Goal: Answer question/provide support: Share knowledge or assist other users

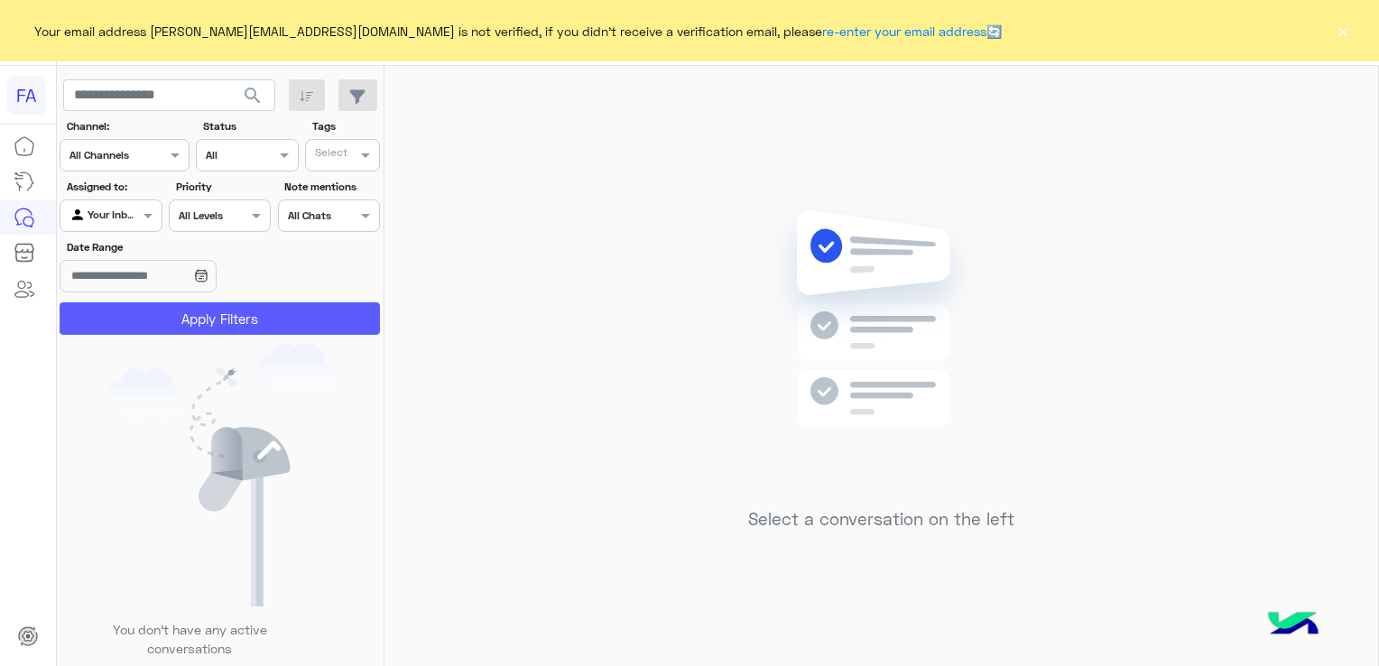
click at [228, 318] on button "Apply Filters" at bounding box center [220, 318] width 320 height 32
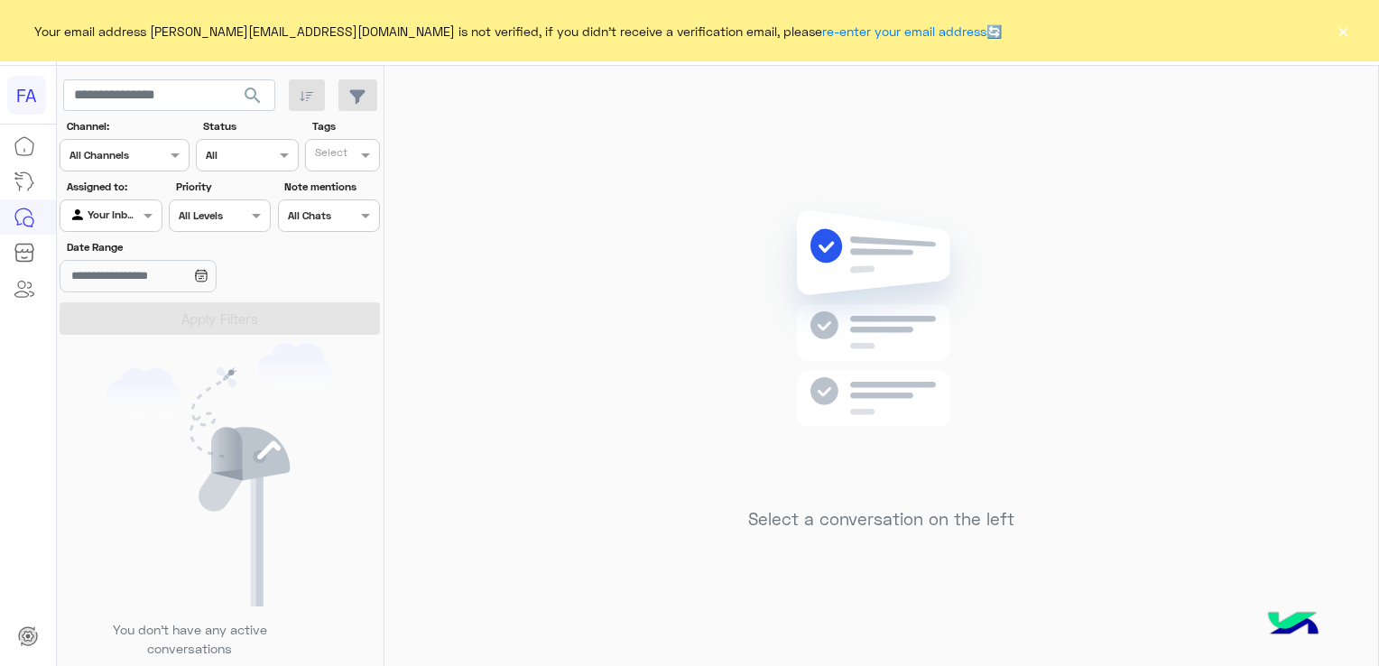
click at [1343, 32] on button "×" at bounding box center [1343, 31] width 18 height 18
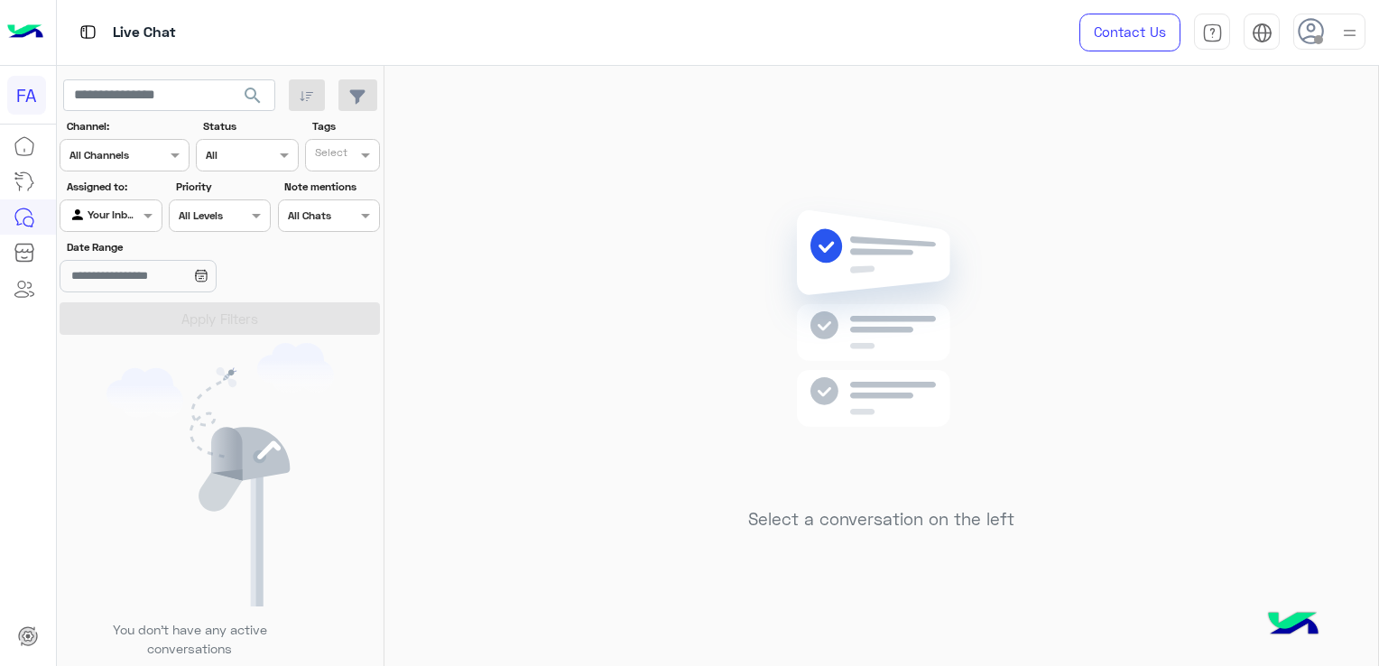
click at [105, 211] on input "text" at bounding box center [90, 214] width 42 height 16
click at [113, 283] on b "Unassigned" at bounding box center [121, 284] width 69 height 15
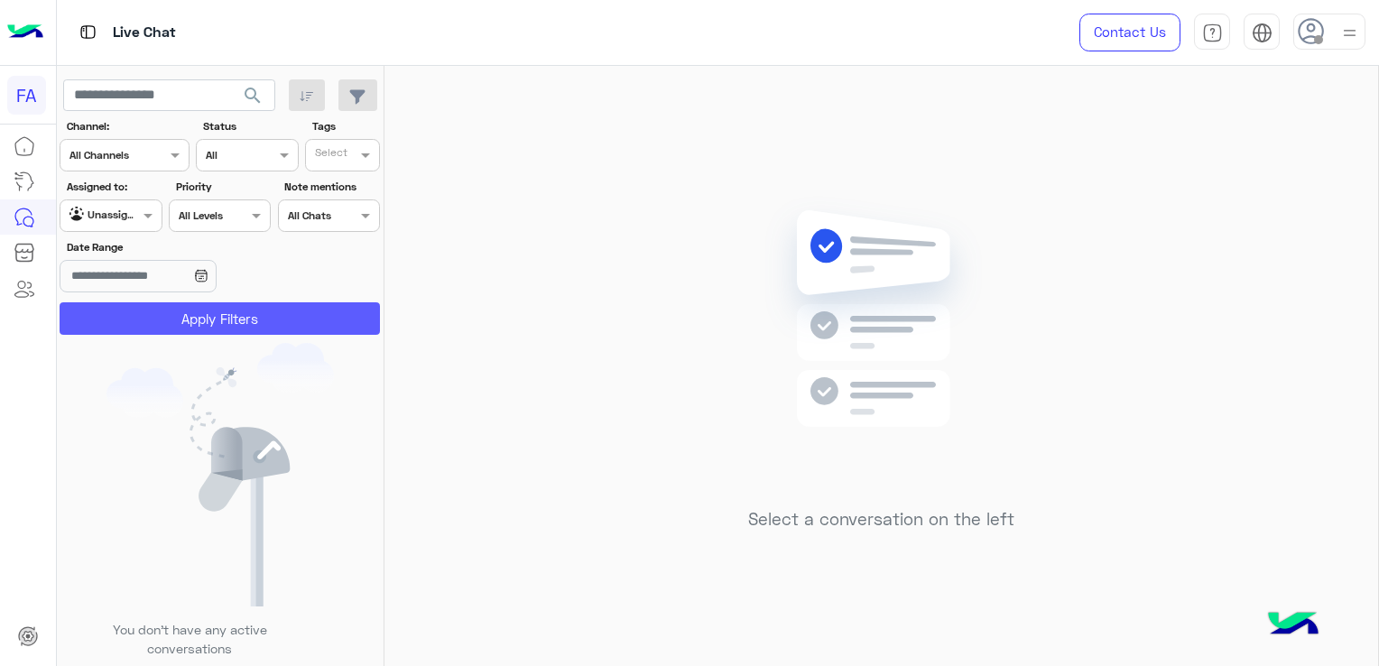
click at [114, 312] on button "Apply Filters" at bounding box center [220, 318] width 320 height 32
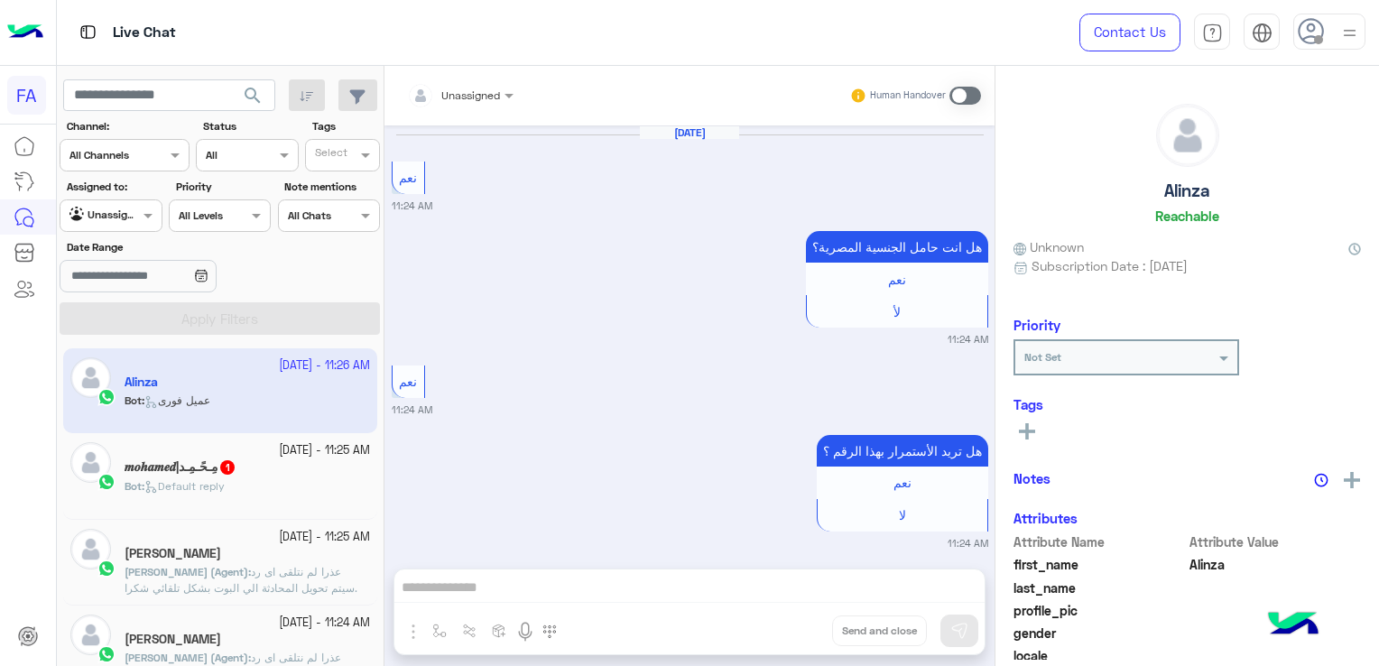
scroll to position [1847, 0]
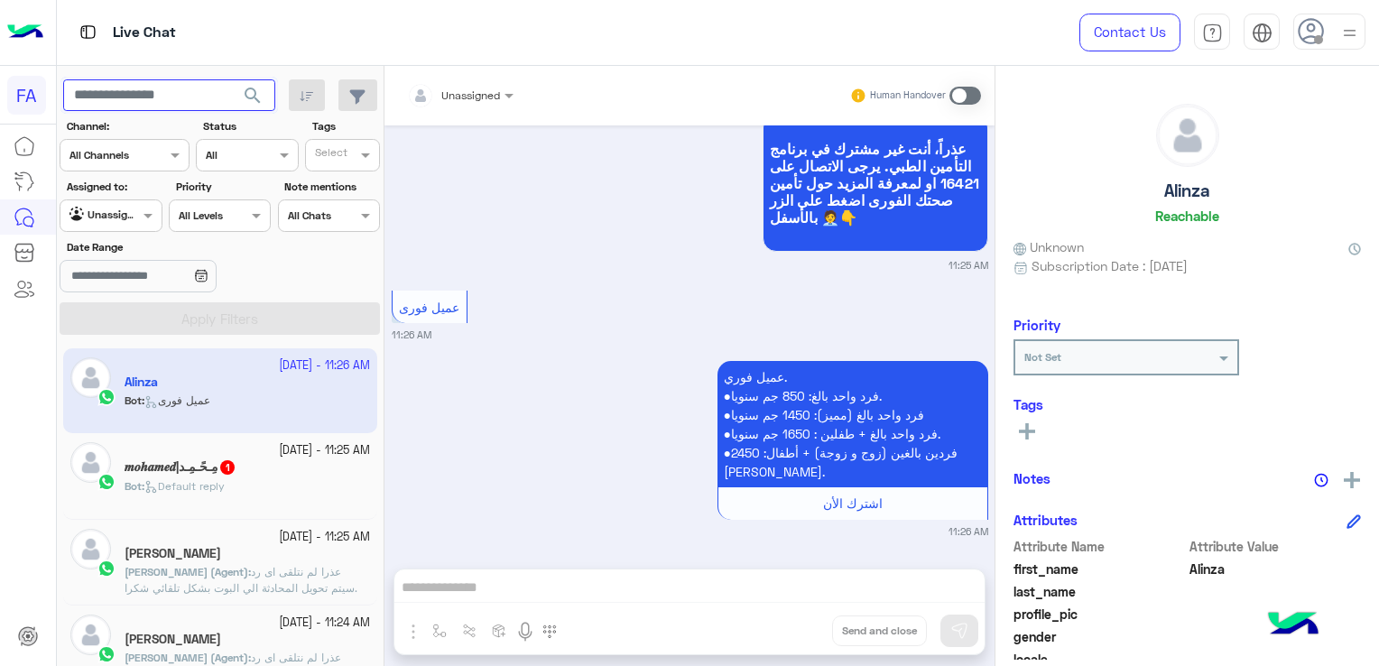
click at [184, 96] on input "text" at bounding box center [169, 95] width 212 height 32
paste input "**********"
click at [257, 95] on span "search" at bounding box center [253, 96] width 22 height 22
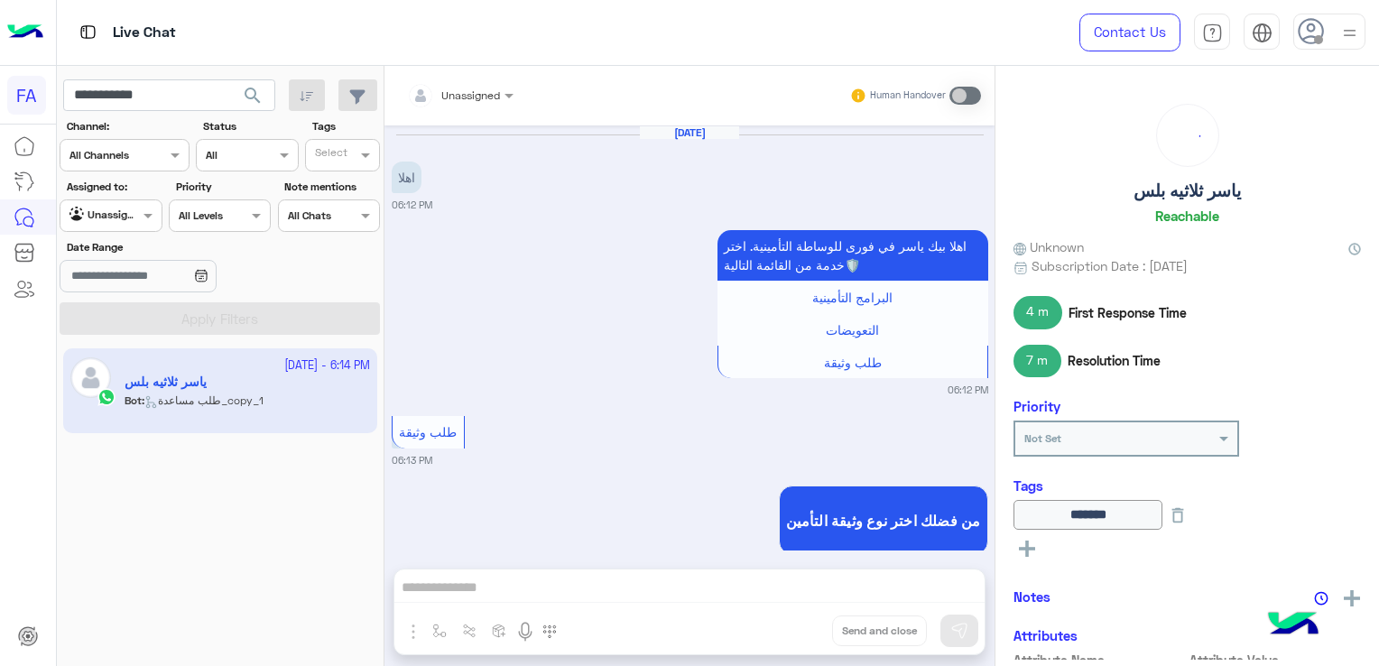
scroll to position [1768, 0]
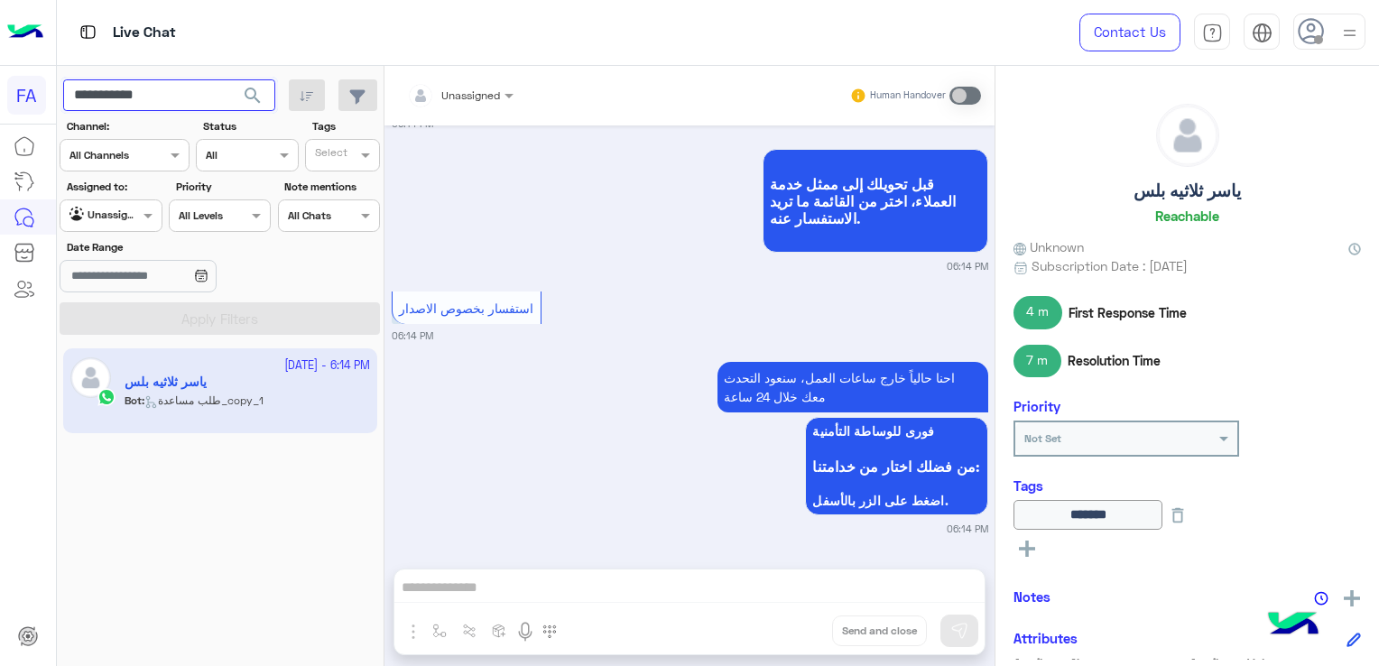
click at [130, 96] on input "**********" at bounding box center [169, 95] width 212 height 32
paste input "text"
click at [253, 92] on span "search" at bounding box center [253, 96] width 22 height 22
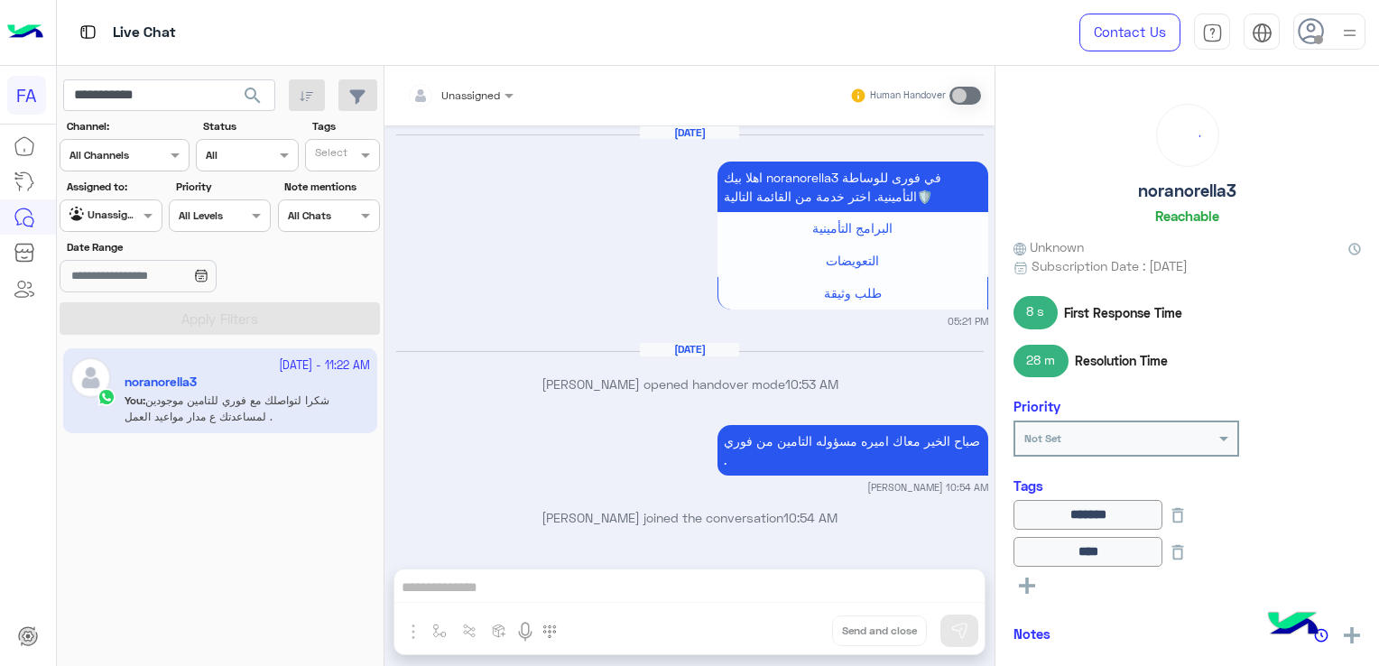
scroll to position [1354, 0]
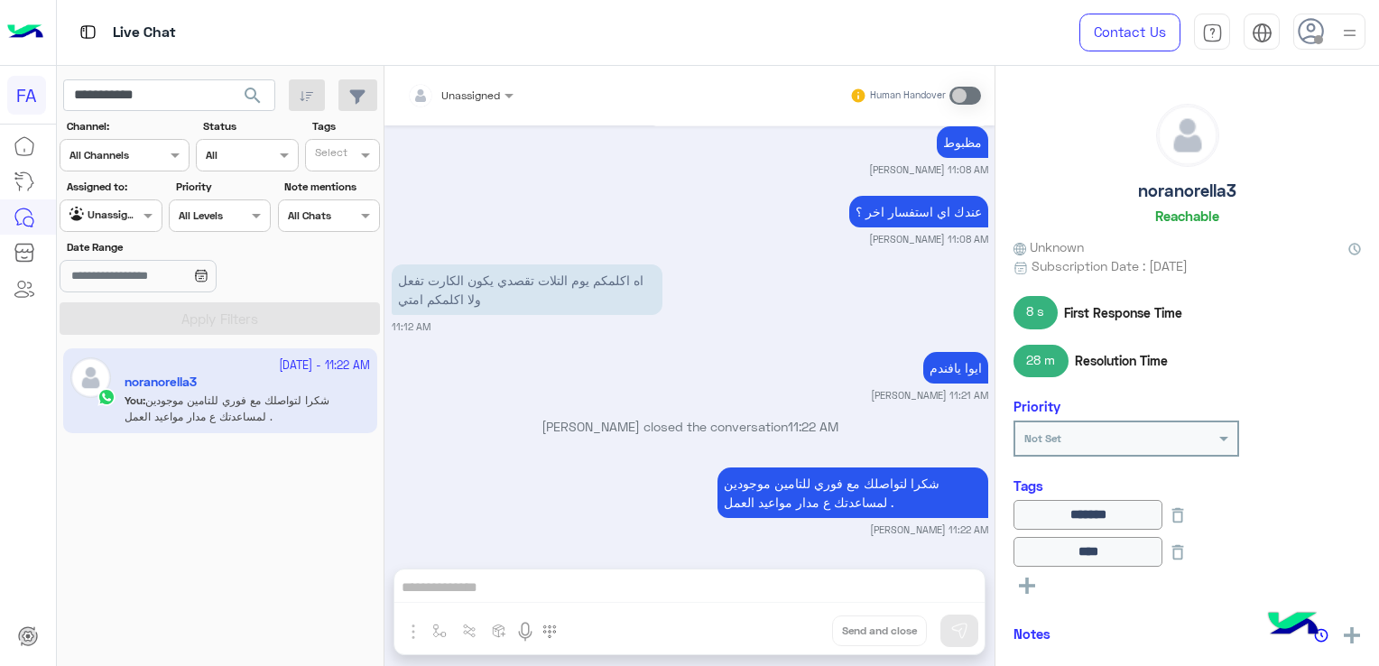
click at [1180, 193] on h5 "noranorella3" at bounding box center [1187, 190] width 98 height 21
copy h5 "noranorella3"
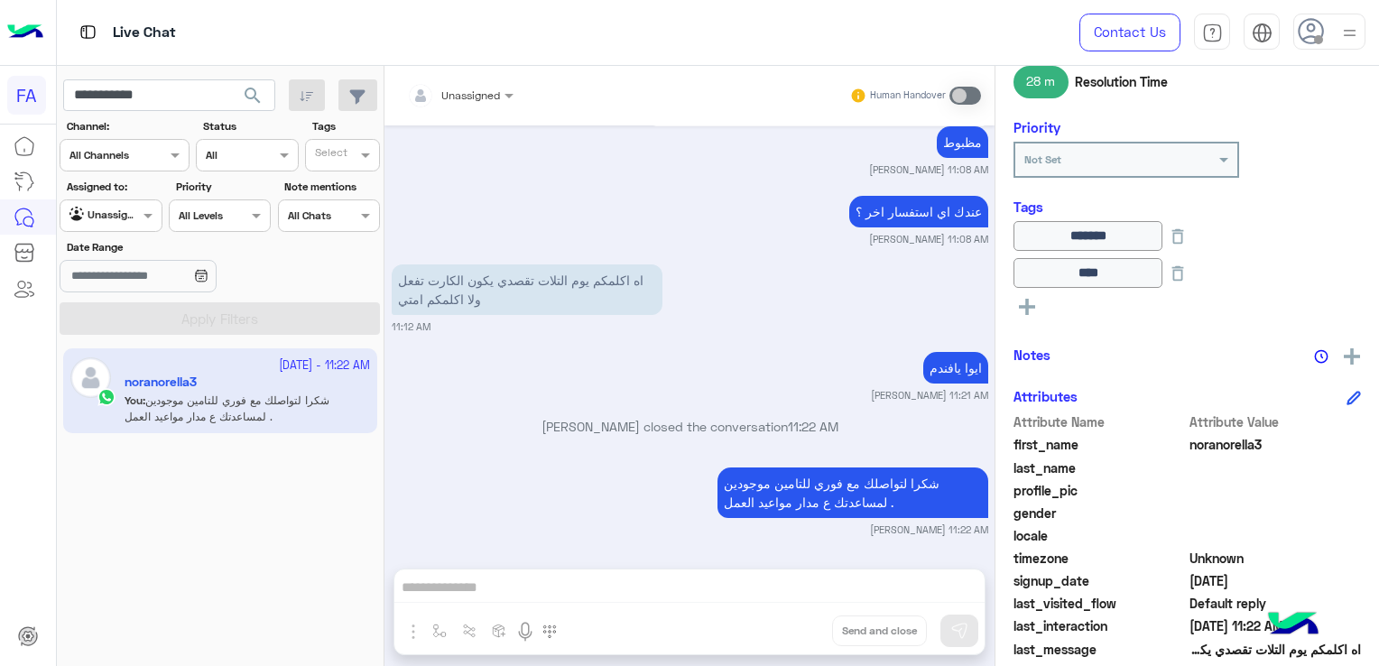
scroll to position [478, 0]
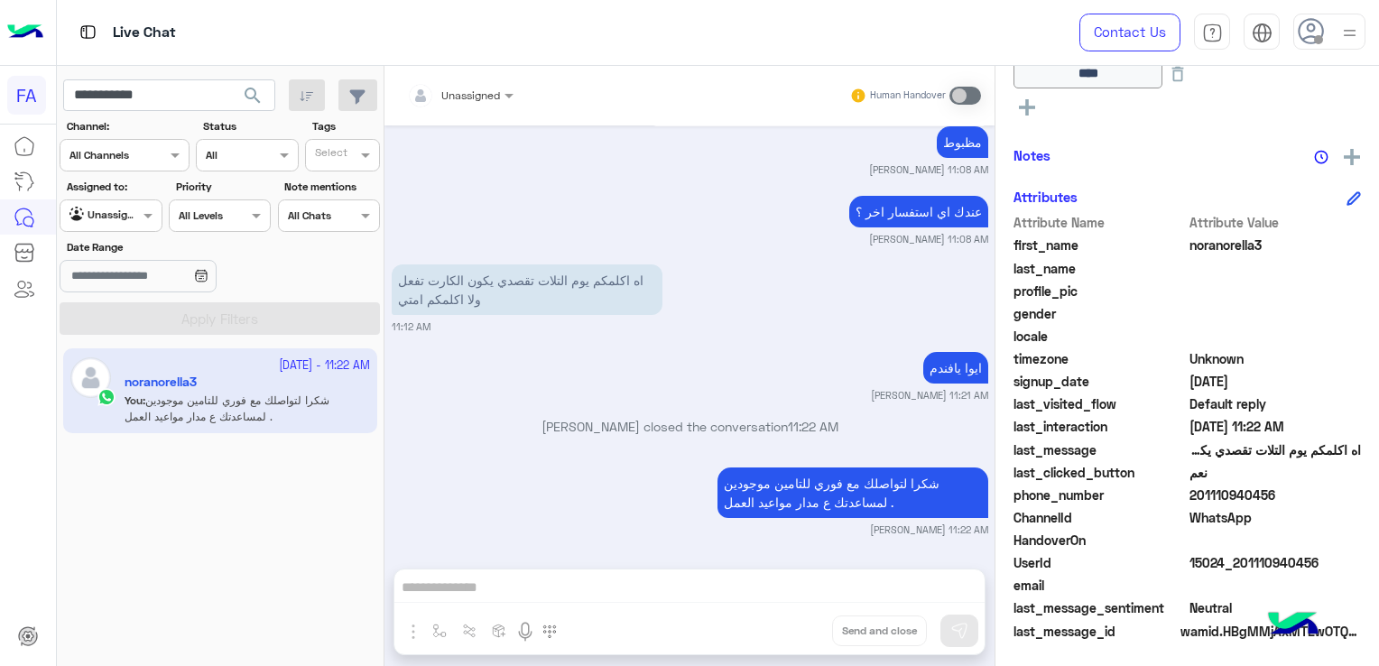
click at [1209, 493] on span "201110940456" at bounding box center [1275, 495] width 172 height 19
click at [1209, 496] on span "201110940456" at bounding box center [1275, 495] width 172 height 19
copy span "201110940456"
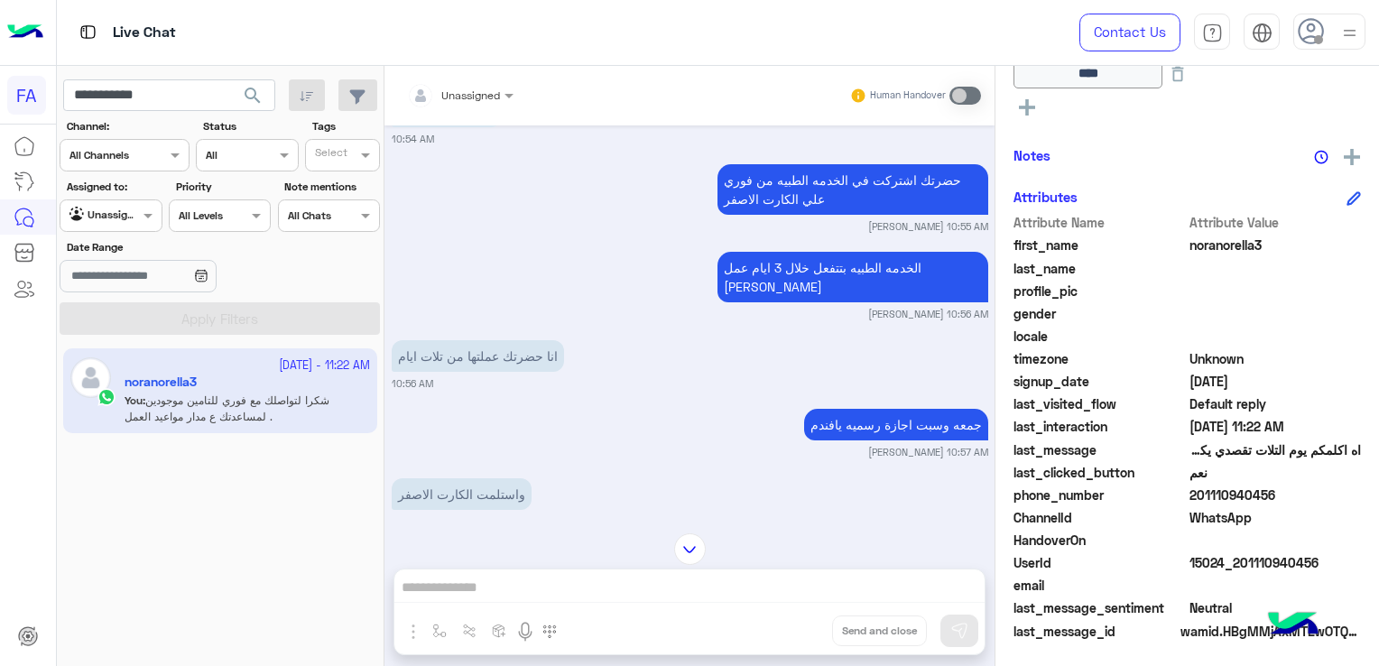
scroll to position [361, 0]
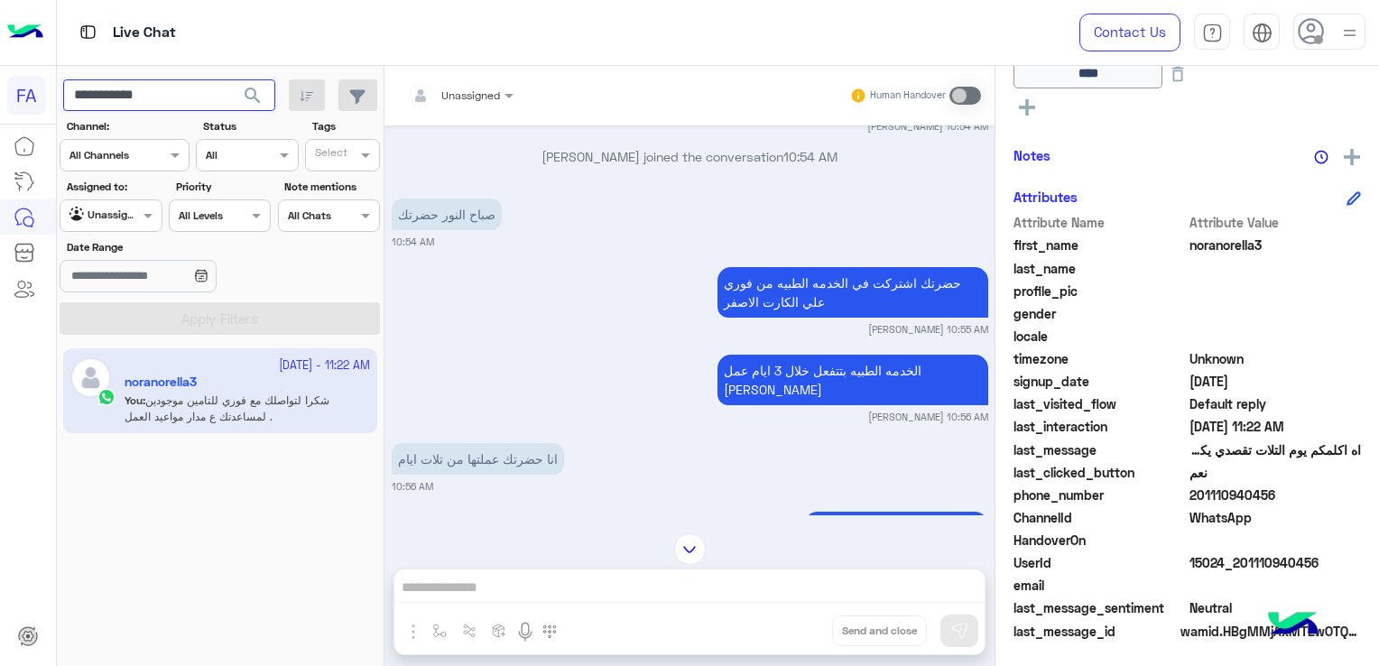
click at [117, 89] on input "**********" at bounding box center [169, 95] width 212 height 32
click at [116, 89] on input "**********" at bounding box center [169, 95] width 212 height 32
paste input "**********"
click at [116, 89] on input "**********" at bounding box center [169, 95] width 212 height 32
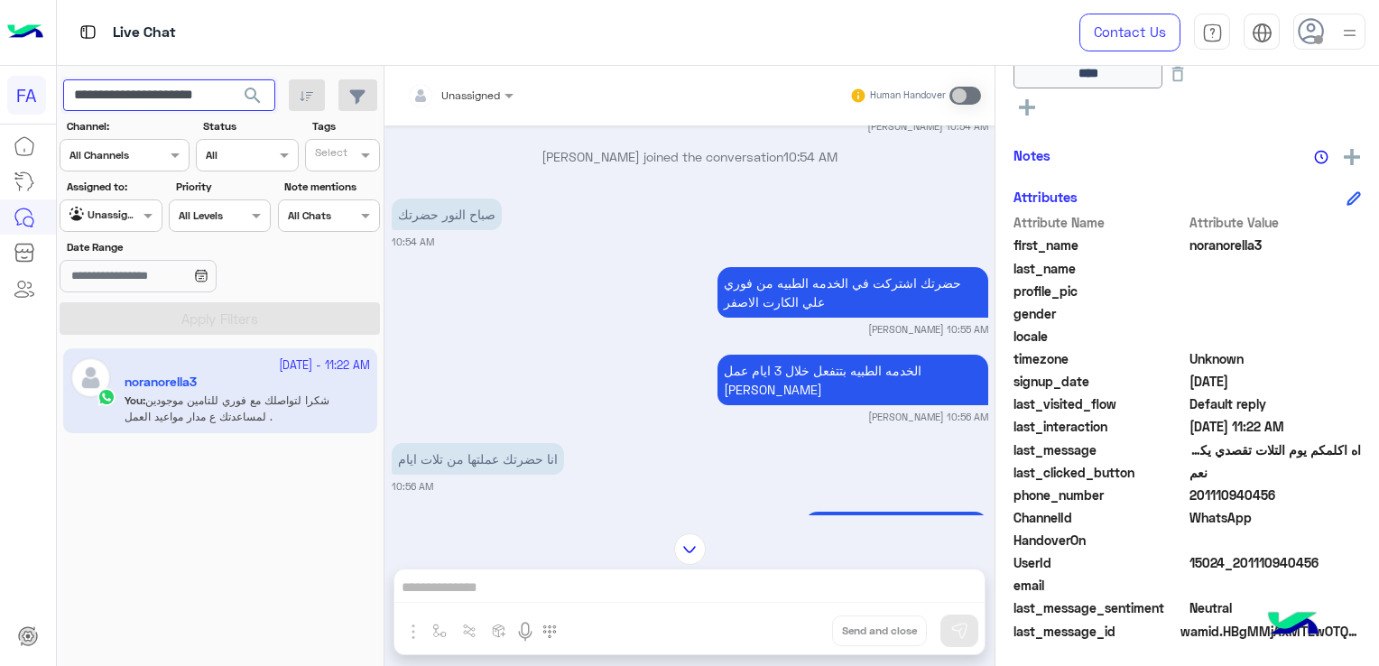
paste input "text"
click at [249, 91] on span "search" at bounding box center [253, 96] width 22 height 22
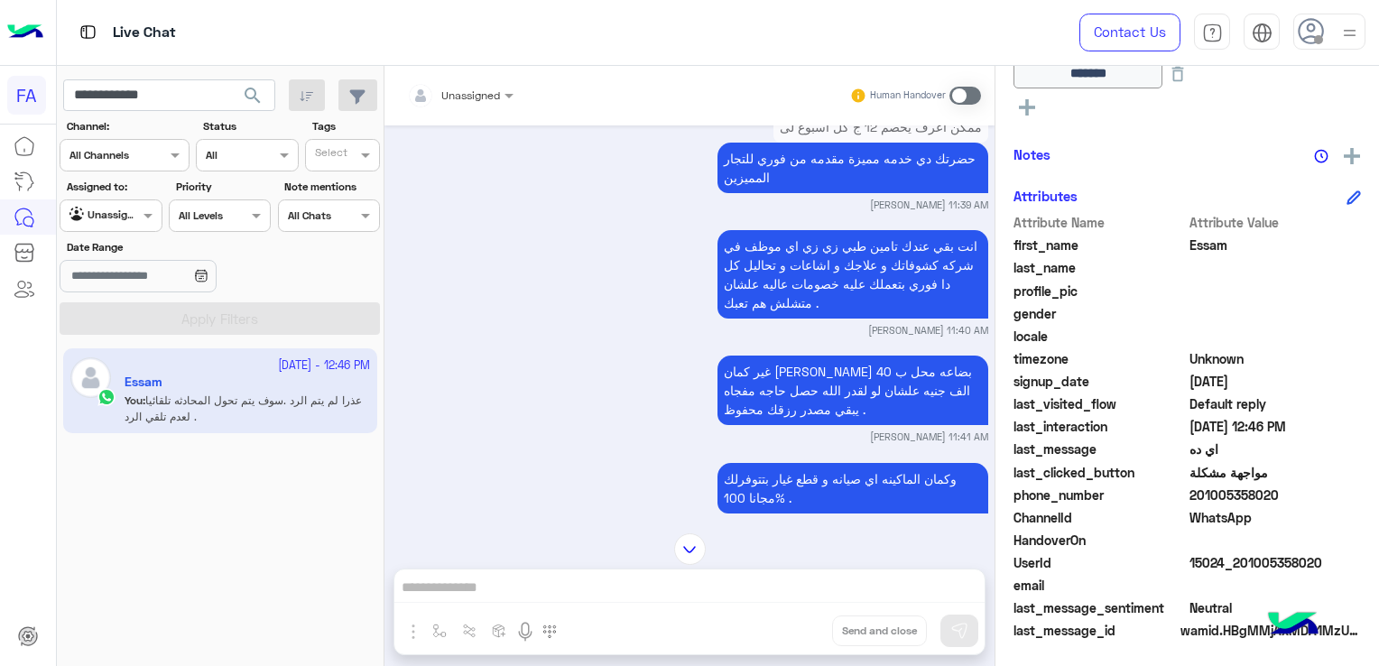
scroll to position [1314, 0]
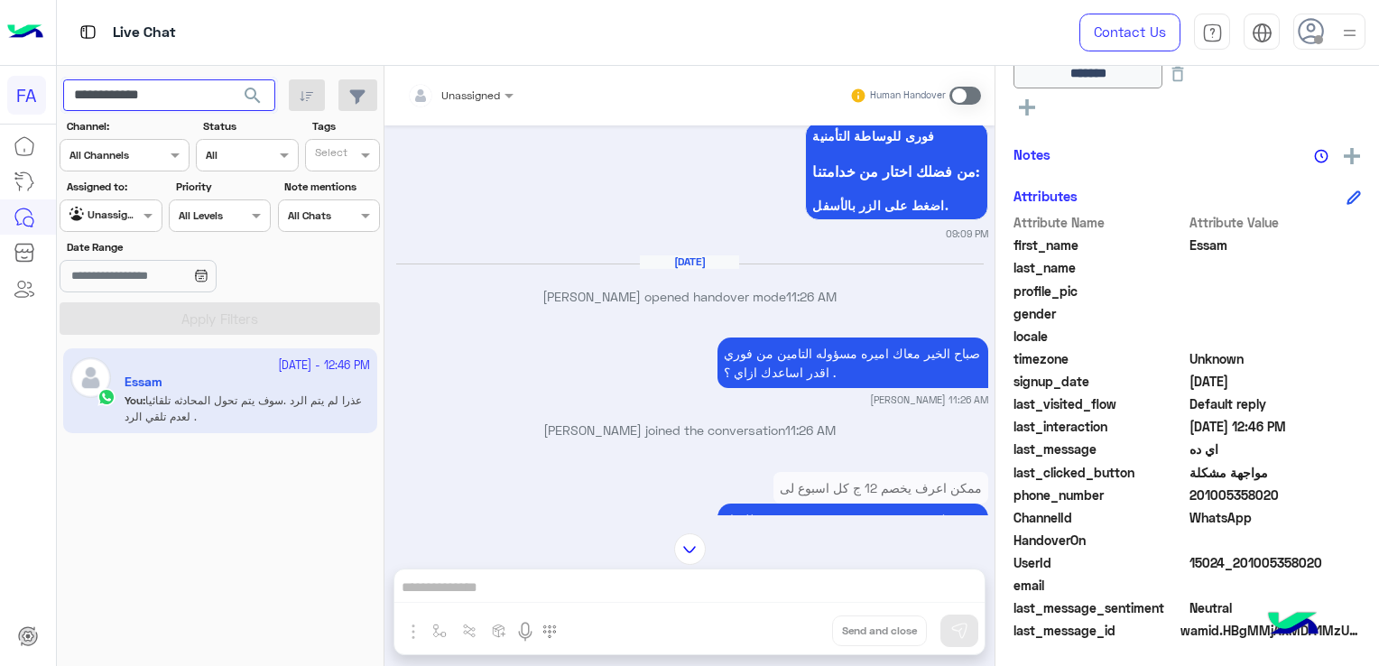
click at [144, 90] on input "**********" at bounding box center [169, 95] width 212 height 32
paste input "text"
click at [258, 92] on span "search" at bounding box center [253, 96] width 22 height 22
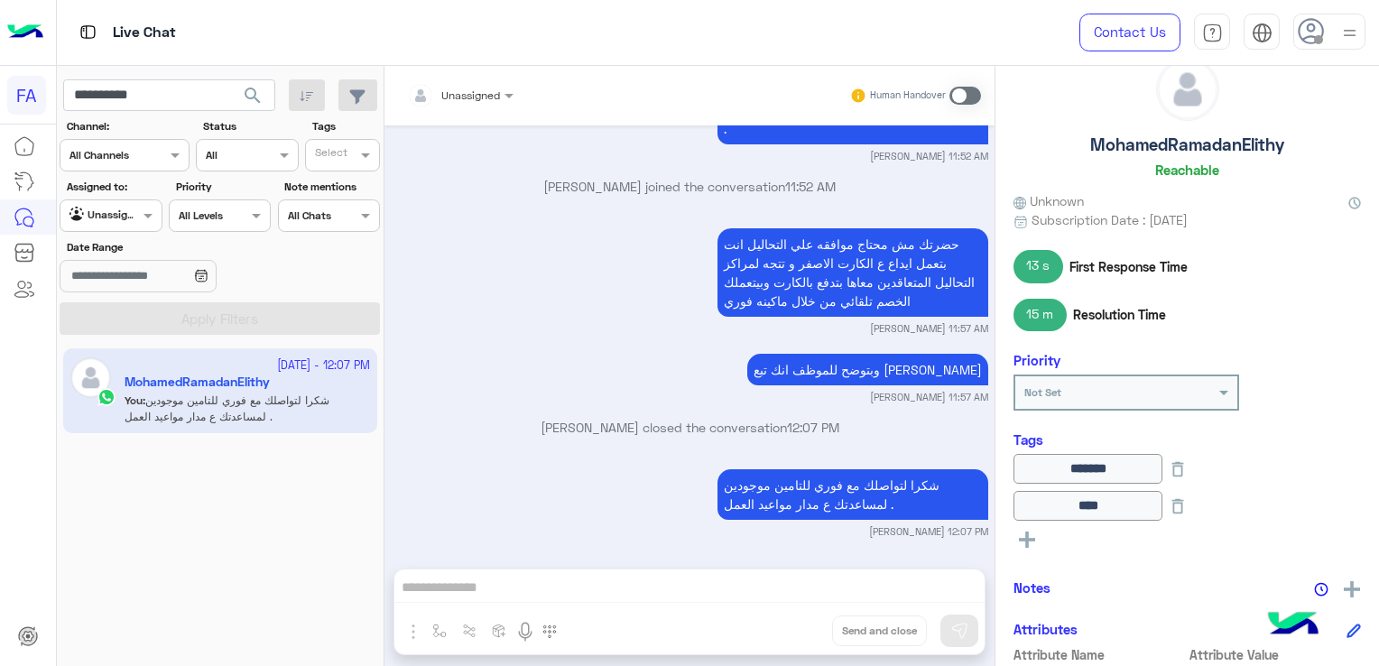
scroll to position [27, 0]
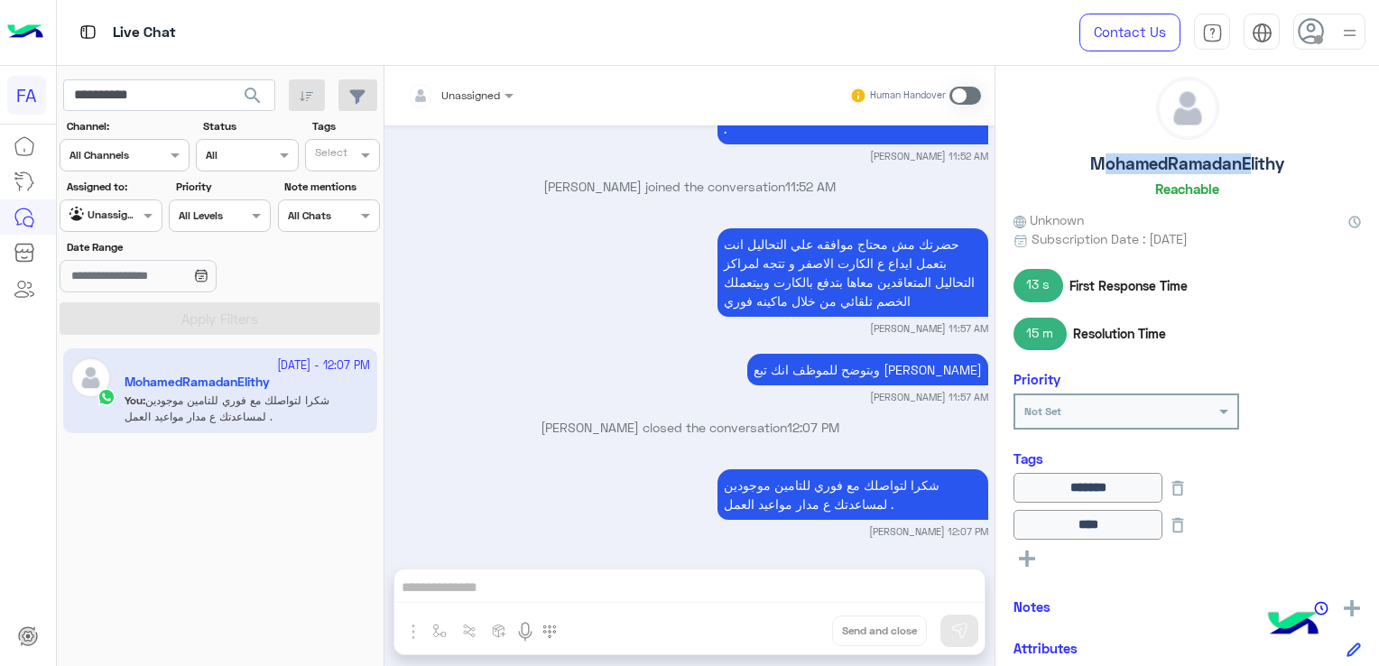
drag, startPoint x: 1089, startPoint y: 161, endPoint x: 1240, endPoint y: 158, distance: 150.7
click at [1240, 158] on h5 "MohamedRamadanElithy" at bounding box center [1187, 163] width 194 height 21
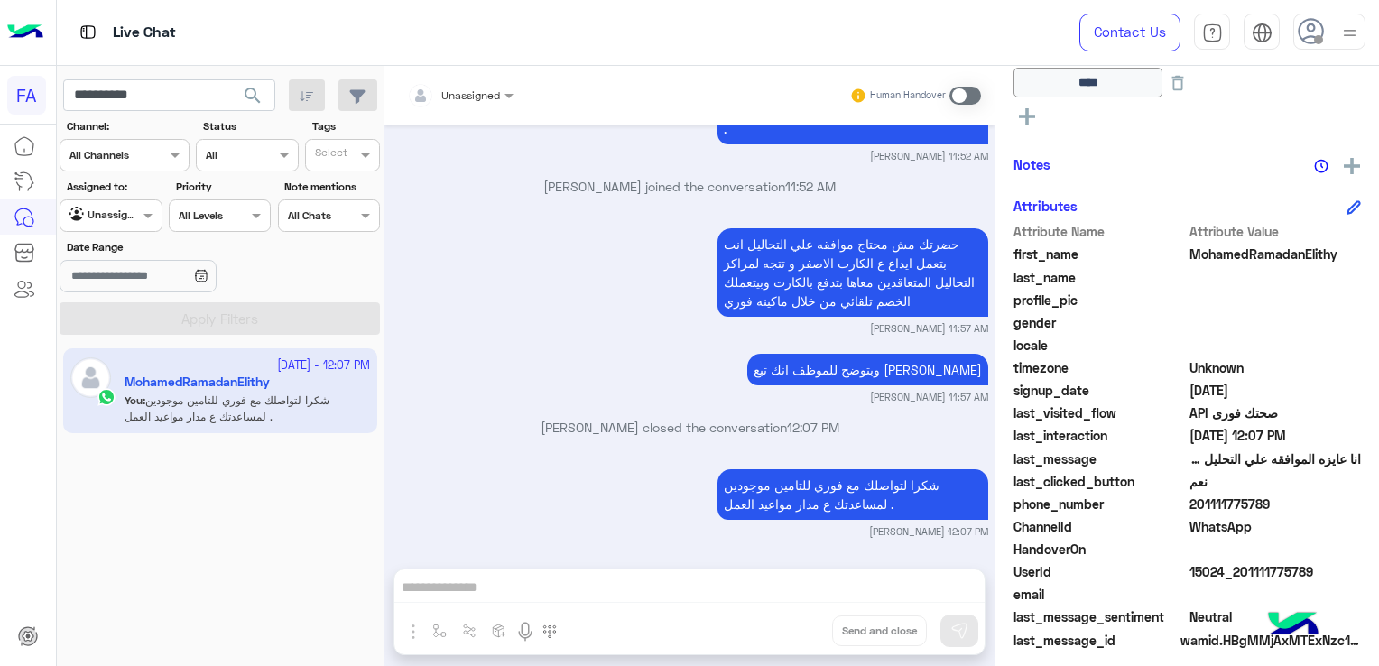
scroll to position [478, 0]
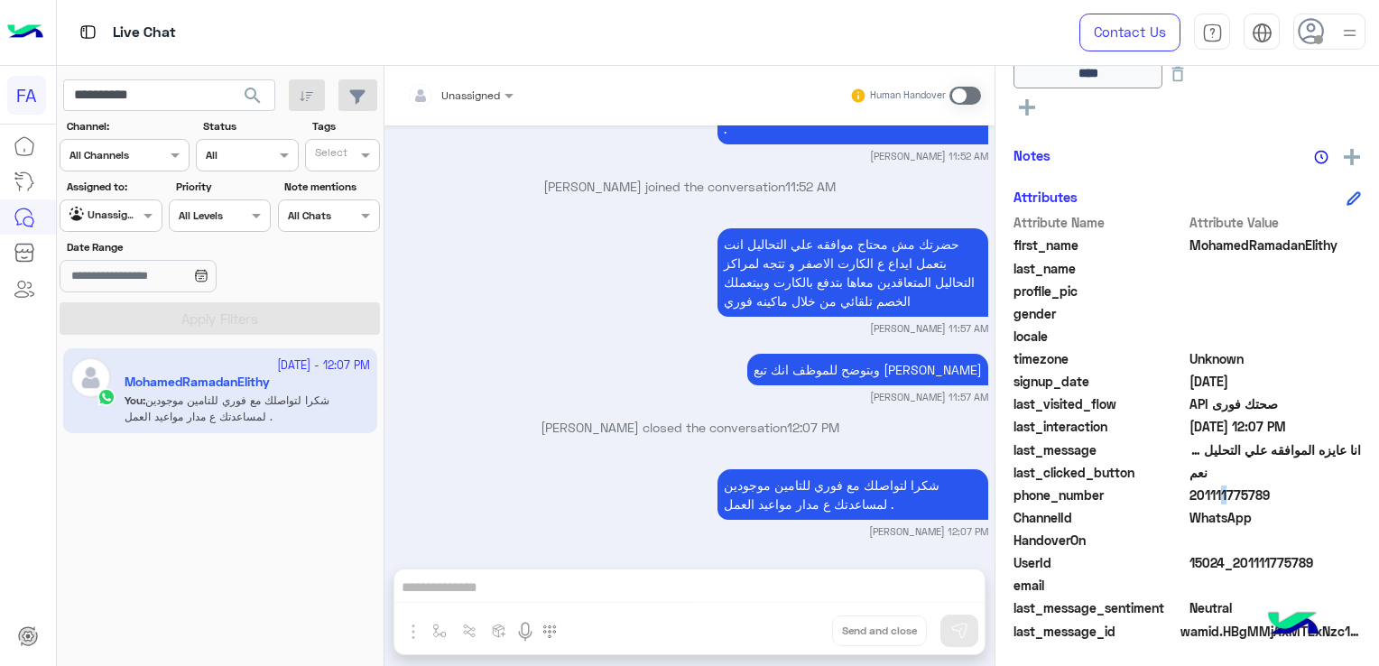
click at [1213, 487] on span "201111775789" at bounding box center [1275, 495] width 172 height 19
click at [1243, 489] on span "201111775789" at bounding box center [1275, 495] width 172 height 19
copy span "201111775789"
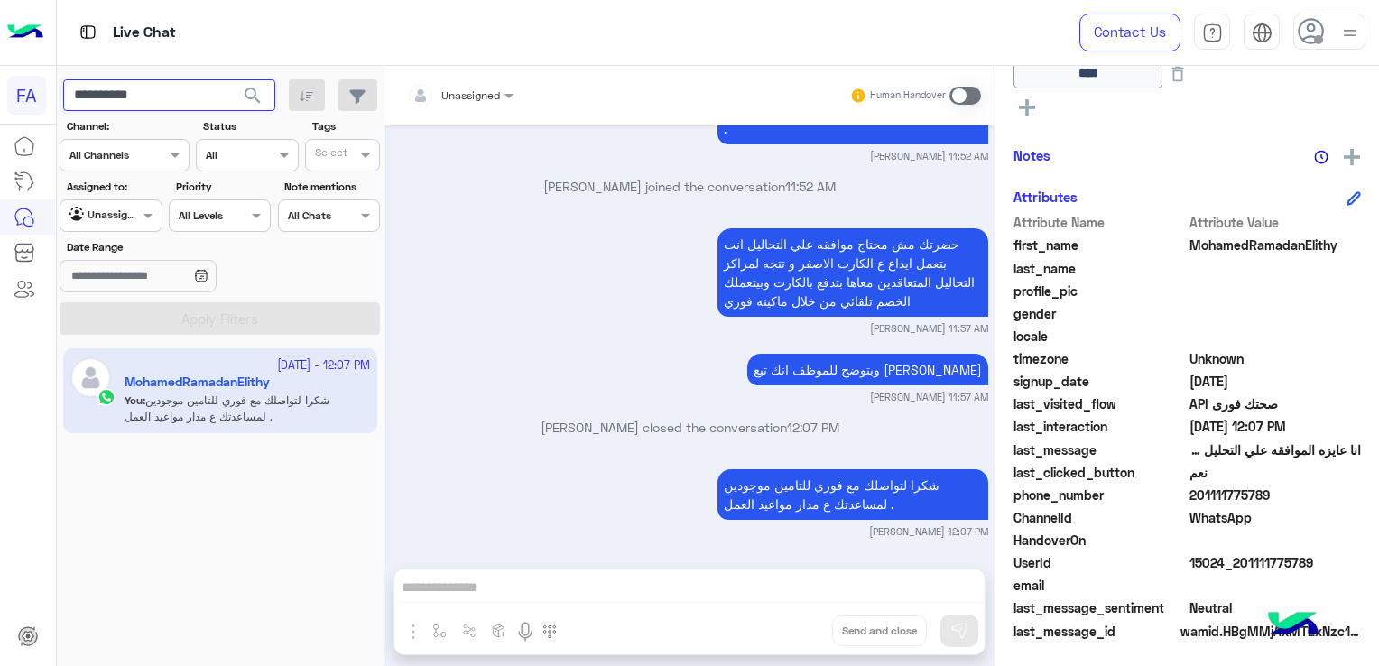
click at [125, 92] on input "**********" at bounding box center [169, 95] width 212 height 32
paste input "**"
click at [253, 92] on span "search" at bounding box center [253, 96] width 22 height 22
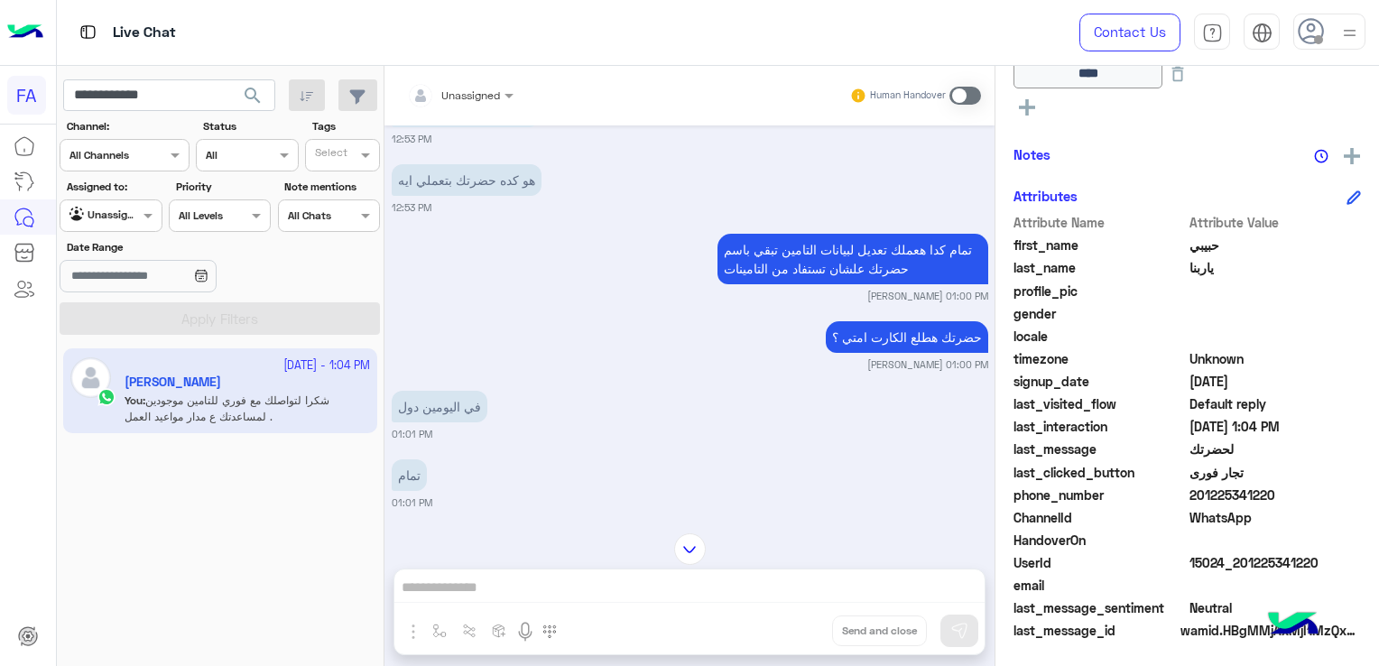
scroll to position [458, 0]
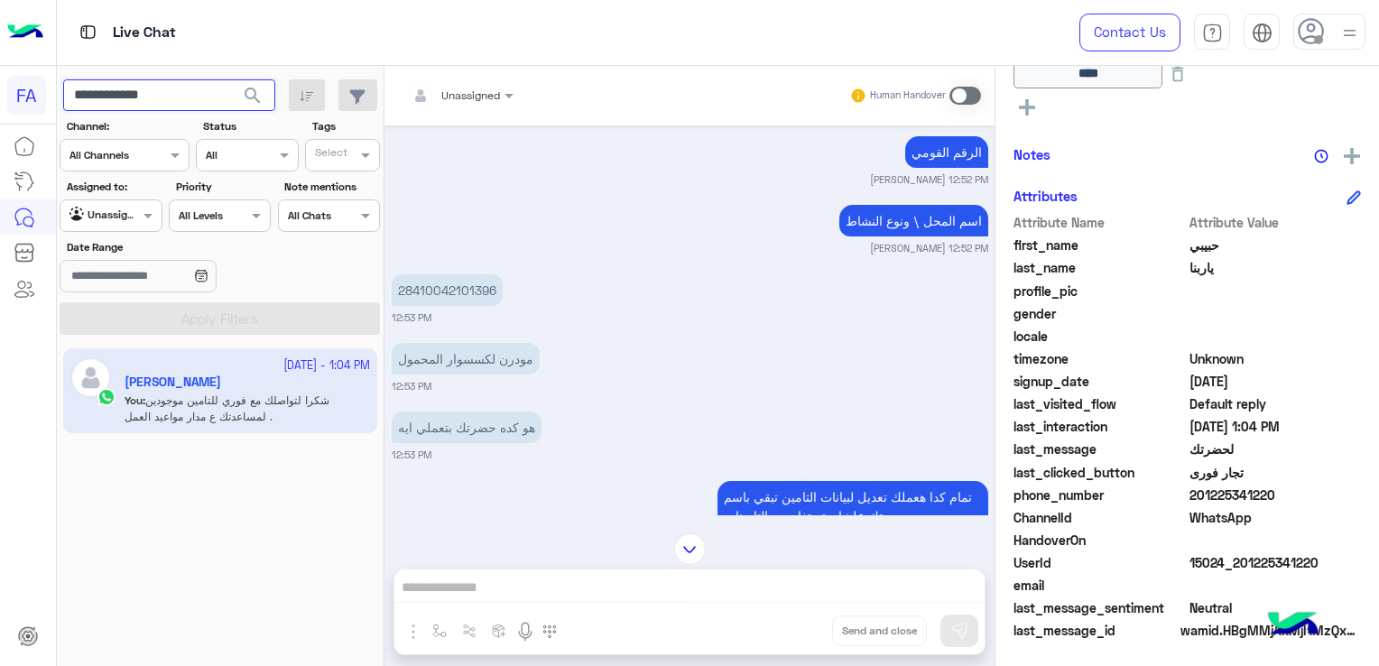
click at [123, 92] on input "**********" at bounding box center [169, 95] width 212 height 32
paste input "text"
click at [248, 90] on span "search" at bounding box center [253, 96] width 22 height 22
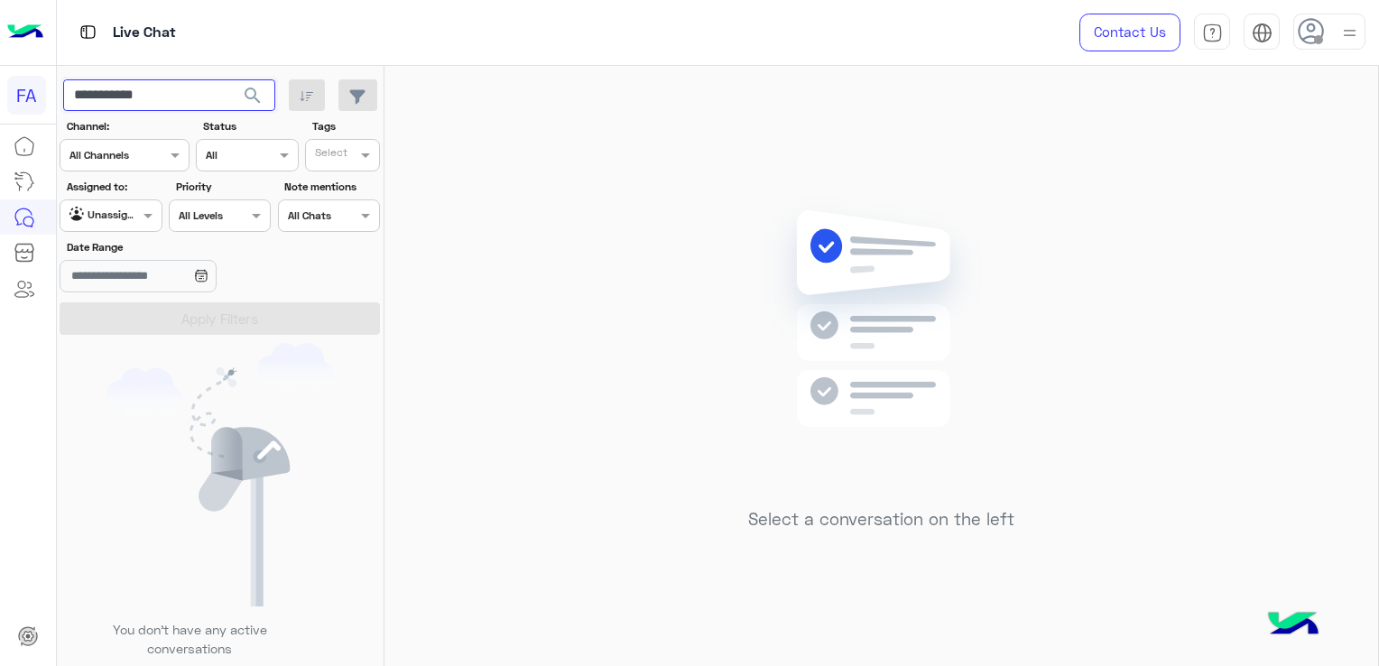
click at [164, 94] on input "**********" at bounding box center [169, 95] width 212 height 32
click at [253, 90] on span "search" at bounding box center [253, 96] width 22 height 22
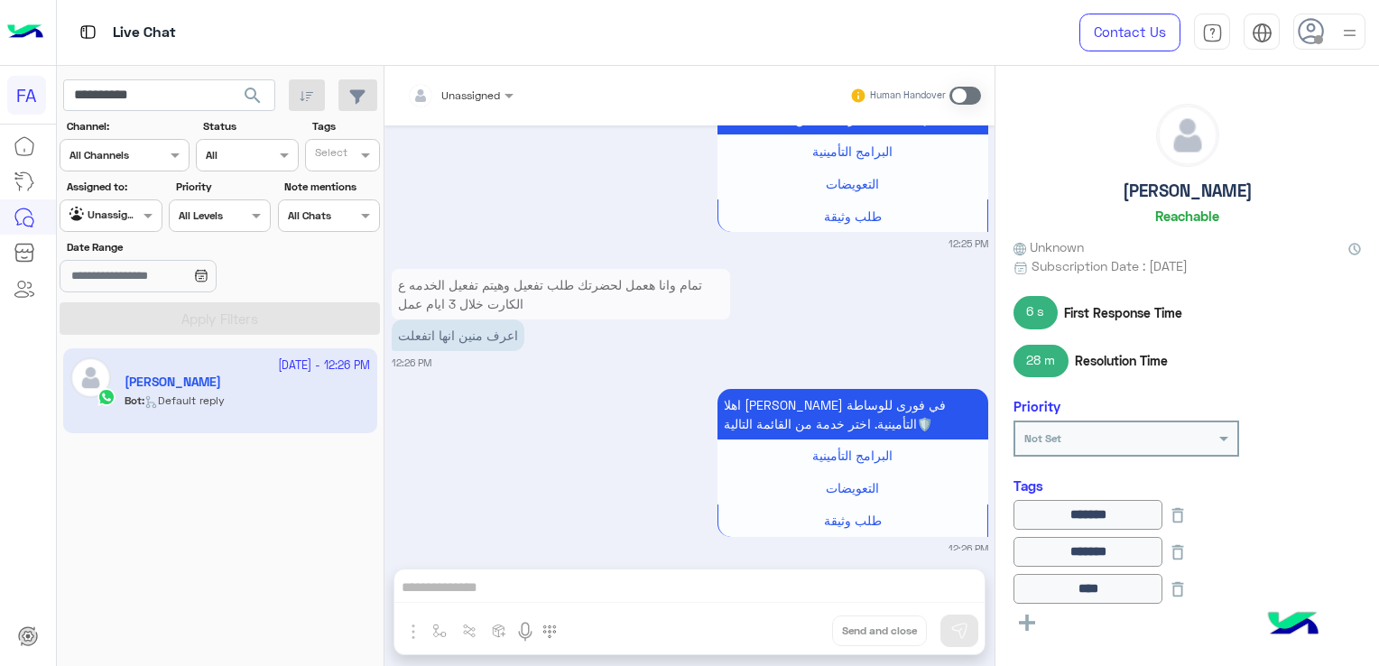
scroll to position [1468, 0]
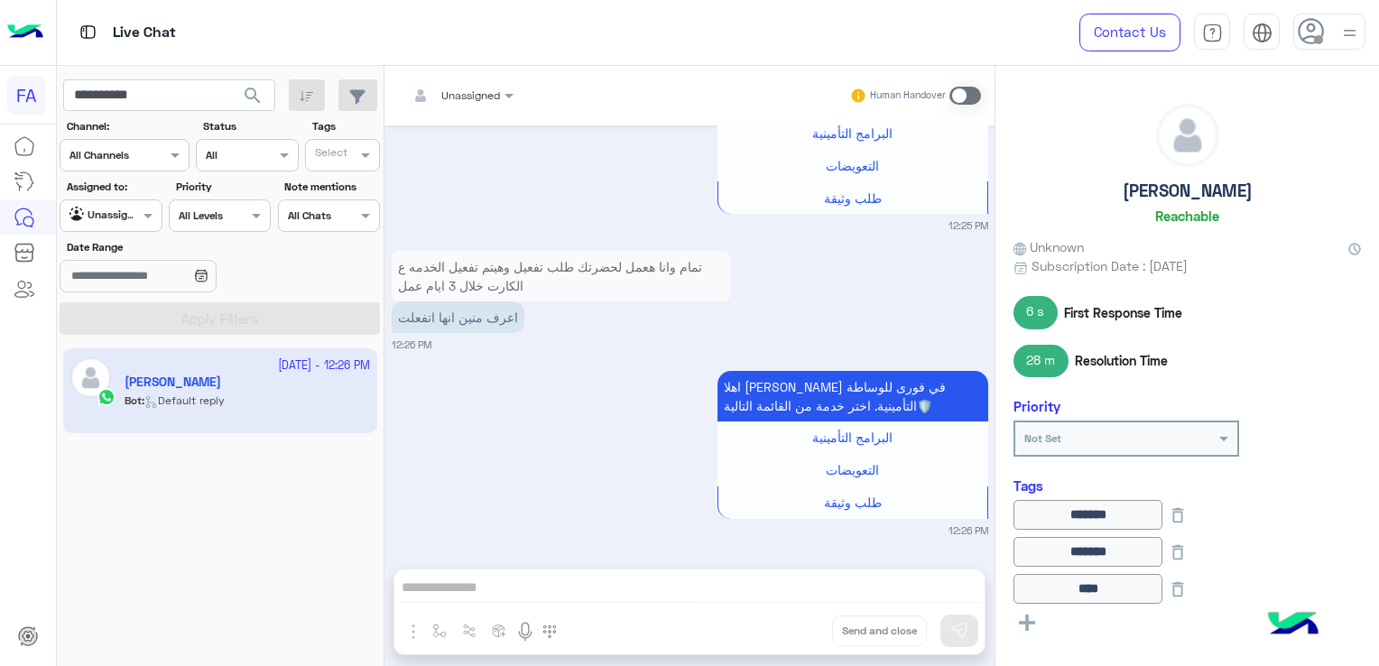
click at [1161, 193] on h5 "[PERSON_NAME]" at bounding box center [1188, 190] width 130 height 21
click at [1160, 193] on h5 "[PERSON_NAME]" at bounding box center [1188, 190] width 130 height 21
copy h5 "Saad"
click at [1104, 199] on div "[PERSON_NAME] Reachable" at bounding box center [1186, 167] width 347 height 127
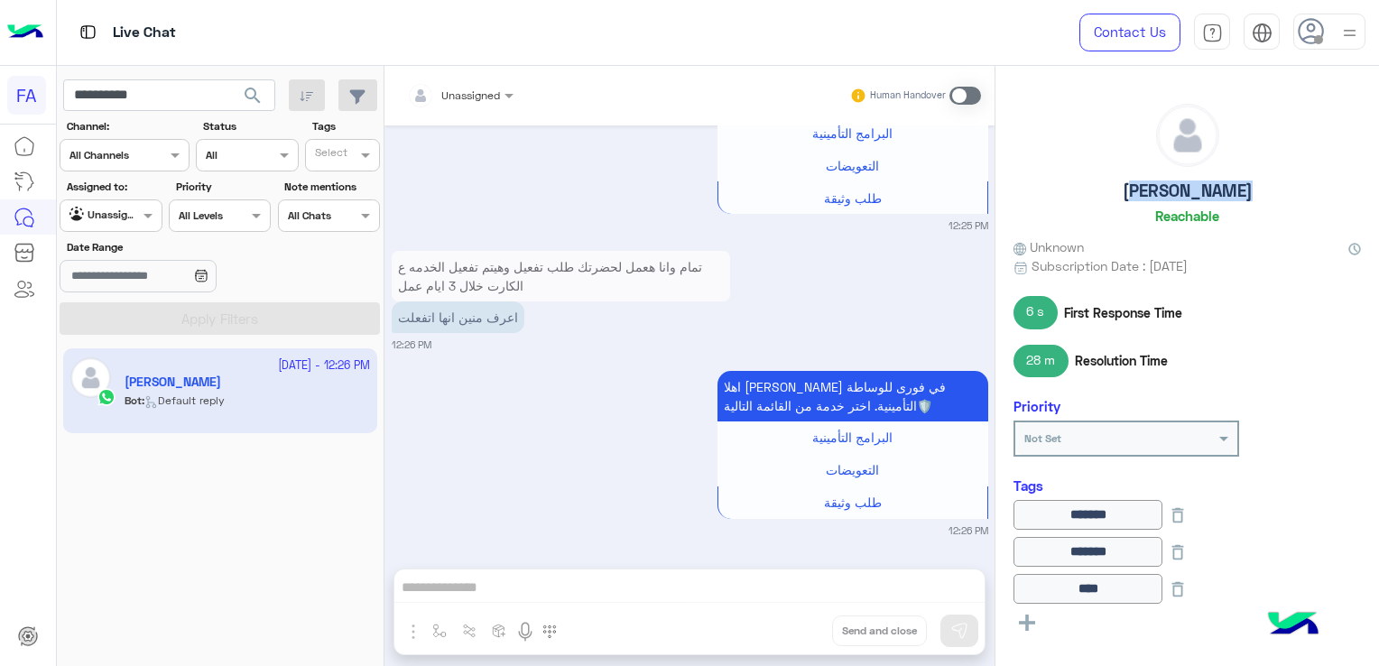
drag, startPoint x: 1174, startPoint y: 193, endPoint x: 1269, endPoint y: 191, distance: 94.8
click at [1269, 191] on div "[PERSON_NAME] Reachable" at bounding box center [1186, 167] width 347 height 127
copy h5 "[PERSON_NAME]"
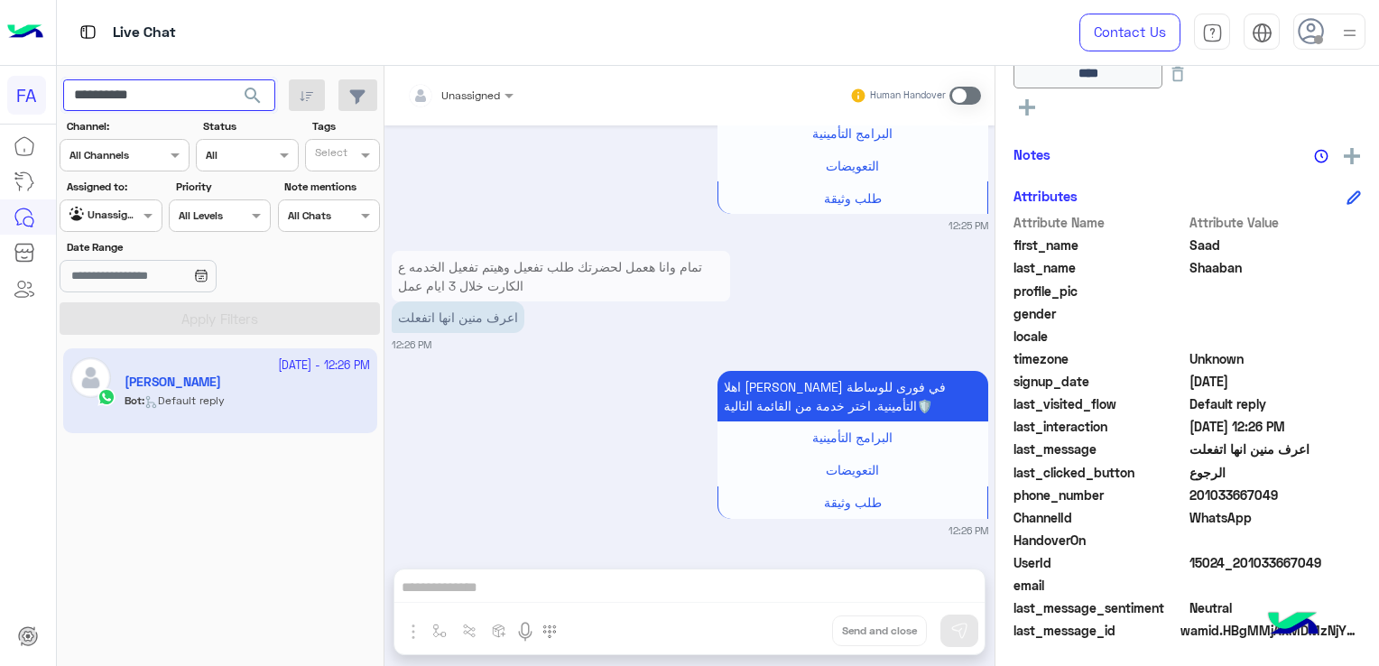
click at [134, 92] on input "**********" at bounding box center [169, 95] width 212 height 32
paste input "text"
click at [246, 97] on span "search" at bounding box center [253, 96] width 22 height 22
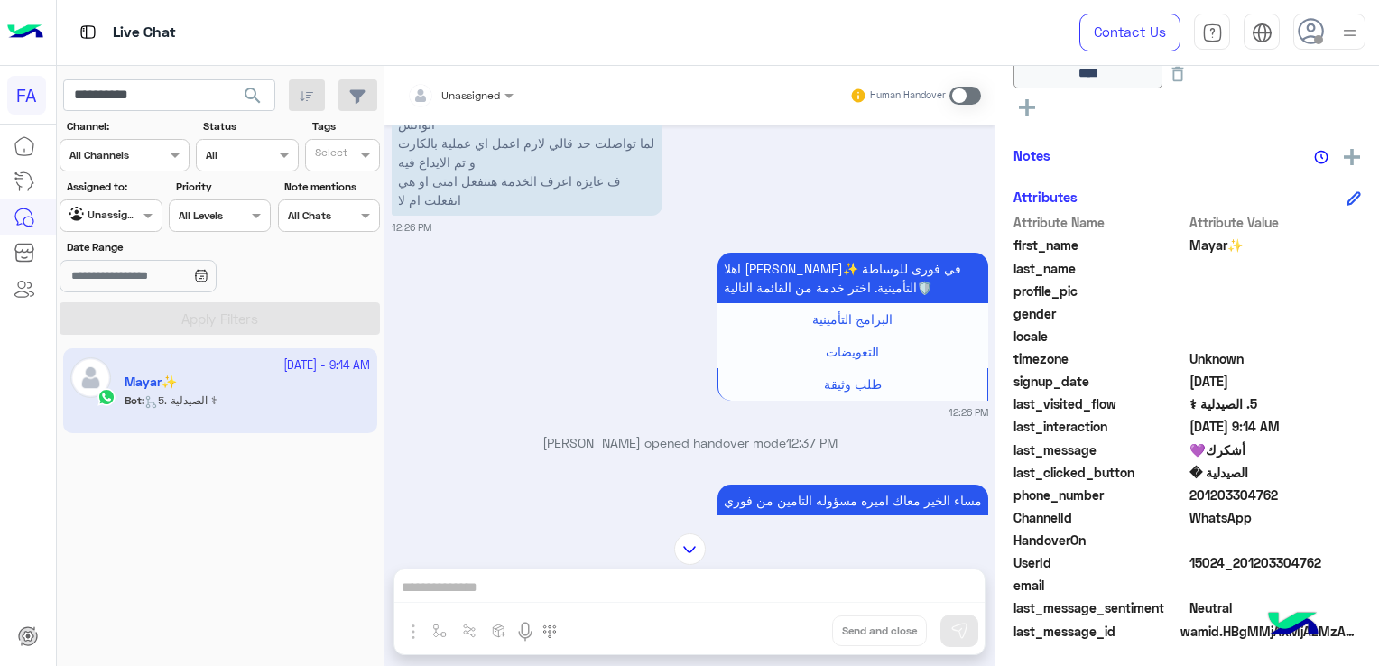
scroll to position [274, 0]
click at [122, 94] on input "**********" at bounding box center [169, 95] width 212 height 32
paste input "**"
click at [260, 93] on span "search" at bounding box center [253, 96] width 22 height 22
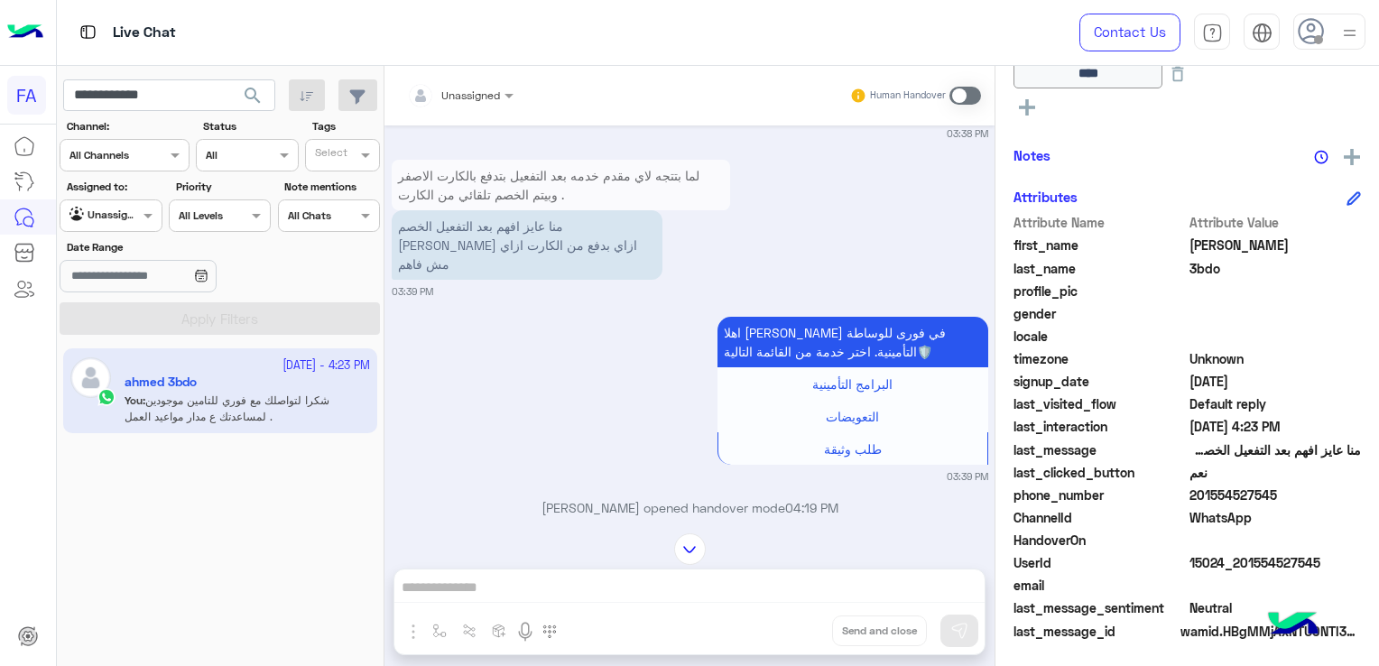
scroll to position [3453, 0]
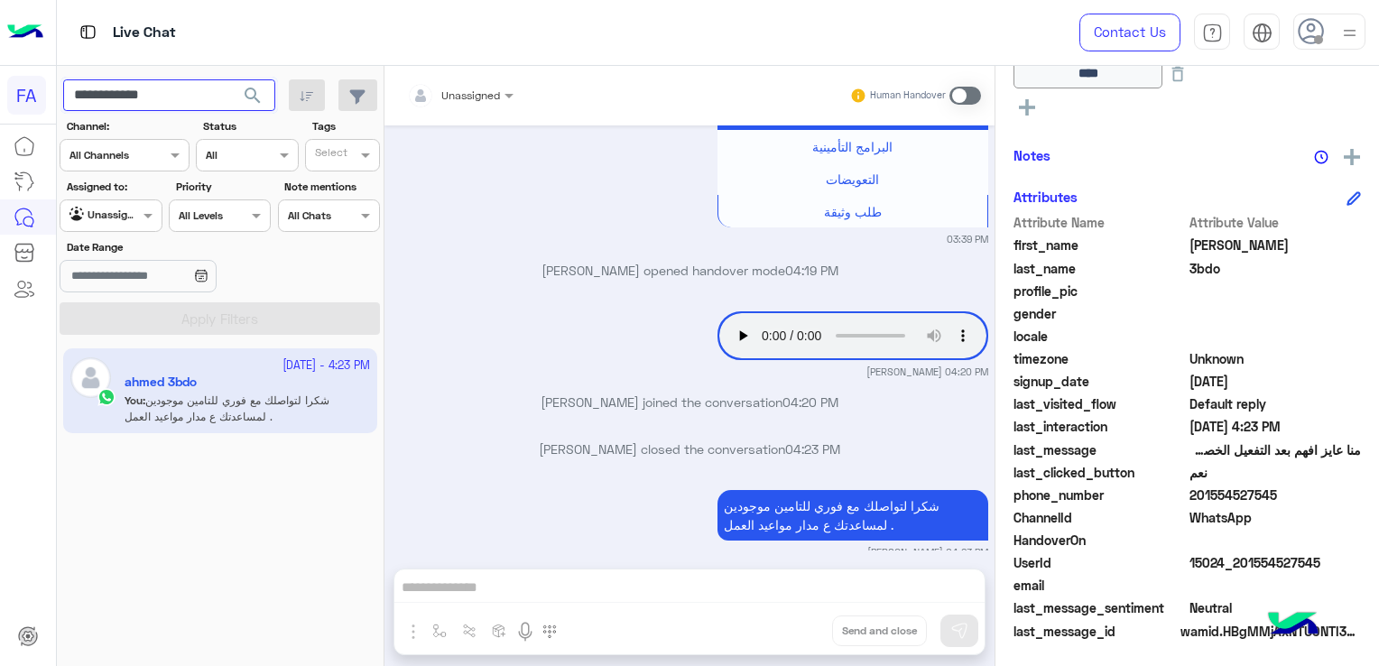
click at [131, 98] on input "**********" at bounding box center [169, 95] width 212 height 32
paste input "text"
click at [258, 88] on span "search" at bounding box center [253, 96] width 22 height 22
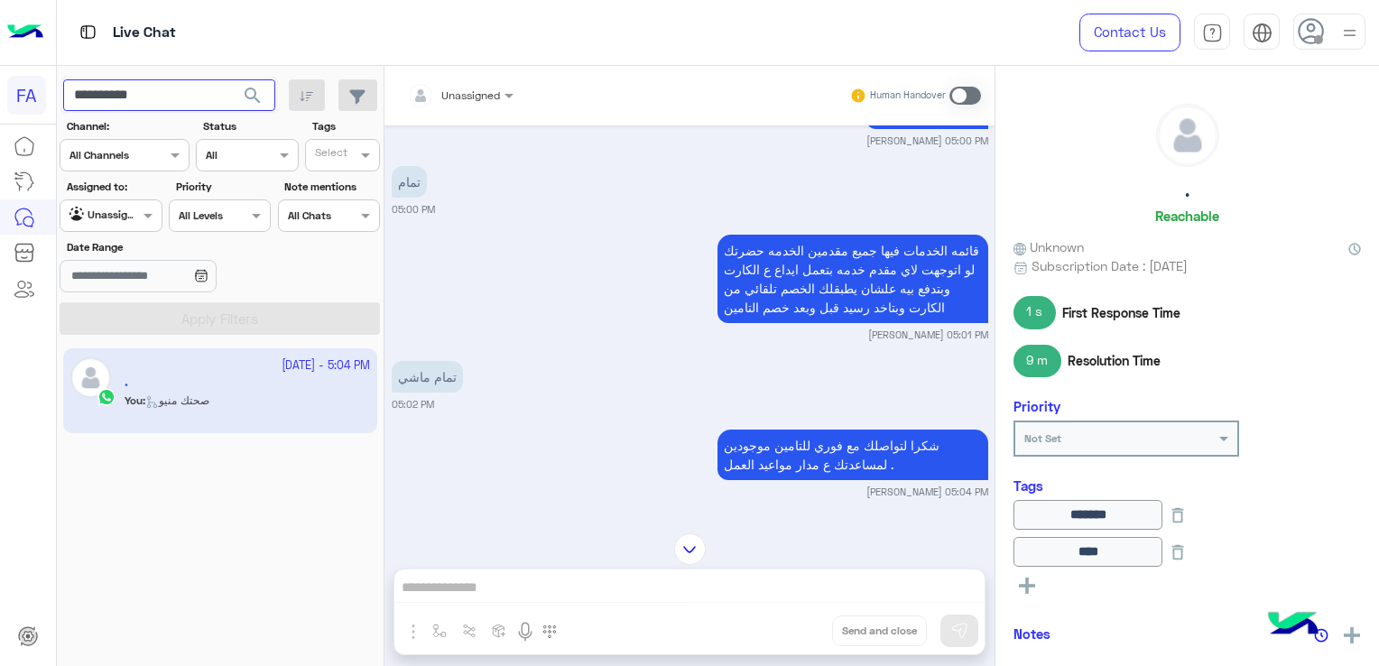
click at [109, 96] on input "**********" at bounding box center [169, 95] width 212 height 32
paste input "*"
type input "**********"
click at [248, 97] on span "search" at bounding box center [253, 96] width 22 height 22
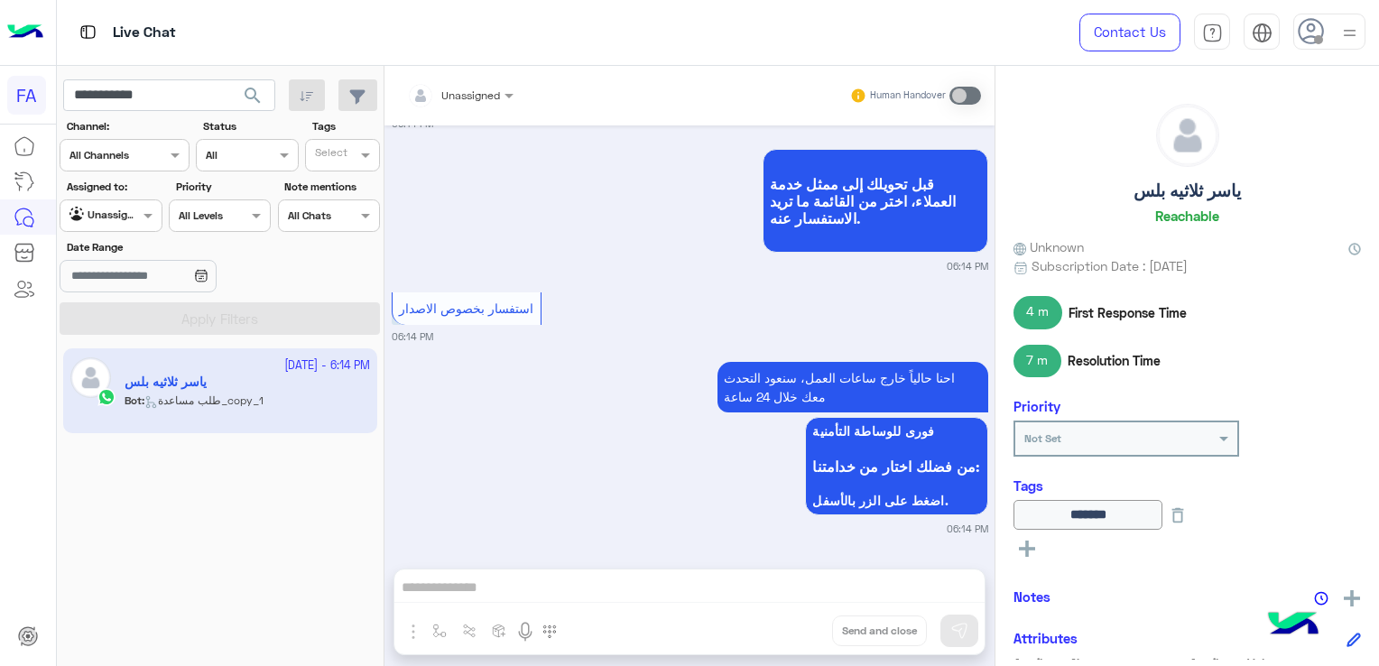
scroll to position [3097, 0]
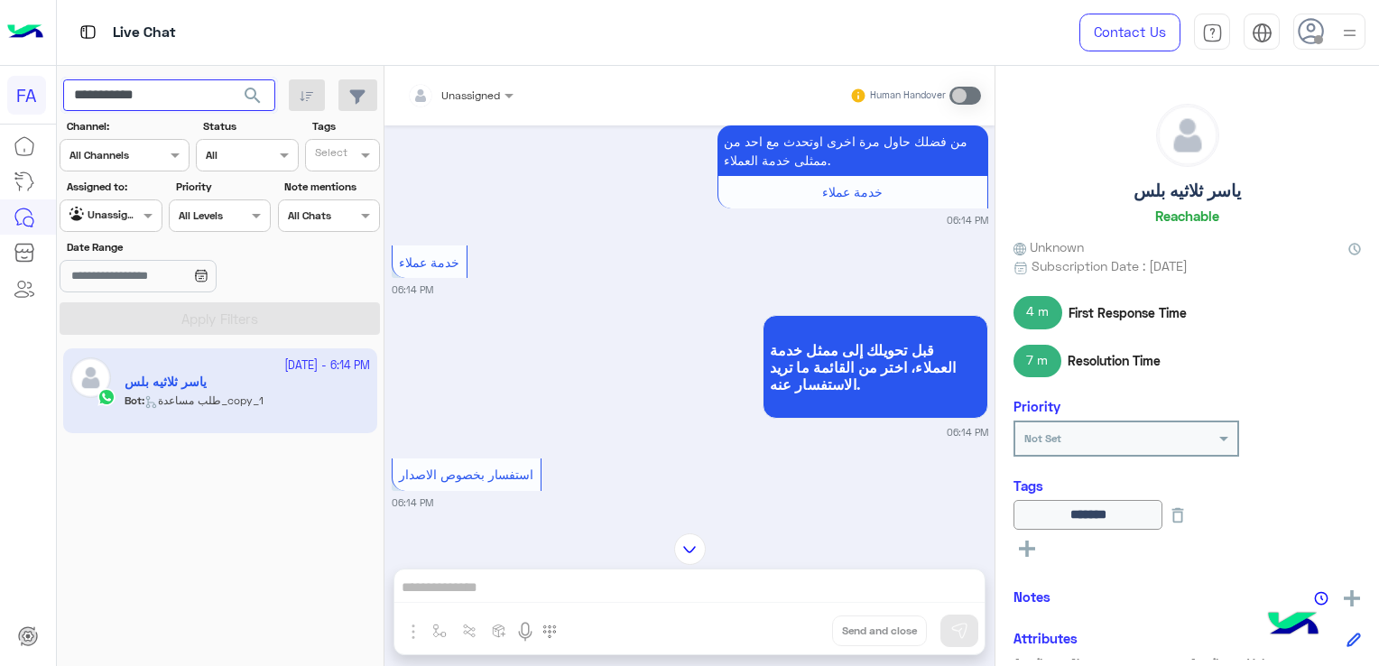
drag, startPoint x: 167, startPoint y: 94, endPoint x: 91, endPoint y: 97, distance: 75.9
click at [91, 97] on input "**********" at bounding box center [169, 95] width 212 height 32
click at [545, 422] on div "قبل تحويلك إلى ممثل خدمة العملاء، اختر من القائمة ما تريد الاستفسار عنه. 06:14 …" at bounding box center [690, 374] width 596 height 129
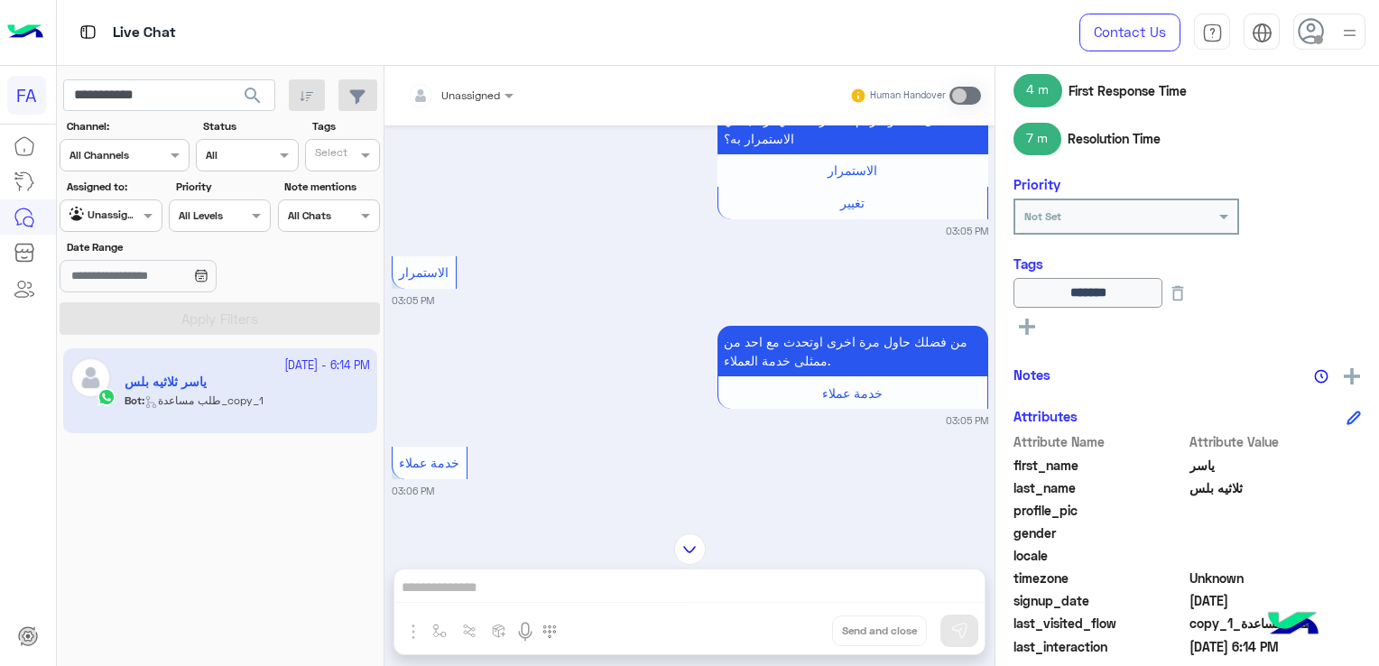
scroll to position [271, 0]
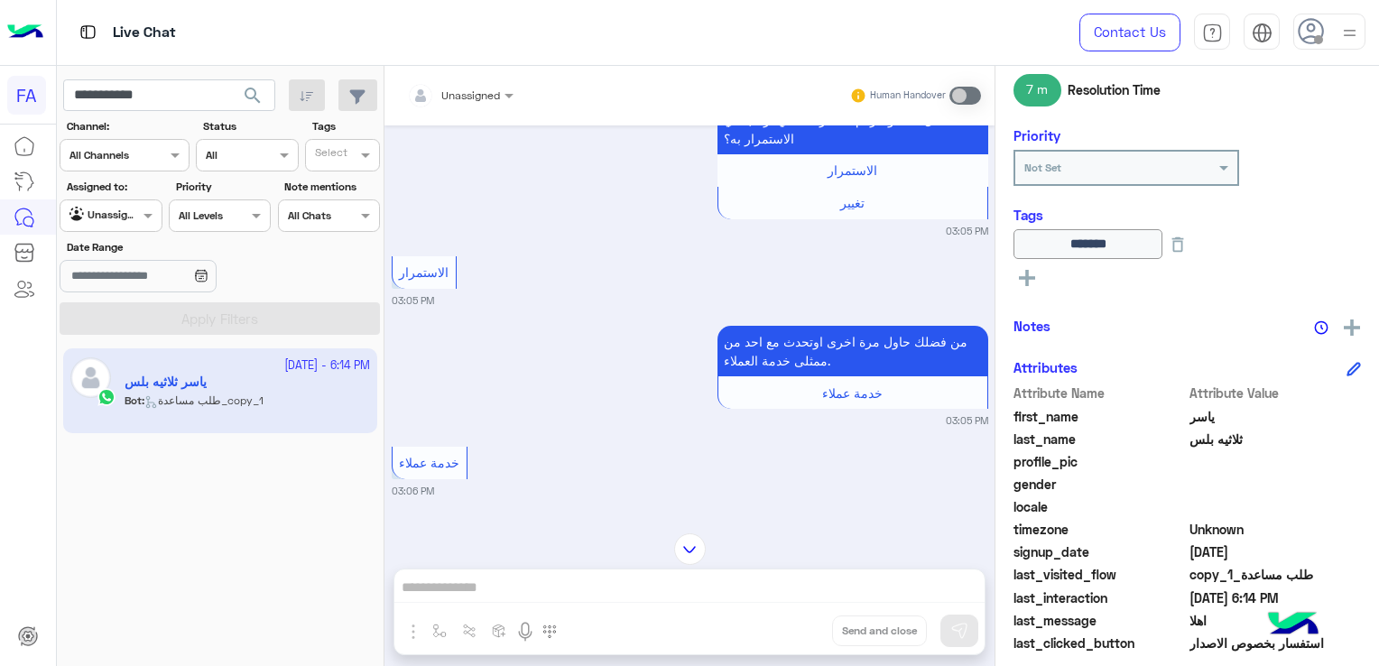
click at [1031, 277] on rect at bounding box center [1027, 279] width 16 height 4
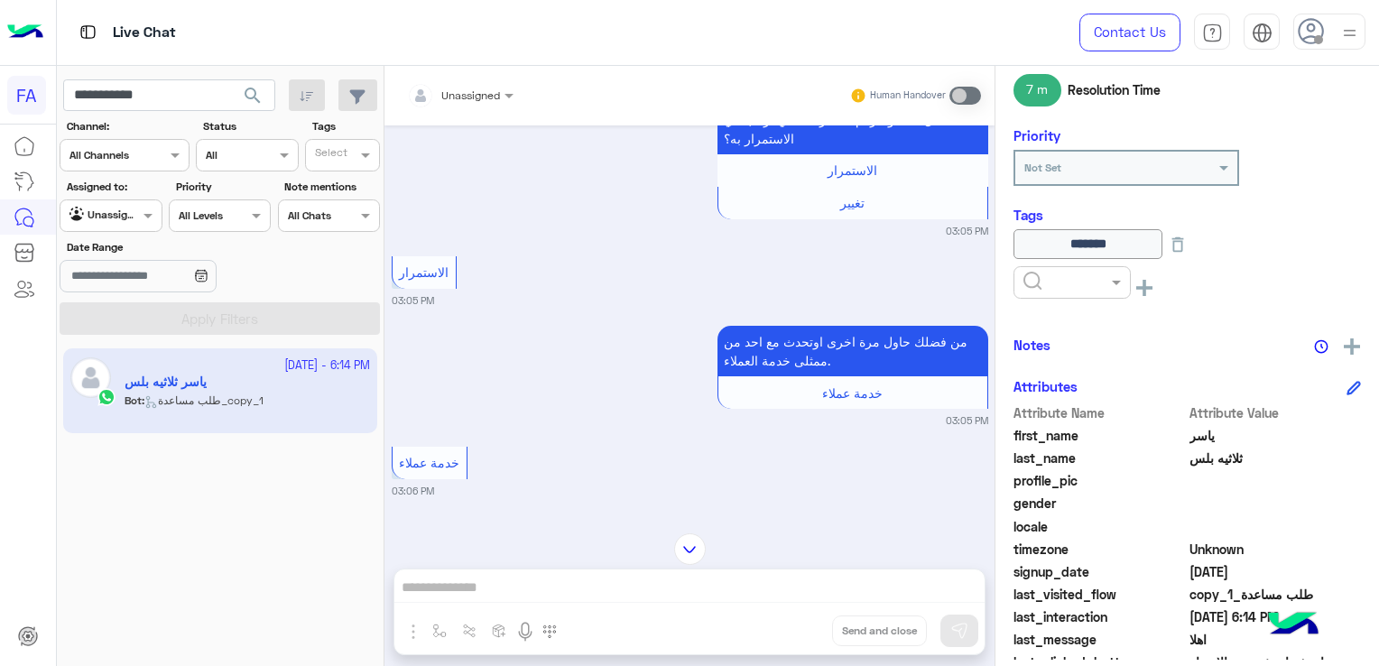
click at [1036, 277] on input "text" at bounding box center [1050, 281] width 55 height 16
click at [1068, 323] on div "Call Back" at bounding box center [1071, 314] width 117 height 33
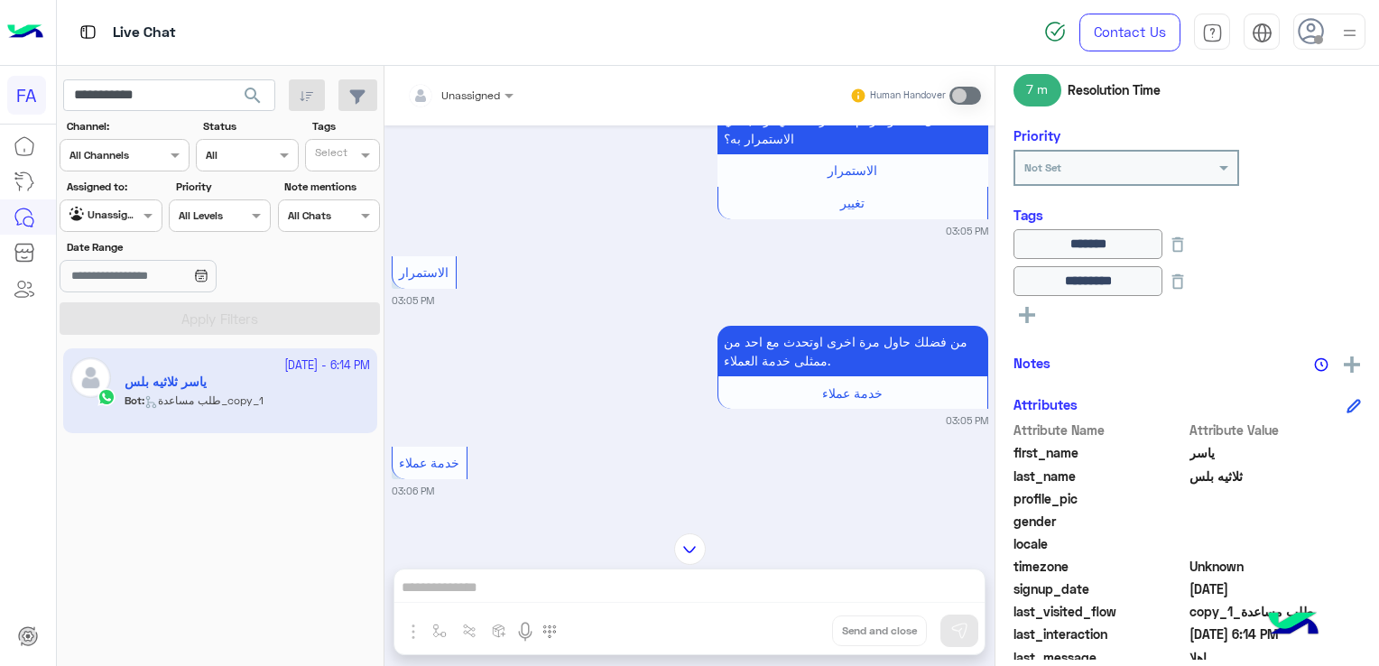
click at [1031, 310] on icon at bounding box center [1027, 315] width 16 height 16
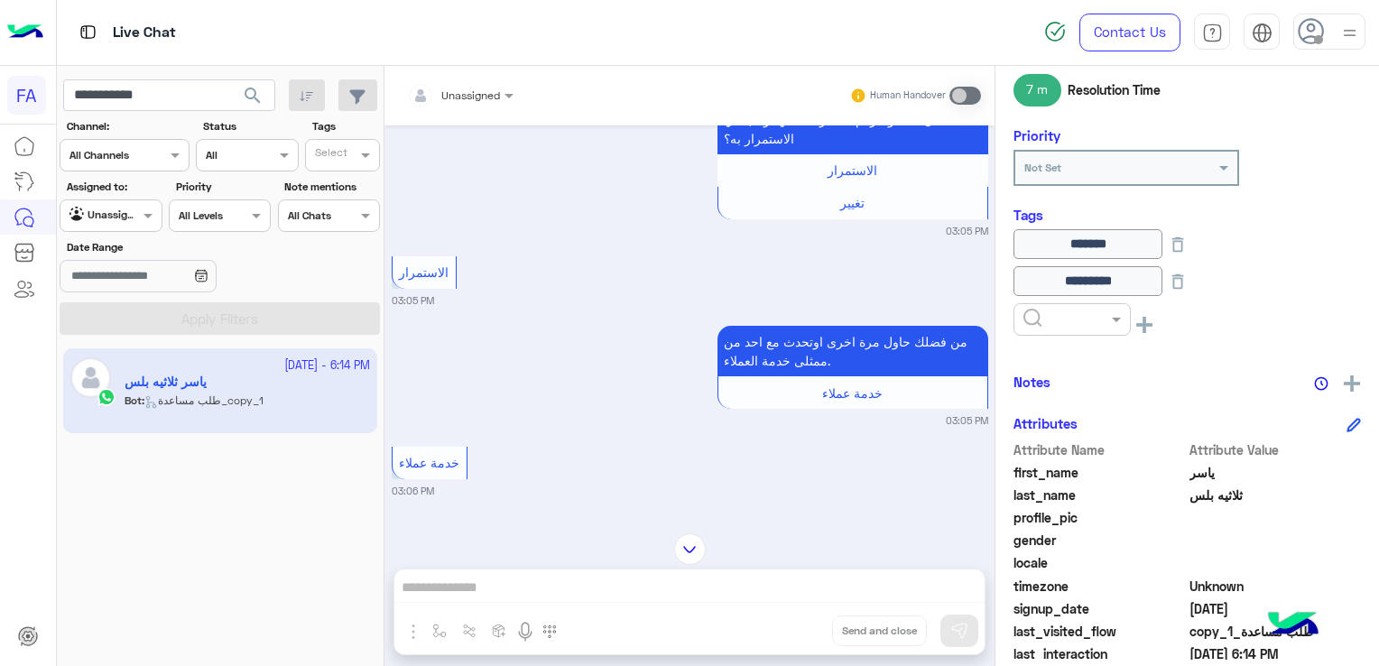
click at [1049, 313] on input "text" at bounding box center [1050, 318] width 55 height 16
click at [1188, 244] on icon at bounding box center [1178, 245] width 20 height 20
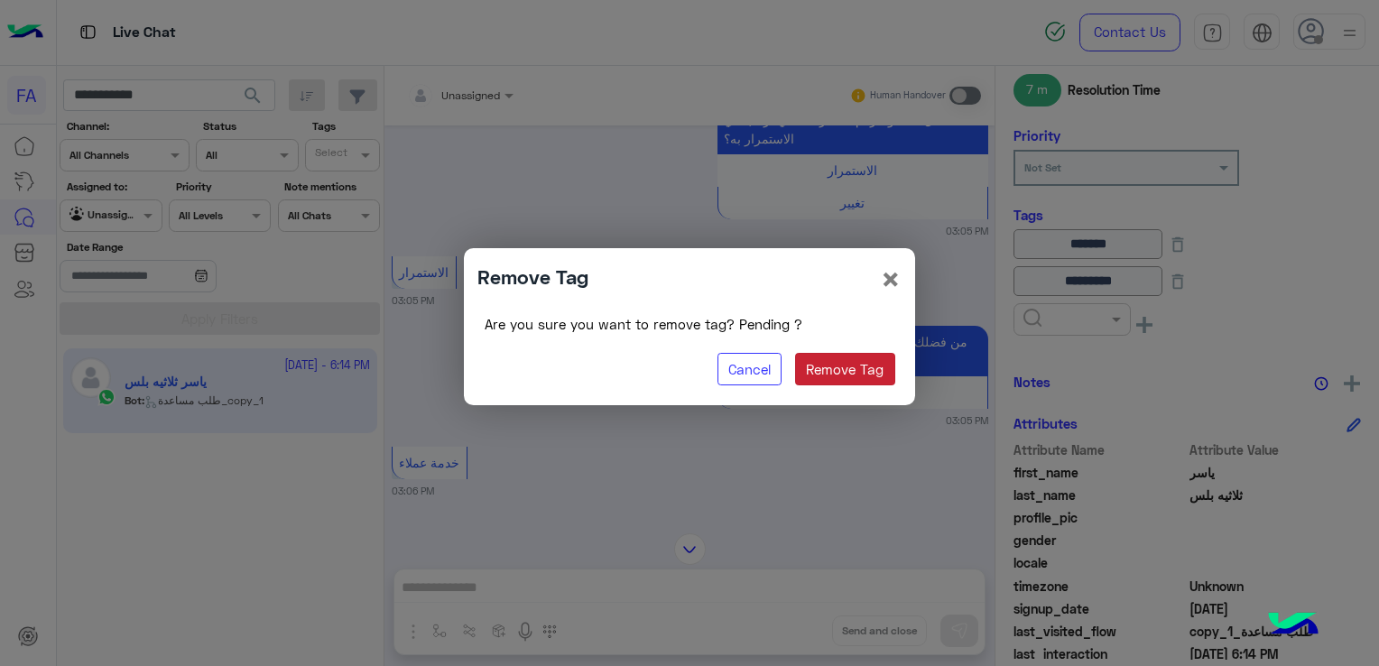
drag, startPoint x: 860, startPoint y: 377, endPoint x: 921, endPoint y: 357, distance: 64.5
click at [860, 376] on button "Remove Tag" at bounding box center [845, 369] width 100 height 32
type input "*********"
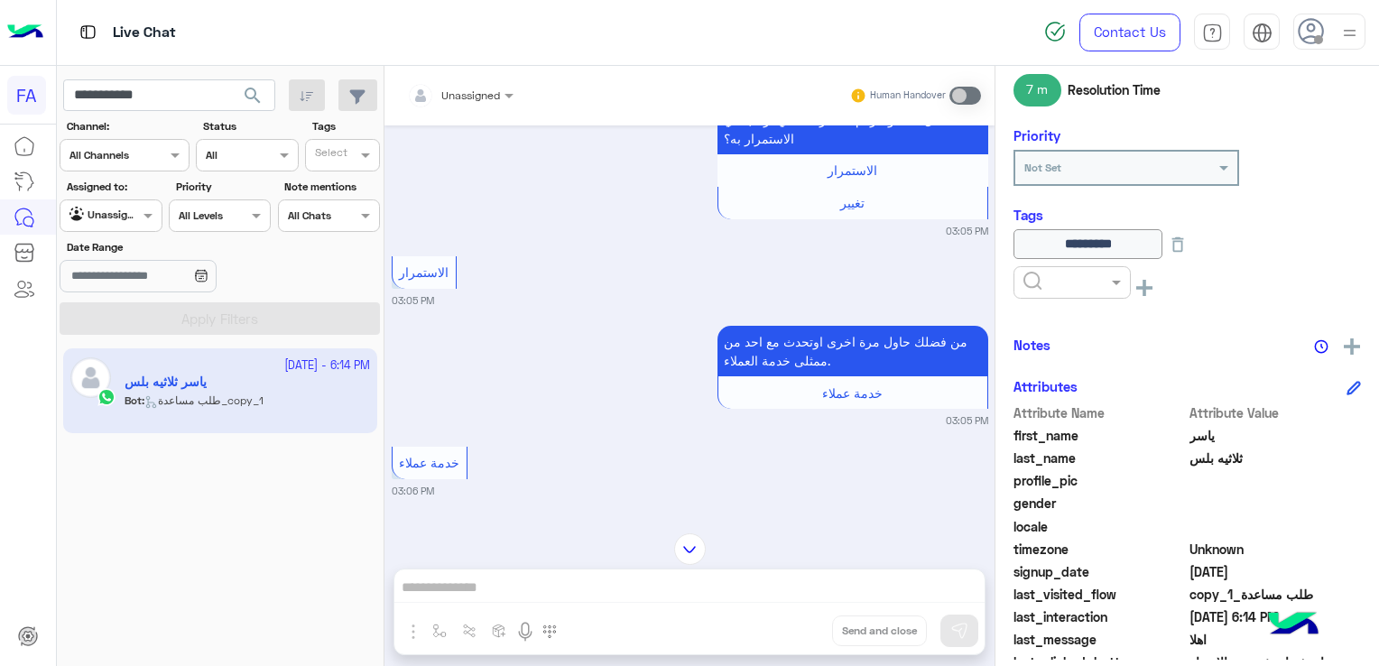
click at [1102, 272] on div at bounding box center [1072, 280] width 116 height 17
click at [1064, 363] on span "Pending" at bounding box center [1046, 359] width 48 height 15
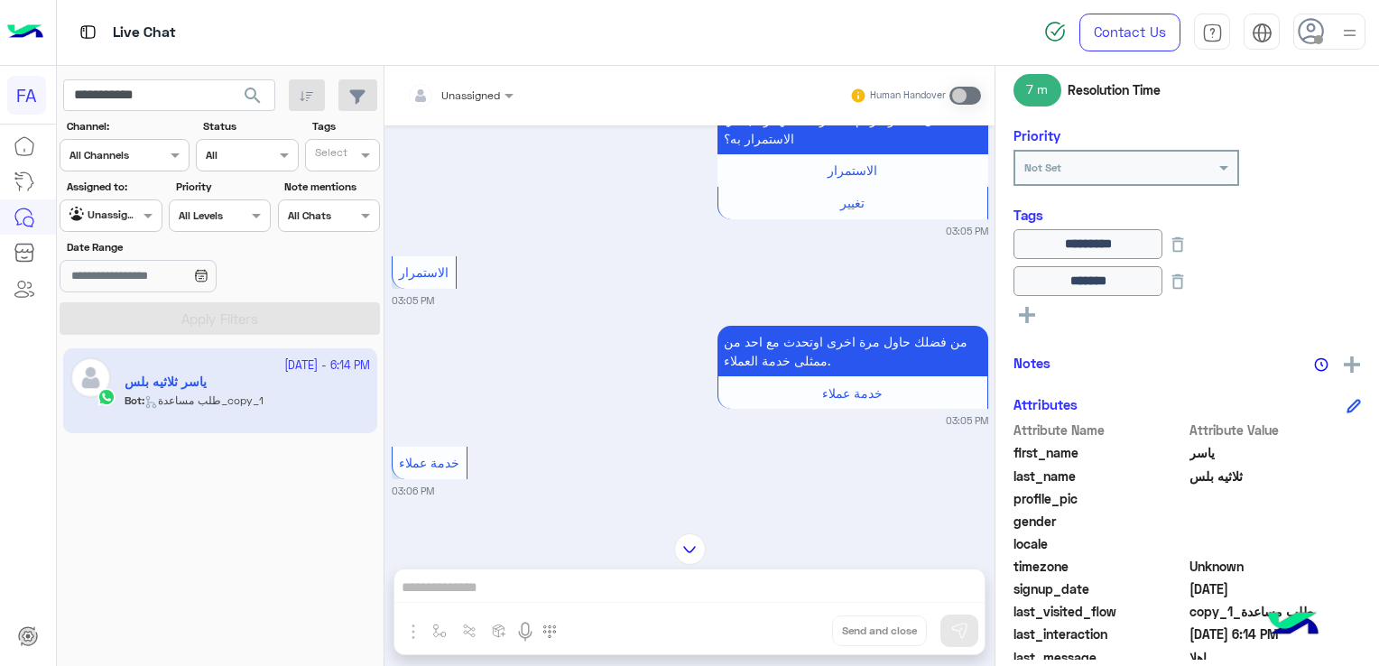
drag, startPoint x: 278, startPoint y: 570, endPoint x: 276, endPoint y: 561, distance: 9.2
click at [278, 565] on div "[DATE] - 6:14 PM ياسر ثلاثيه بلس Bot : طلب مساعدة_copy_1" at bounding box center [221, 507] width 328 height 331
click at [108, 88] on input "**********" at bounding box center [169, 95] width 212 height 32
paste input "text"
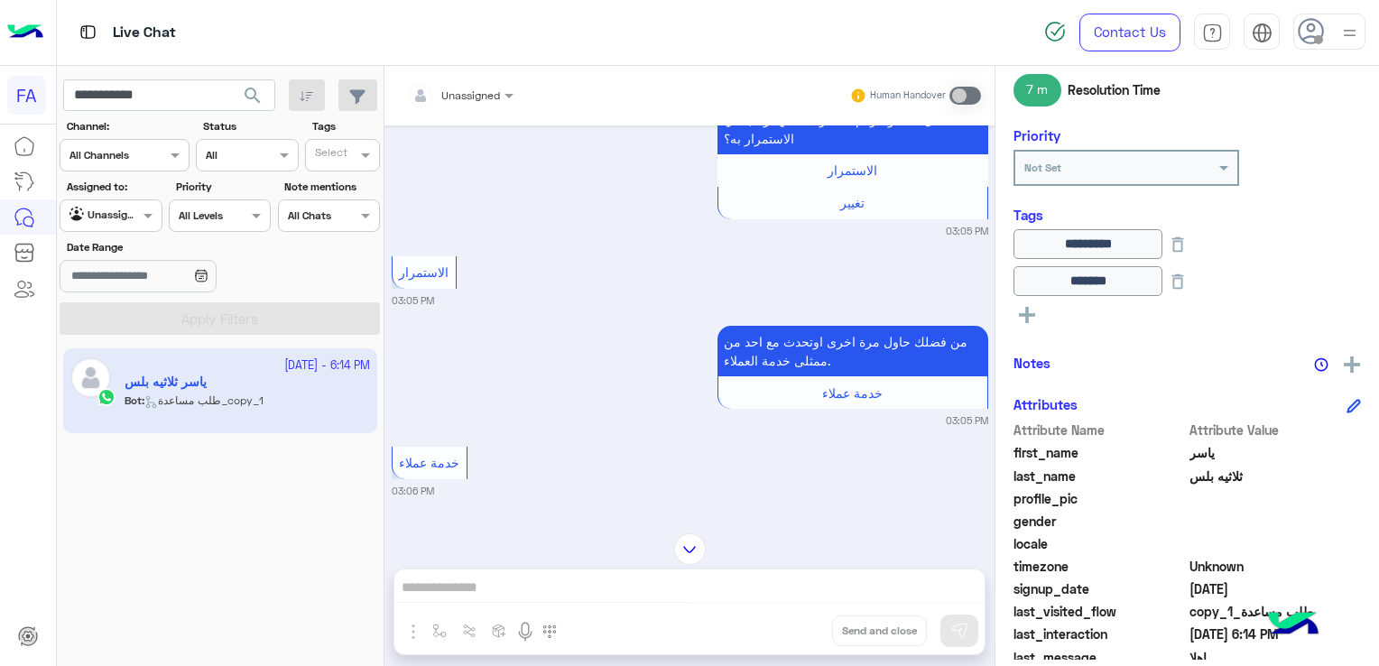
click at [253, 90] on span "search" at bounding box center [253, 96] width 22 height 22
click at [246, 92] on div at bounding box center [215, 340] width 316 height 666
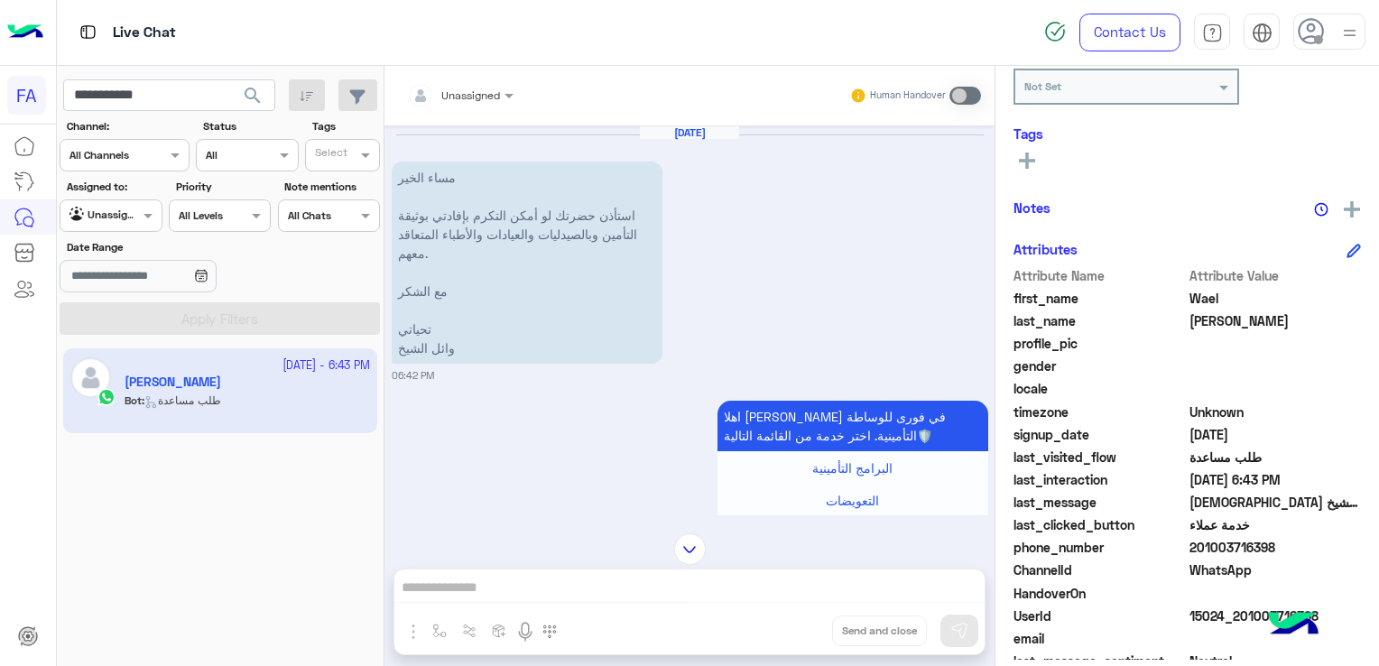
drag, startPoint x: 1197, startPoint y: 547, endPoint x: 1274, endPoint y: 546, distance: 77.6
click at [1274, 546] on span "201003716398" at bounding box center [1275, 547] width 172 height 19
drag, startPoint x: 1274, startPoint y: 546, endPoint x: 1252, endPoint y: 547, distance: 22.6
copy span "01003716398"
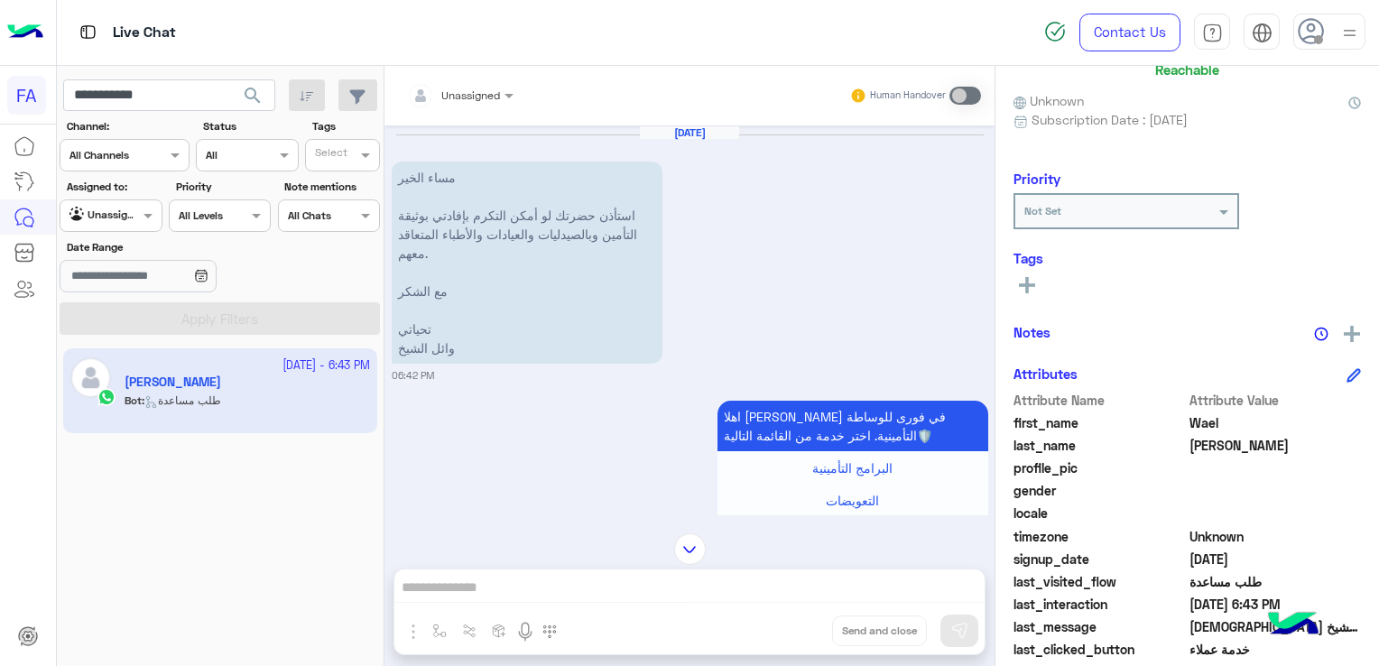
scroll to position [144, 0]
click at [1032, 284] on icon at bounding box center [1027, 287] width 16 height 16
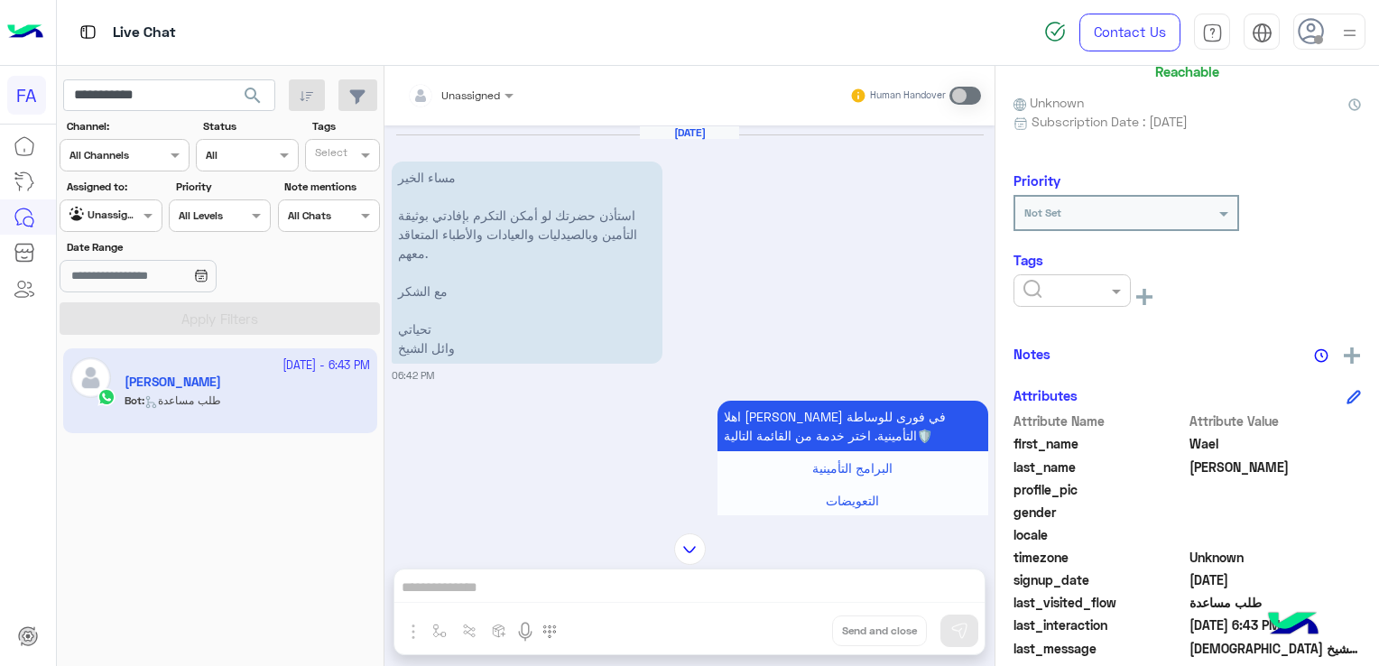
click at [1068, 291] on input "text" at bounding box center [1050, 289] width 55 height 16
click at [1052, 391] on span "Medical" at bounding box center [1045, 390] width 46 height 15
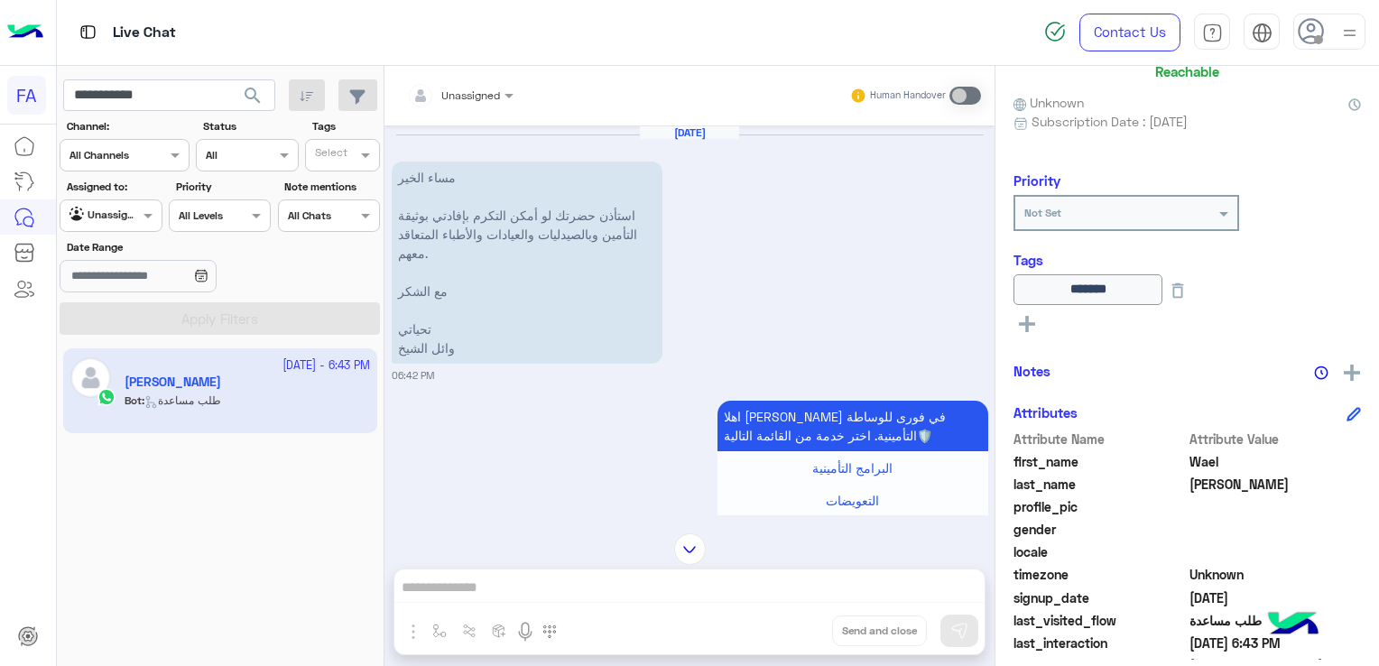
click at [1033, 322] on rect at bounding box center [1027, 324] width 16 height 4
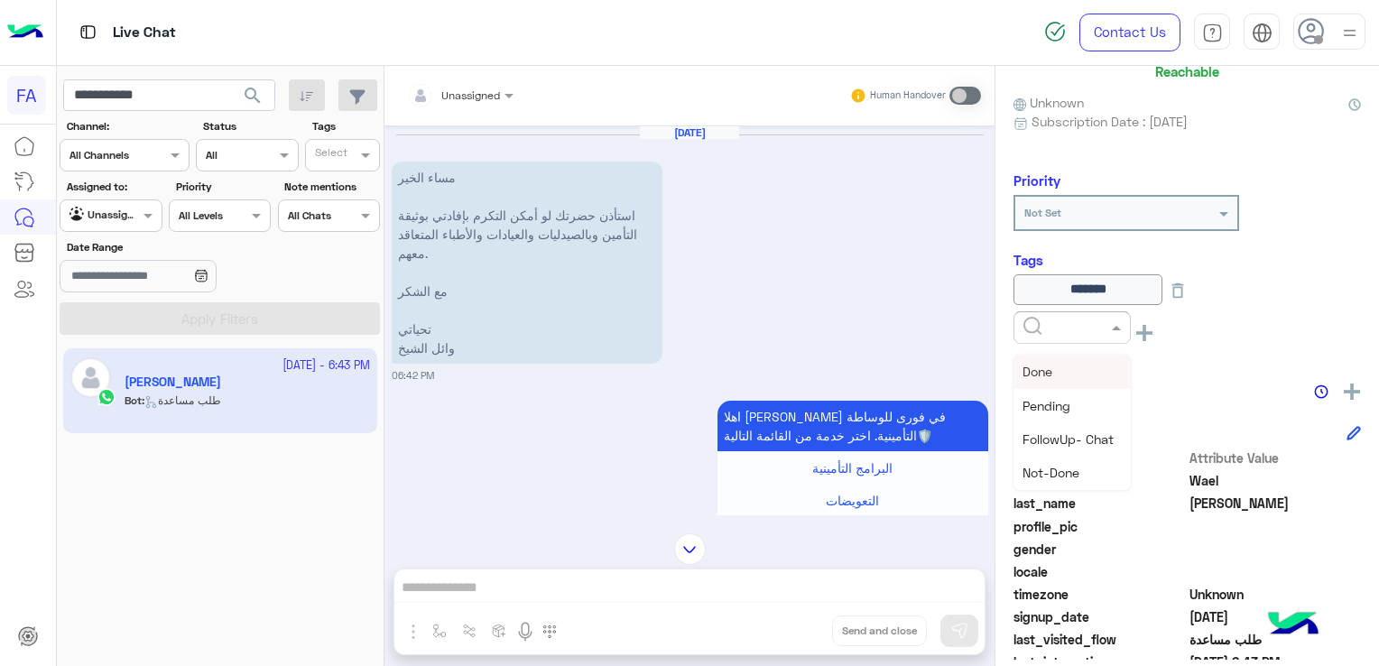
click at [1068, 321] on input "text" at bounding box center [1050, 326] width 55 height 16
click at [1054, 372] on div "Done" at bounding box center [1071, 371] width 117 height 33
click at [707, 345] on div "[DATE] مساء الخير استأذن حضرتك لو أمكن التكرم بإفادتي بوثيقة التأمين وبالصيدليا…" at bounding box center [690, 254] width 596 height 258
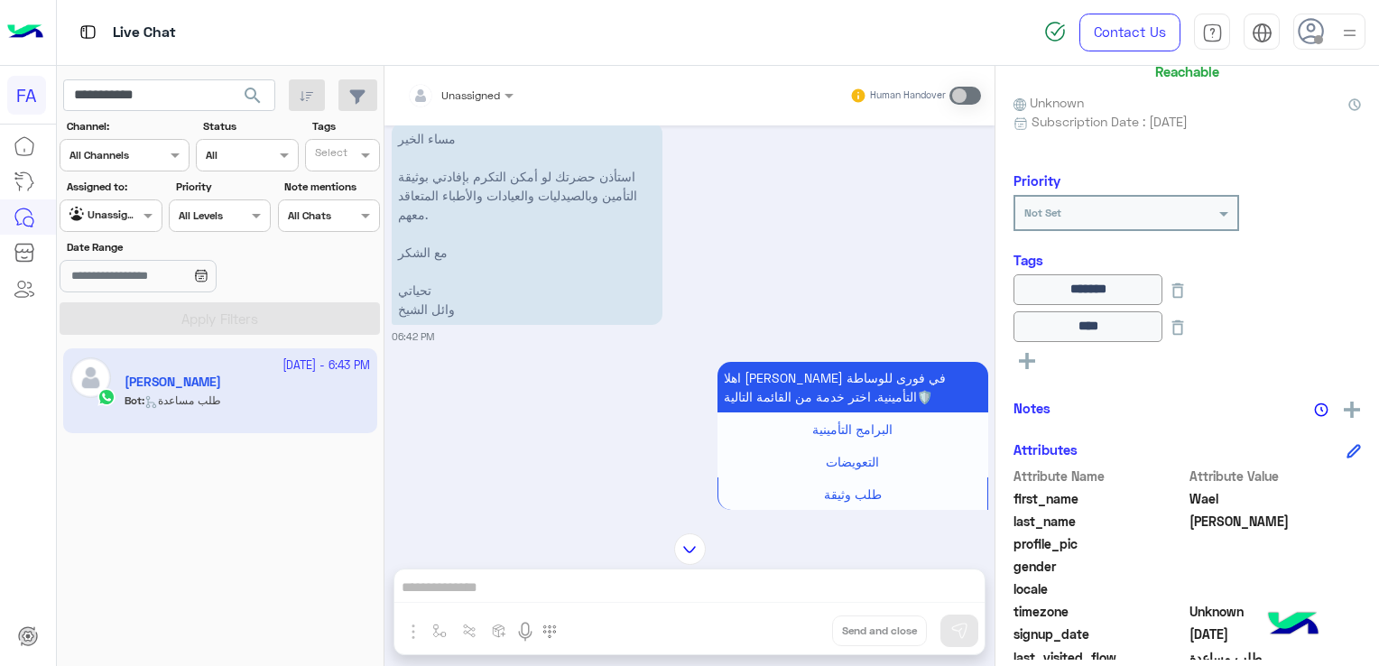
scroll to position [0, 0]
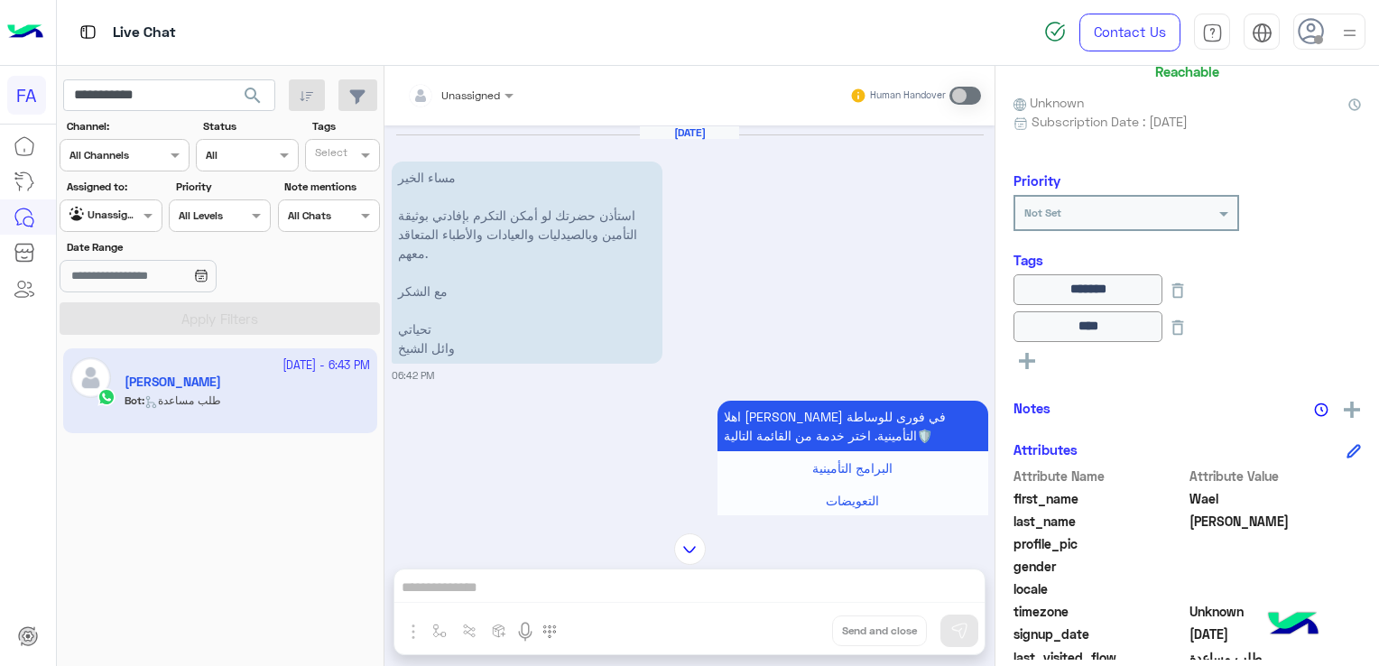
click at [1034, 354] on icon at bounding box center [1027, 361] width 16 height 16
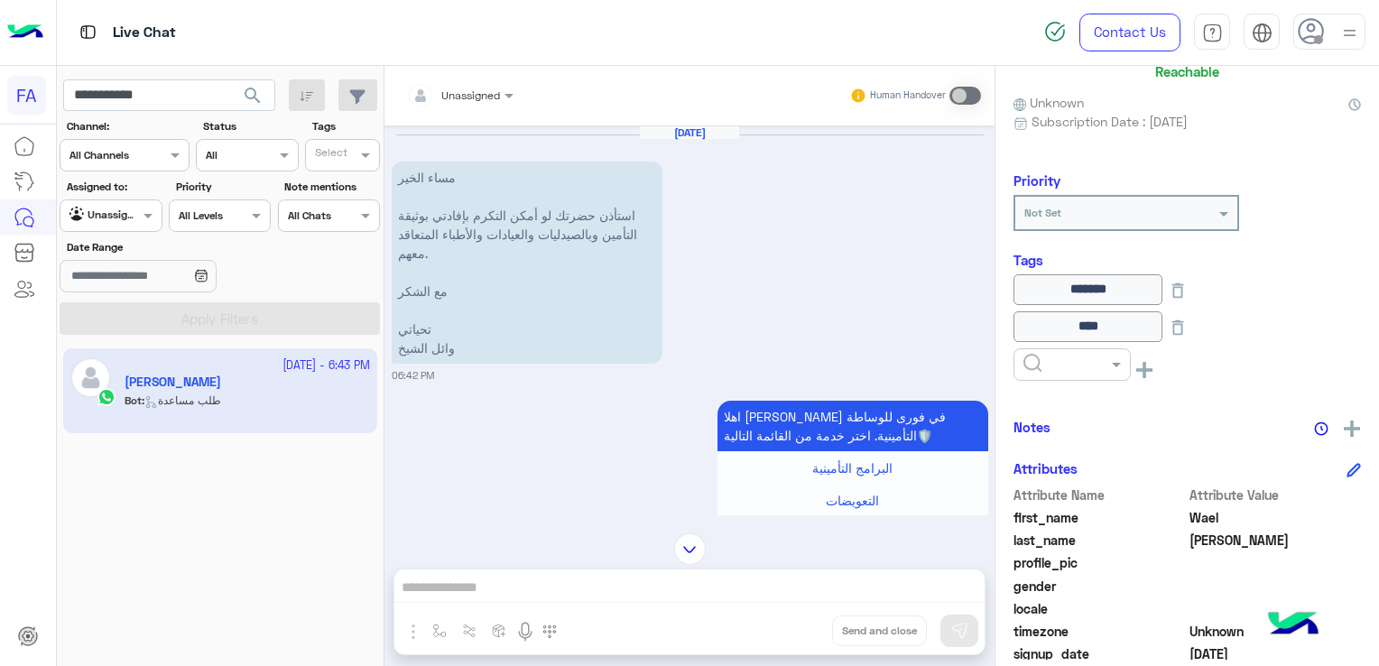
click at [1065, 356] on input "text" at bounding box center [1050, 363] width 55 height 16
click at [1069, 395] on span "Call Back" at bounding box center [1049, 396] width 54 height 15
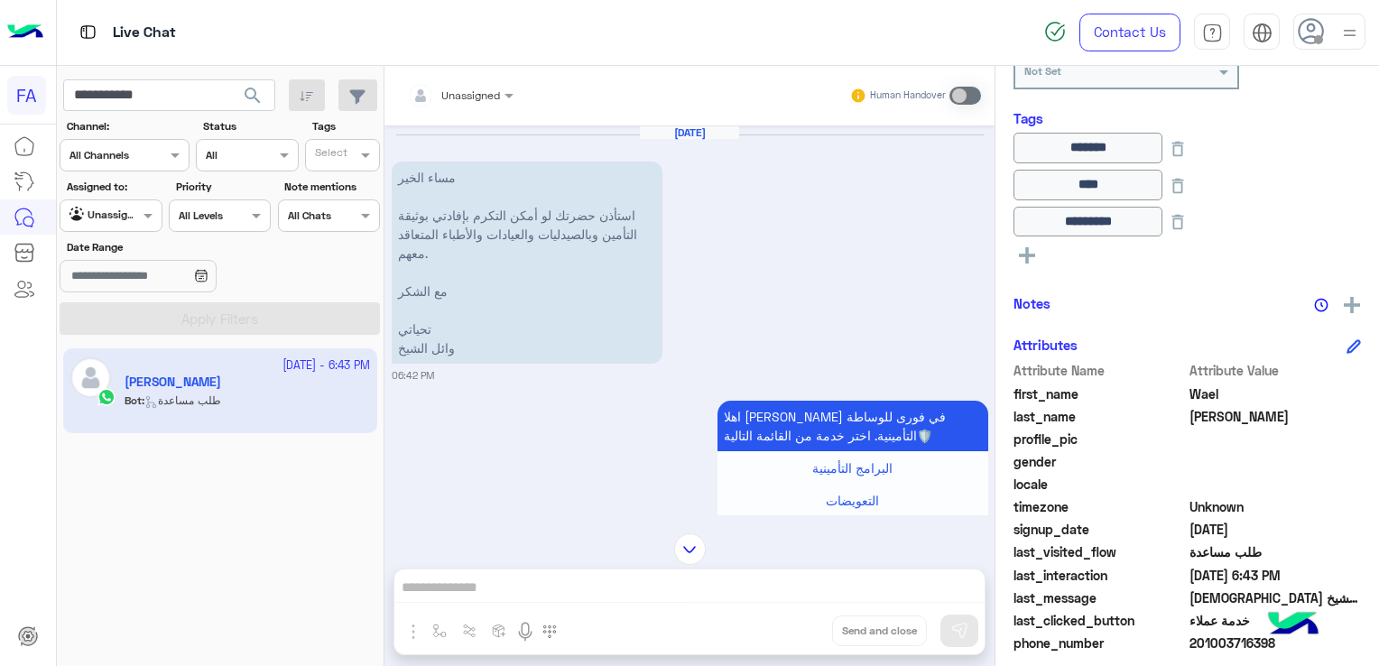
scroll to position [433, 0]
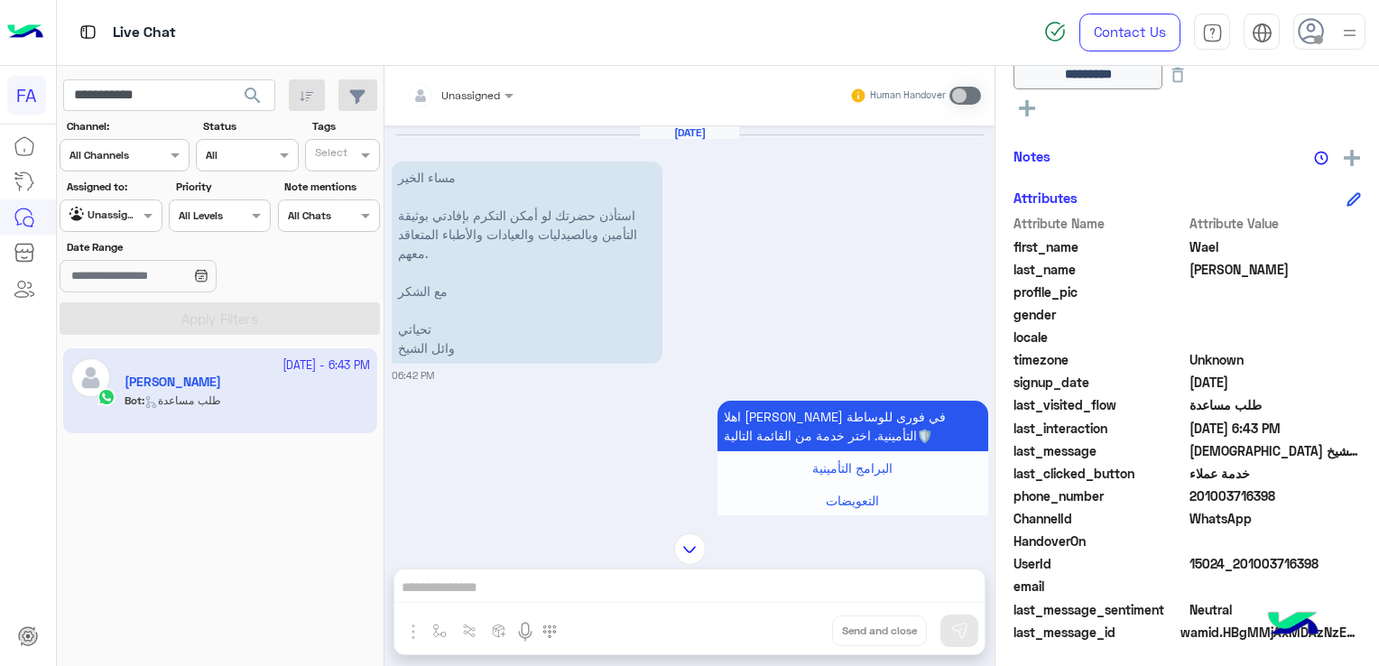
click at [1224, 496] on span "201003716398" at bounding box center [1275, 495] width 172 height 19
copy span "201003716398"
drag, startPoint x: 436, startPoint y: 348, endPoint x: 397, endPoint y: 354, distance: 39.2
click at [397, 354] on p "[DEMOGRAPHIC_DATA] الخير استأذن حضرتك لو أمكن التكرم بإفادتي بوثيقة التأمين وبا…" at bounding box center [527, 263] width 271 height 202
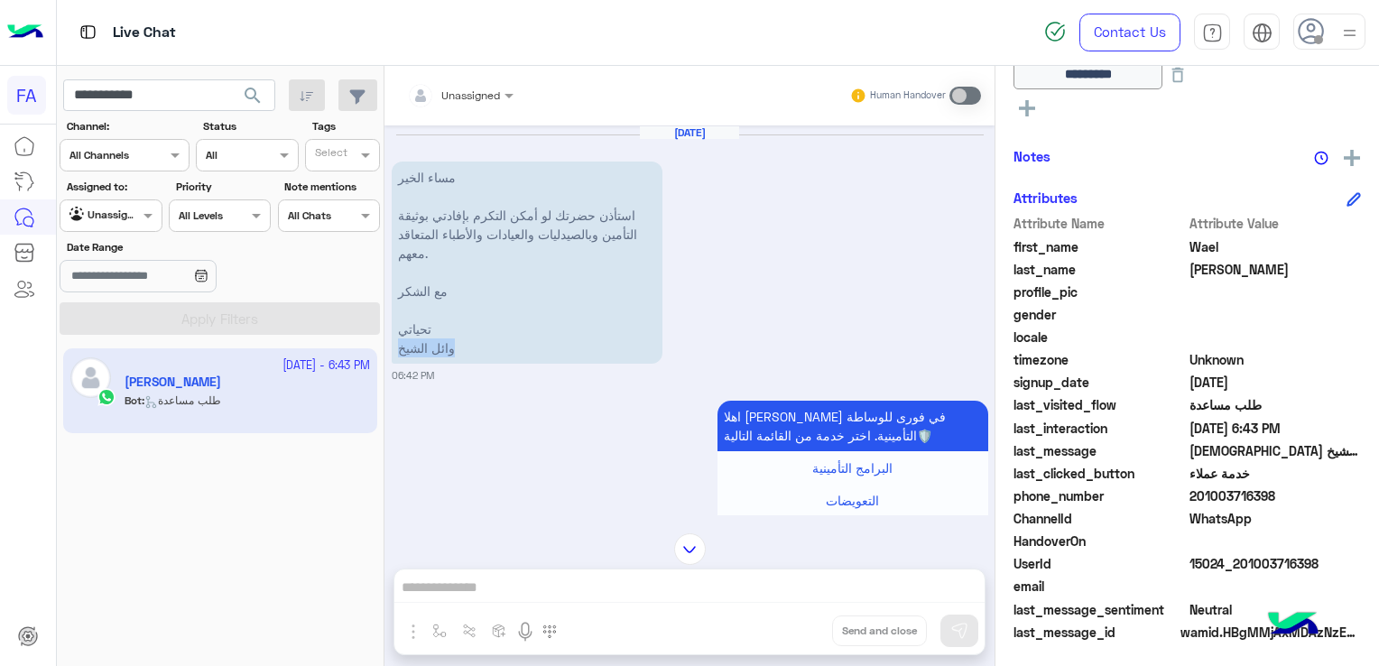
copy p "وائل الشيخ"
click at [110, 103] on input "**********" at bounding box center [169, 95] width 212 height 32
paste input "text"
click at [253, 98] on span "search" at bounding box center [253, 96] width 22 height 22
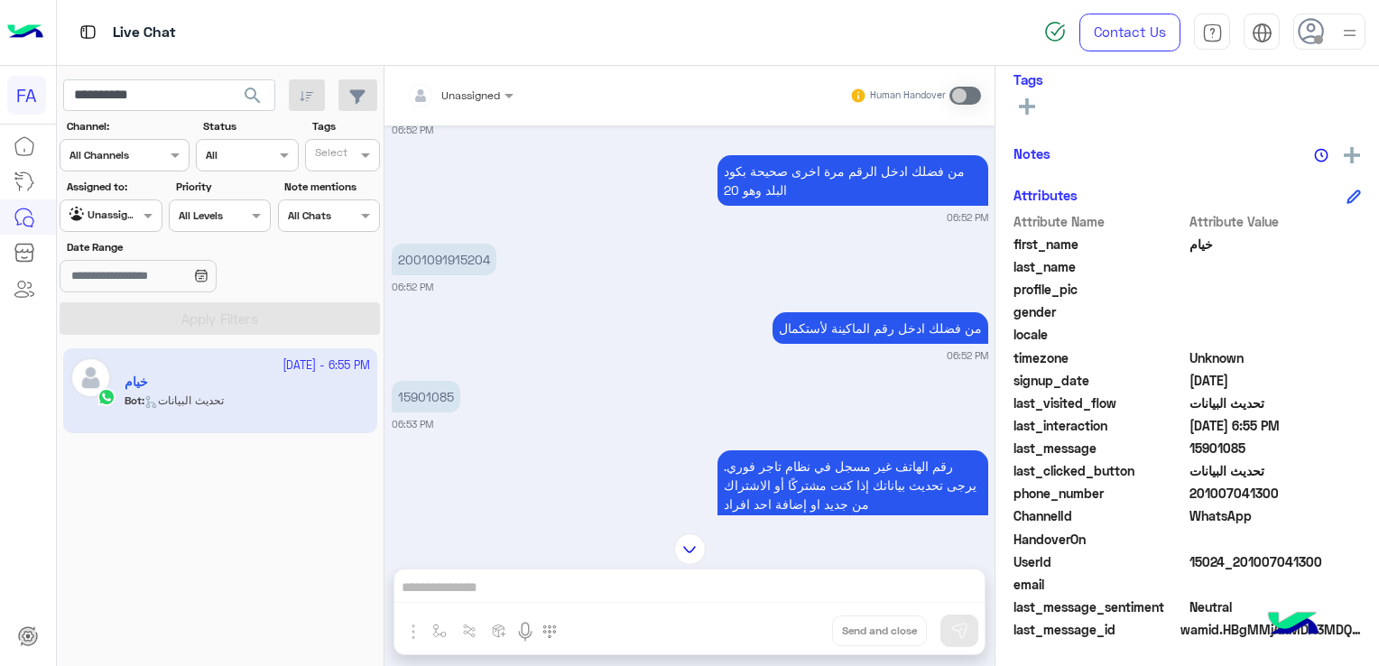
scroll to position [1624, 0]
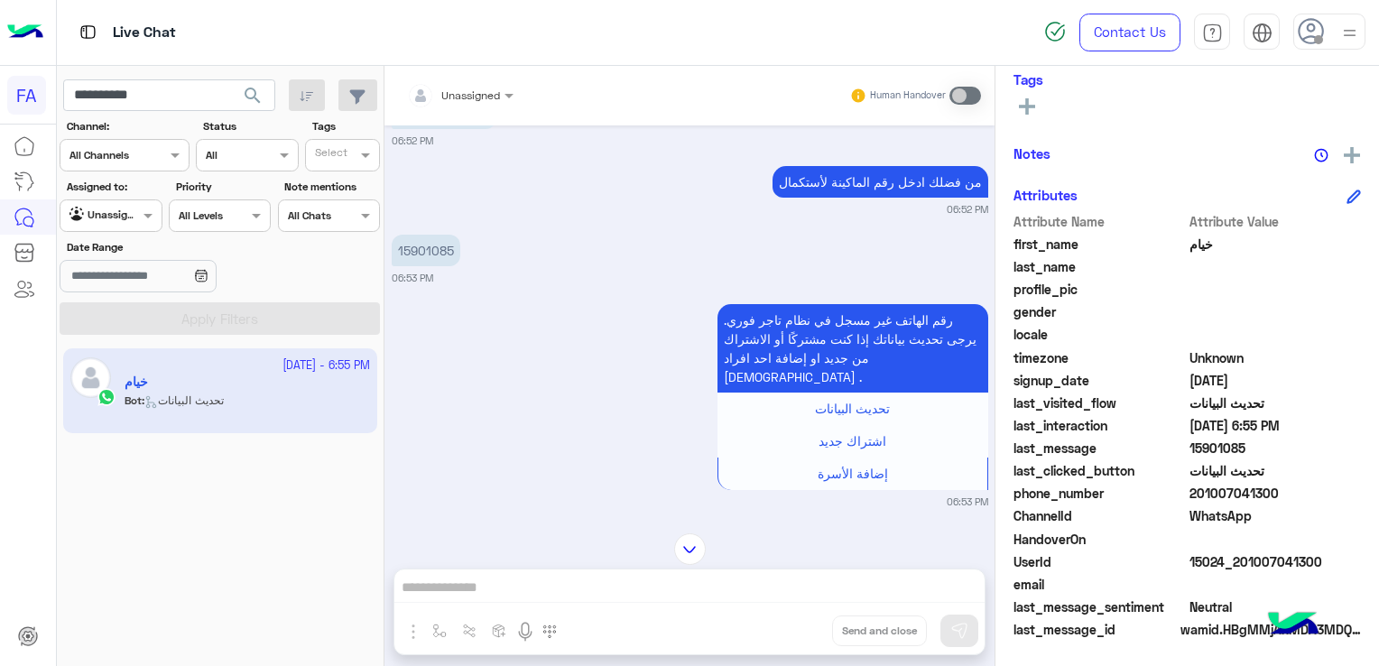
click at [417, 252] on p "15901085" at bounding box center [426, 251] width 69 height 32
copy p "15901085"
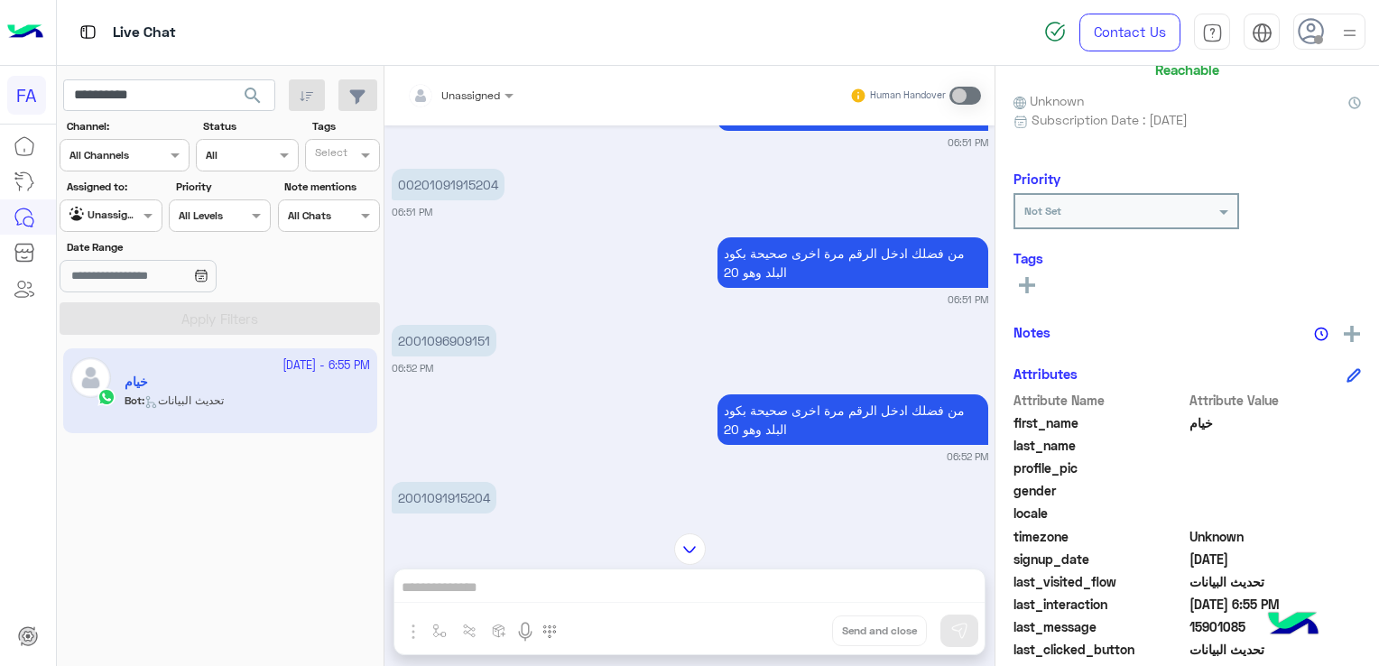
scroll to position [144, 0]
drag, startPoint x: 1027, startPoint y: 281, endPoint x: 1036, endPoint y: 284, distance: 9.7
click at [1036, 284] on button at bounding box center [1026, 285] width 27 height 22
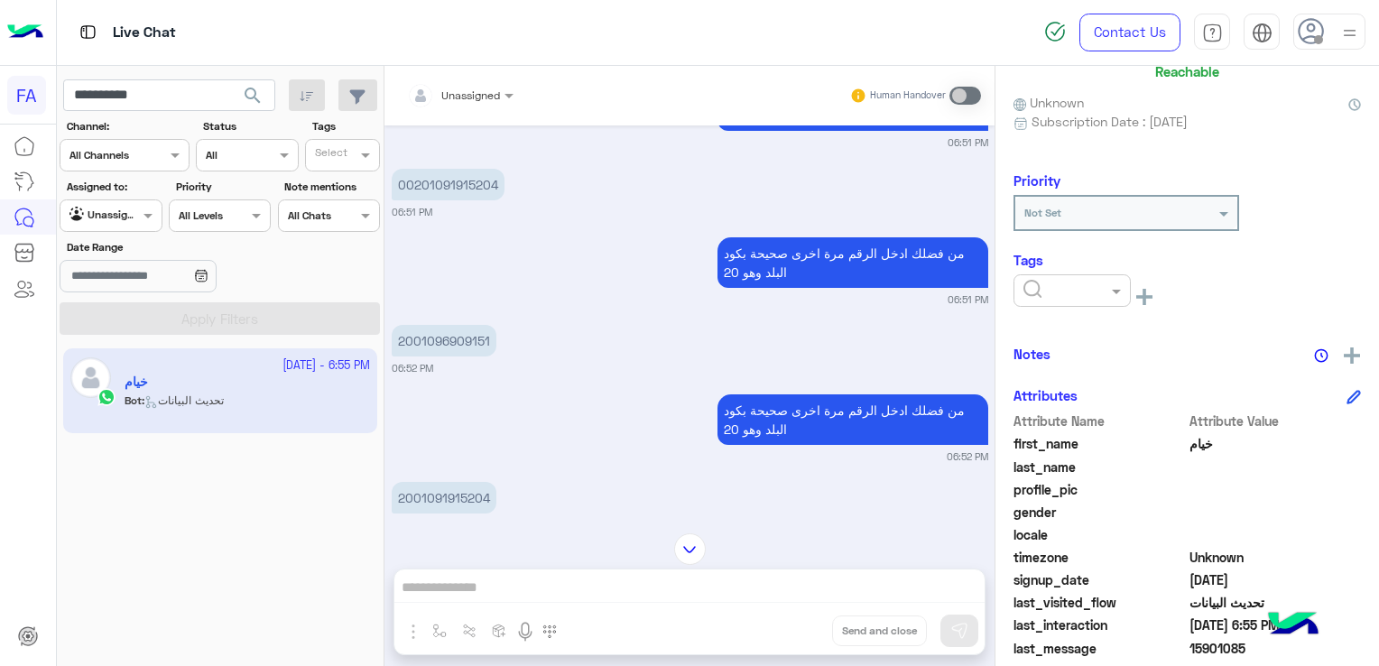
click at [1076, 291] on input "text" at bounding box center [1050, 289] width 55 height 16
click at [1068, 324] on span "Call Back" at bounding box center [1049, 322] width 54 height 15
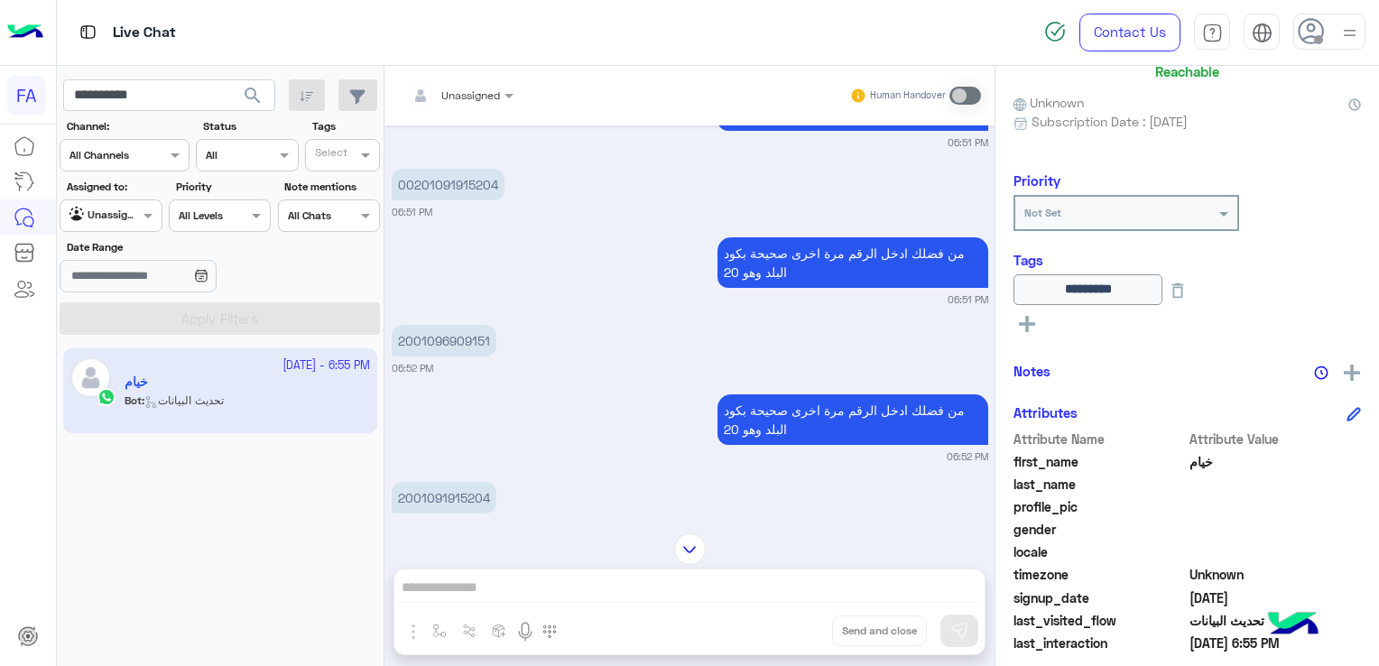
click at [1022, 319] on button at bounding box center [1026, 322] width 27 height 22
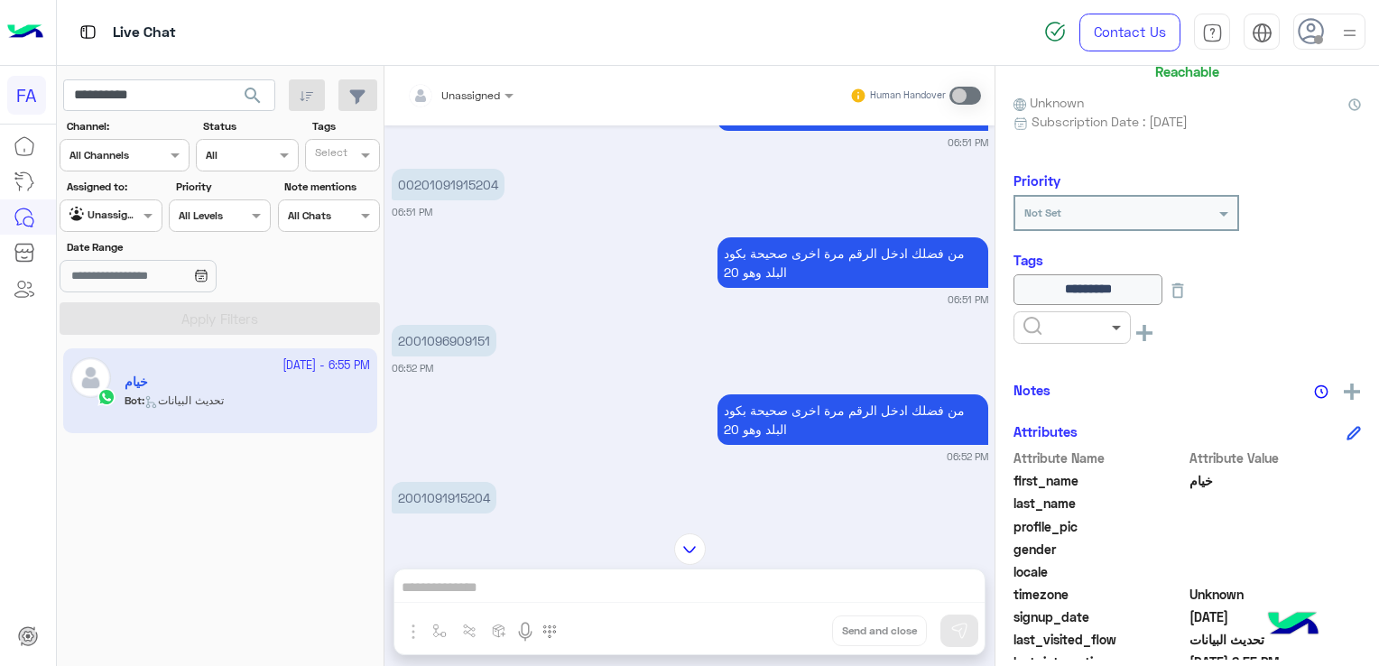
click at [1120, 328] on span at bounding box center [1118, 327] width 23 height 19
click at [1085, 410] on div "Pending" at bounding box center [1071, 405] width 117 height 33
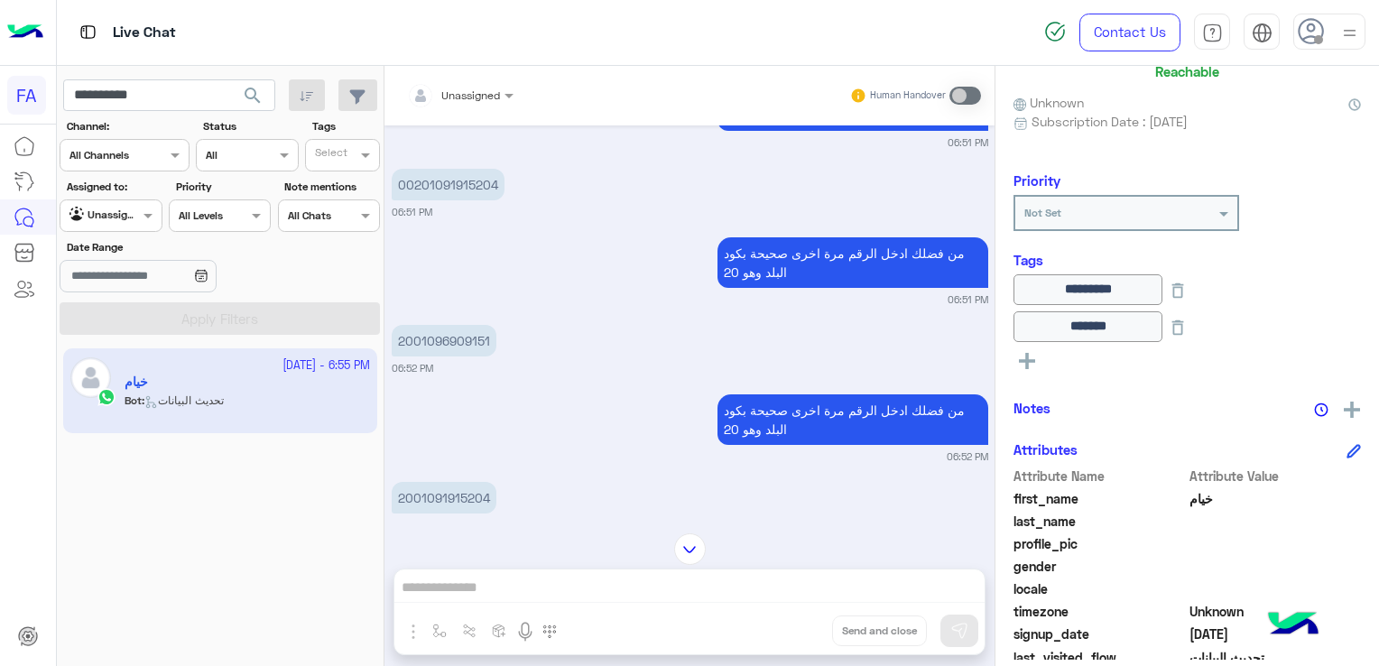
click at [504, 539] on div at bounding box center [689, 549] width 610 height 32
click at [125, 94] on input "**********" at bounding box center [169, 95] width 212 height 32
paste input "text"
click at [249, 91] on span "search" at bounding box center [253, 96] width 22 height 22
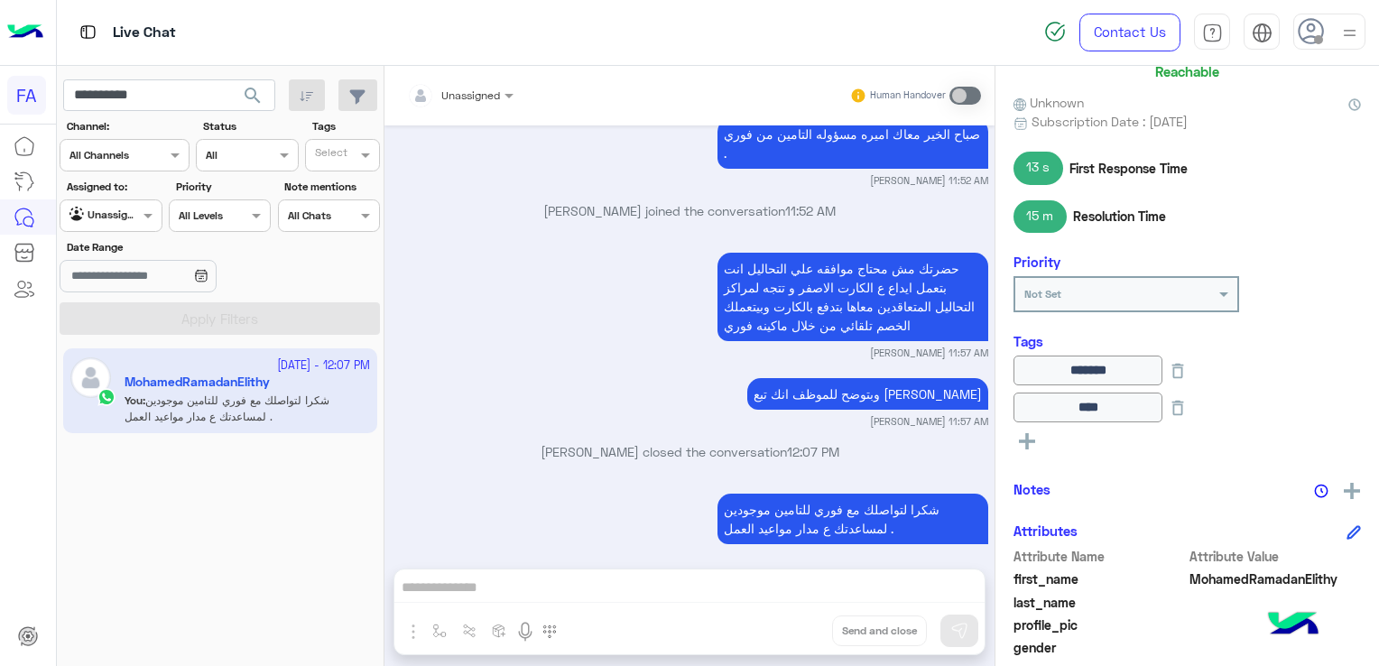
scroll to position [1573, 0]
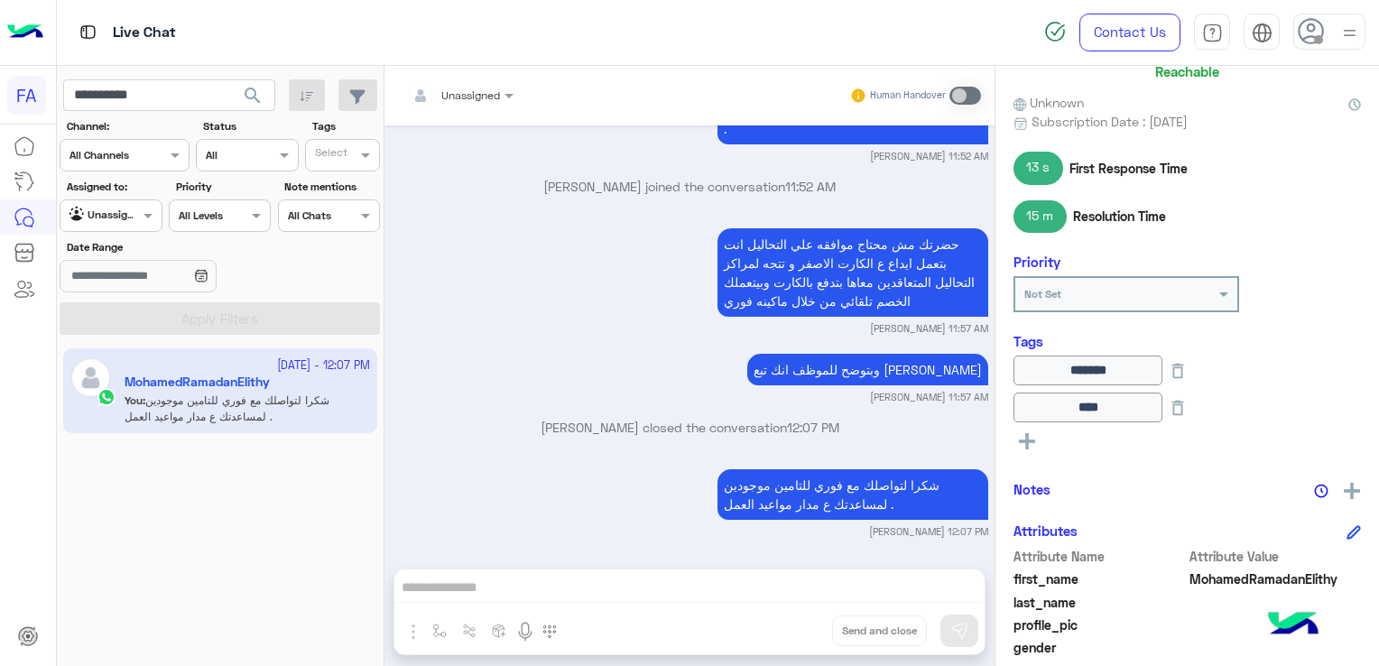
drag, startPoint x: 507, startPoint y: 559, endPoint x: 498, endPoint y: 550, distance: 13.4
click at [498, 550] on div "Unassigned Human Handover [DATE] قبل تحويلك إلى ممثل خدمة العملاء، اختر من القا…" at bounding box center [689, 369] width 610 height 607
click at [96, 95] on input "**********" at bounding box center [169, 95] width 212 height 32
paste input "text"
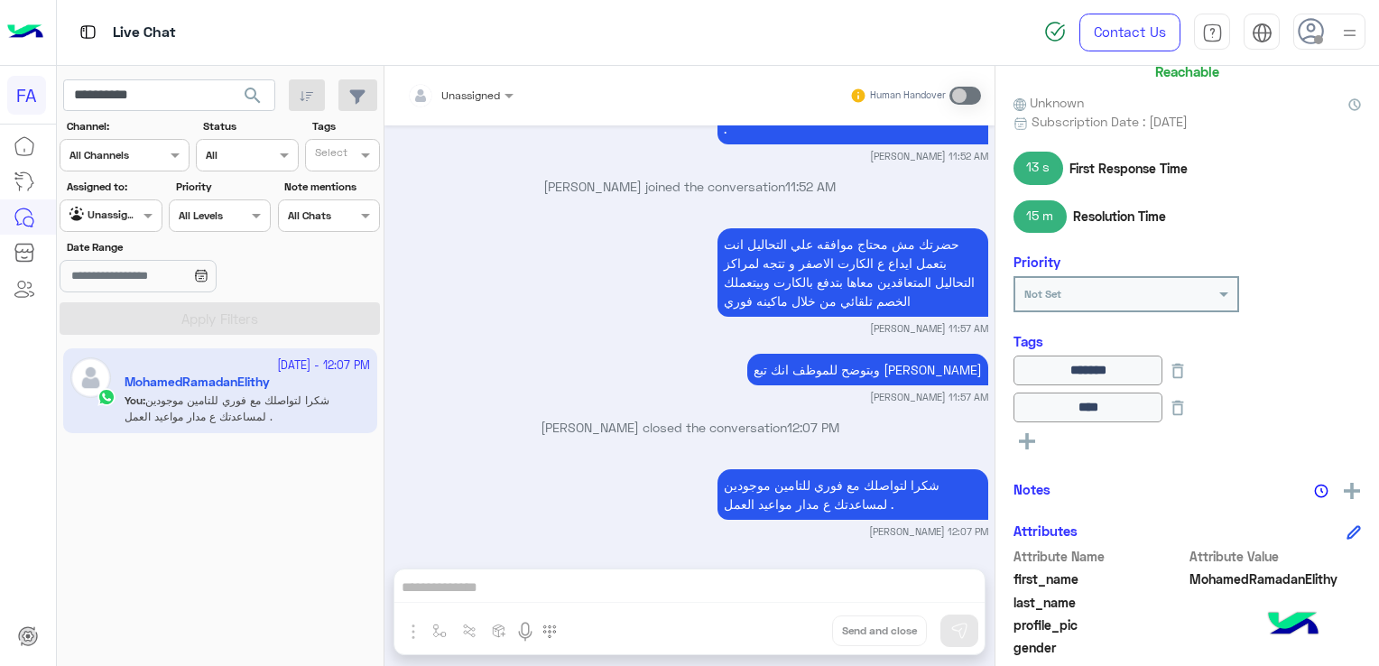
click at [245, 93] on span "search" at bounding box center [253, 96] width 22 height 22
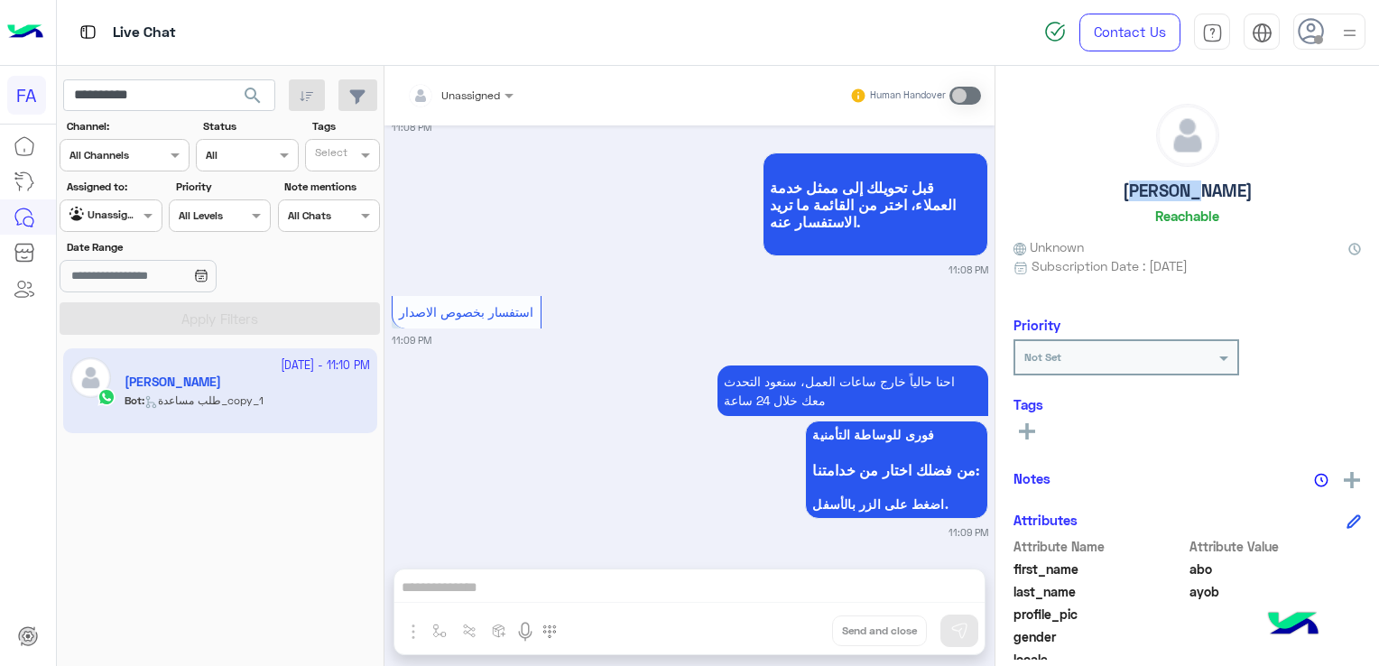
drag, startPoint x: 1144, startPoint y: 192, endPoint x: 1215, endPoint y: 193, distance: 70.4
click at [1215, 193] on div "abo ayob Reachable" at bounding box center [1186, 167] width 347 height 127
drag, startPoint x: 1215, startPoint y: 193, endPoint x: 1191, endPoint y: 197, distance: 23.7
click at [1191, 197] on h5 "[PERSON_NAME]" at bounding box center [1188, 190] width 130 height 21
click at [1190, 197] on h5 "[PERSON_NAME]" at bounding box center [1188, 190] width 130 height 21
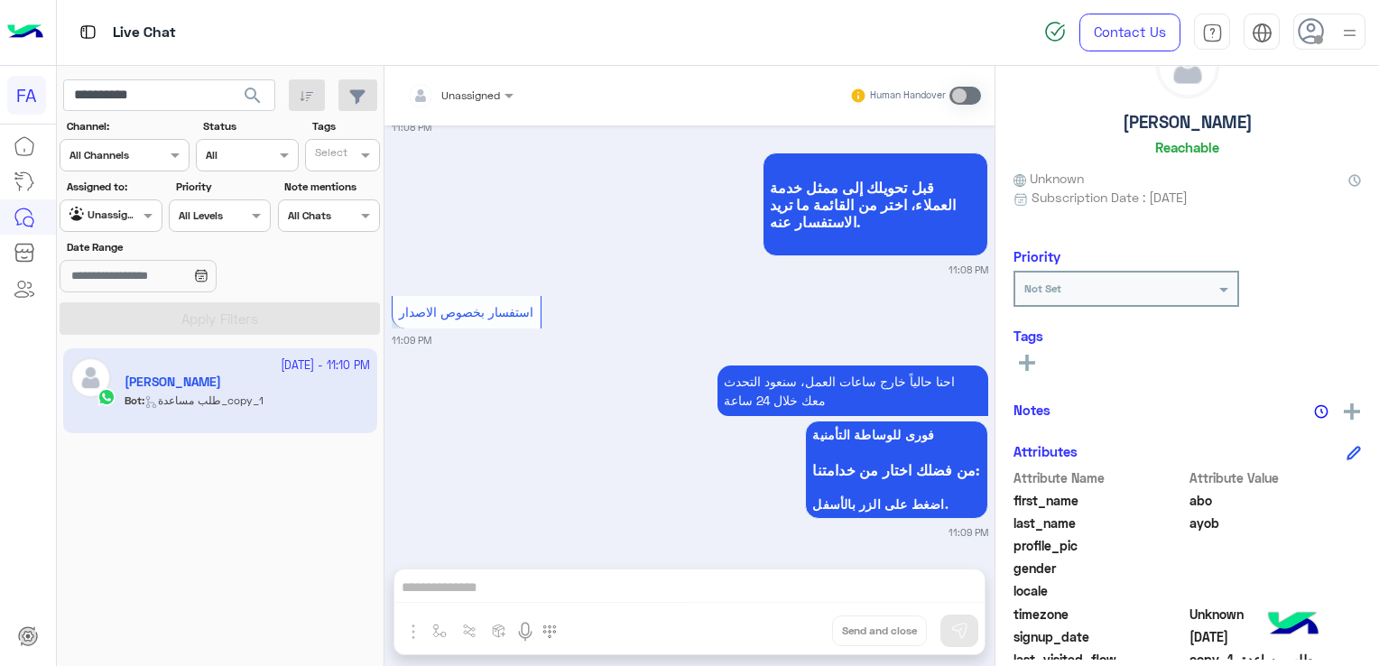
scroll to position [271, 0]
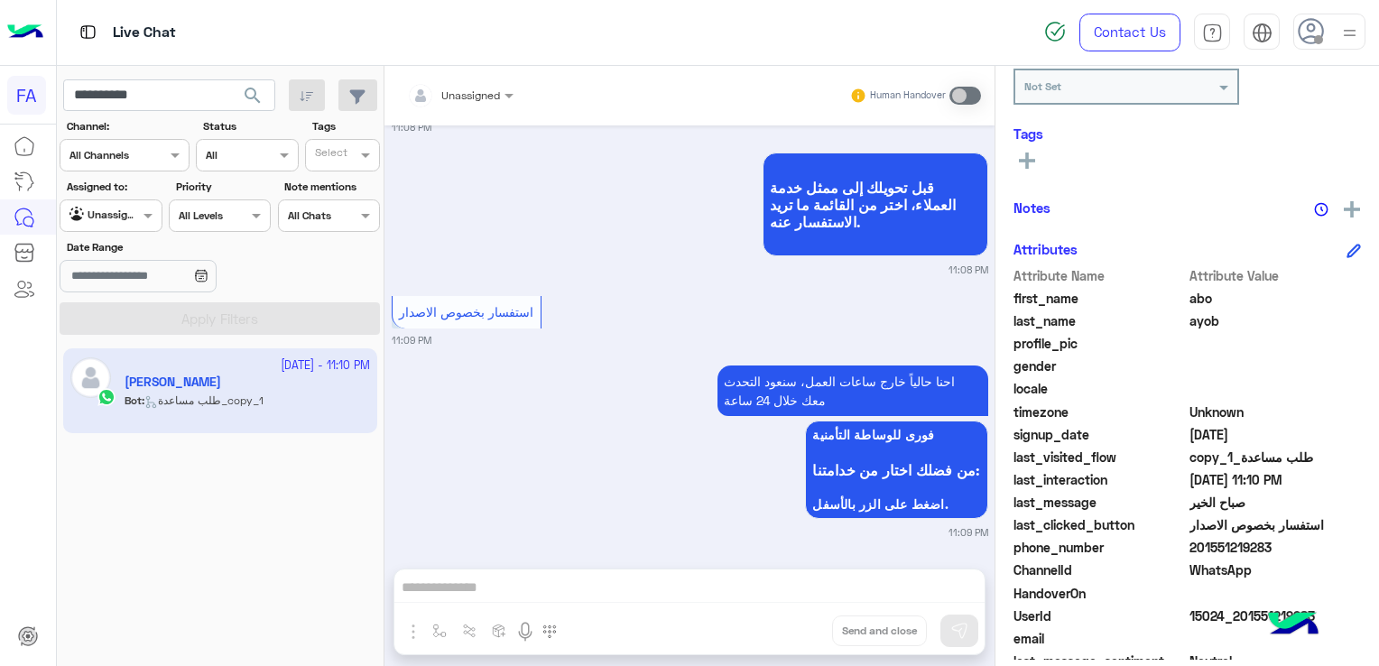
drag, startPoint x: 1199, startPoint y: 548, endPoint x: 1272, endPoint y: 549, distance: 73.1
click at [1272, 549] on span "201551219283" at bounding box center [1275, 547] width 172 height 19
drag, startPoint x: 1272, startPoint y: 549, endPoint x: 1213, endPoint y: 550, distance: 59.6
click at [1213, 550] on span "201551219283" at bounding box center [1275, 547] width 172 height 19
click at [1199, 550] on span "201551219283" at bounding box center [1275, 547] width 172 height 19
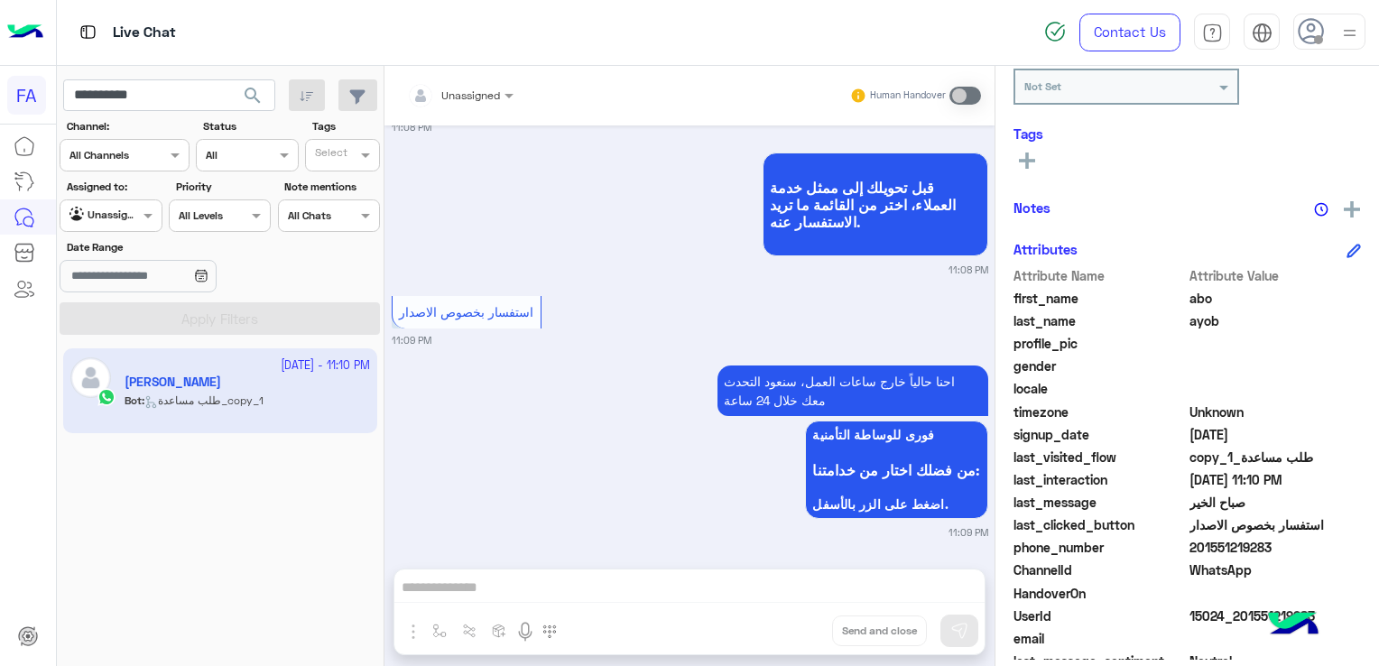
click at [1189, 550] on span "201551219283" at bounding box center [1275, 547] width 172 height 19
click at [1020, 154] on icon at bounding box center [1027, 161] width 16 height 16
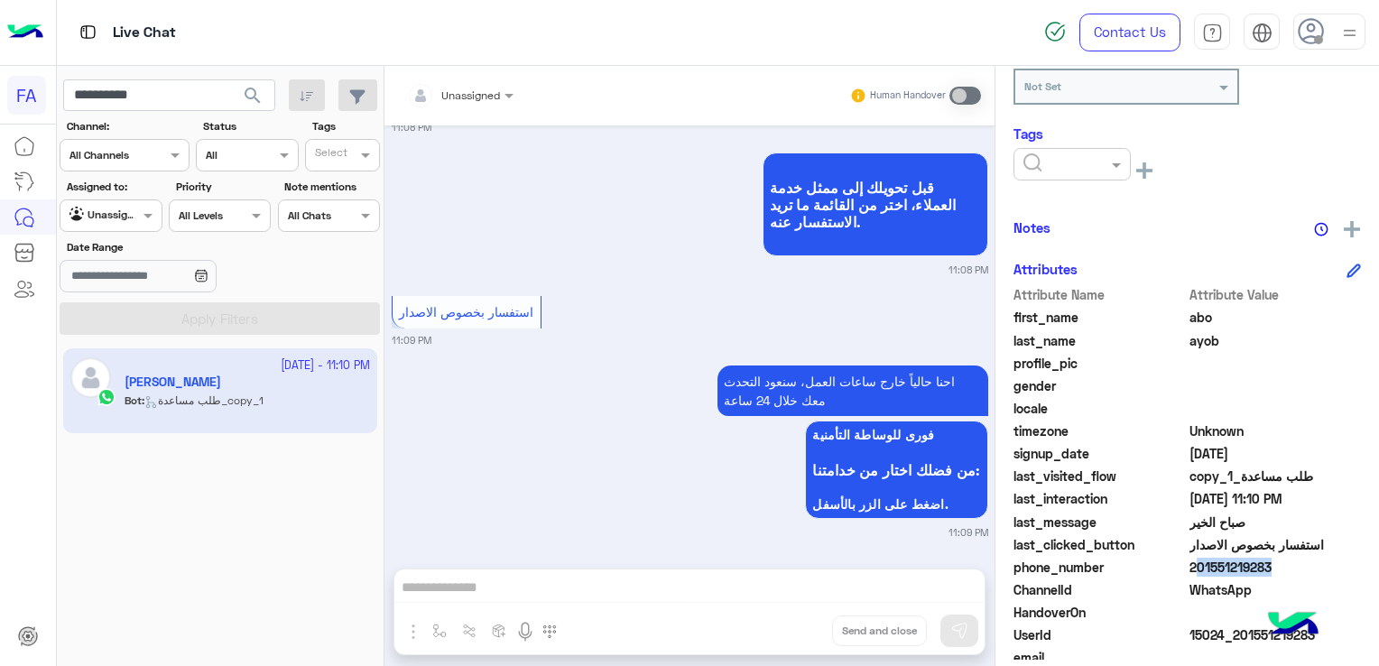
click at [1065, 162] on input "text" at bounding box center [1050, 162] width 55 height 16
click at [1077, 267] on div "Medical" at bounding box center [1071, 263] width 117 height 33
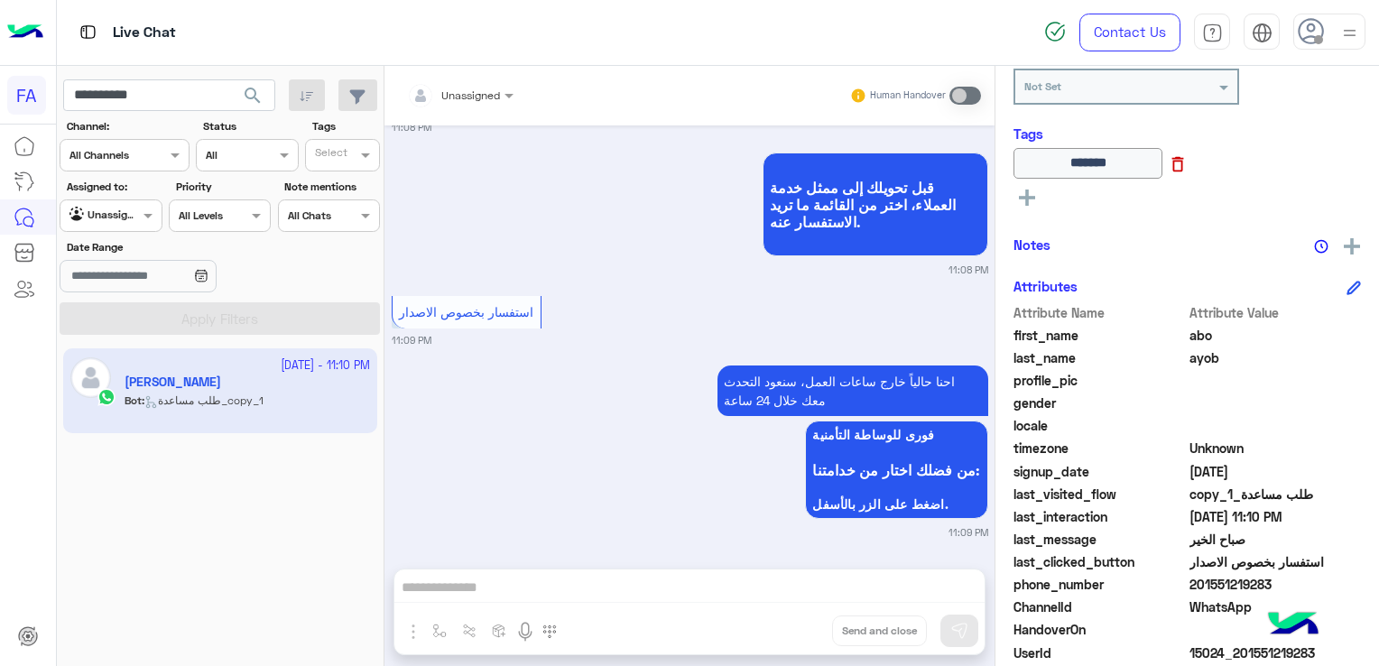
click at [1188, 171] on icon at bounding box center [1178, 164] width 20 height 20
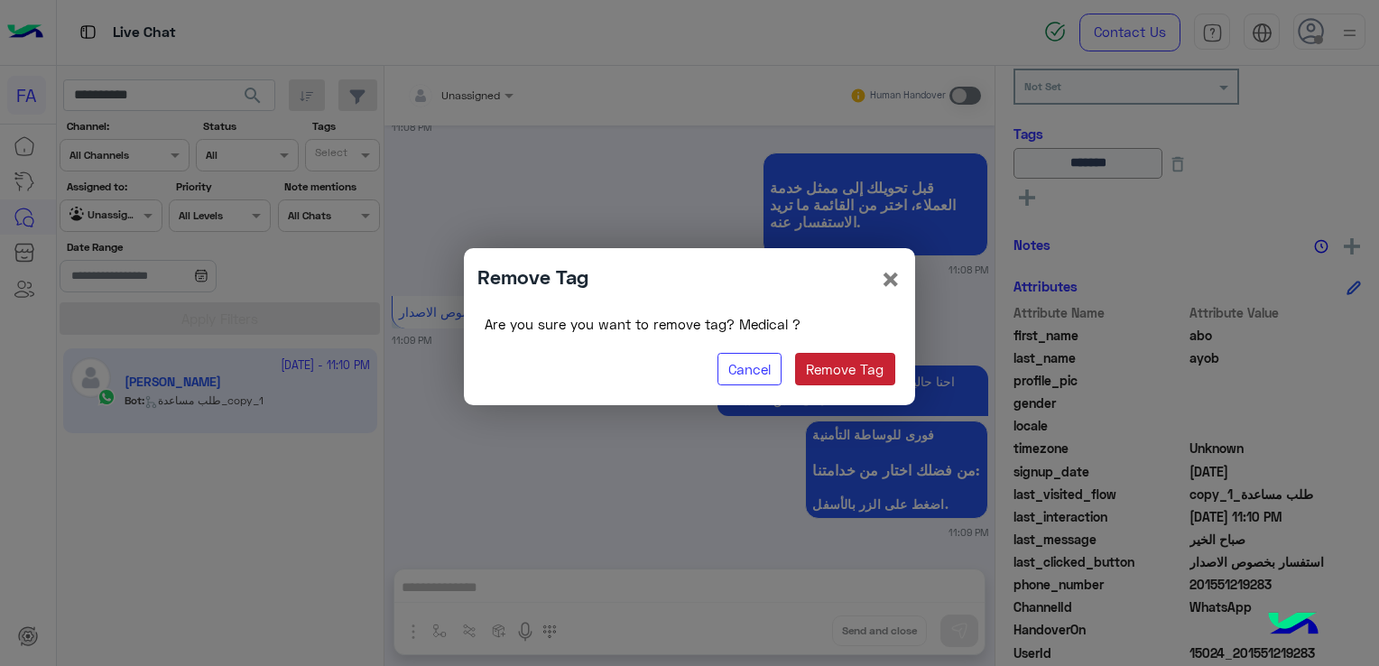
click at [860, 370] on button "Remove Tag" at bounding box center [845, 369] width 100 height 32
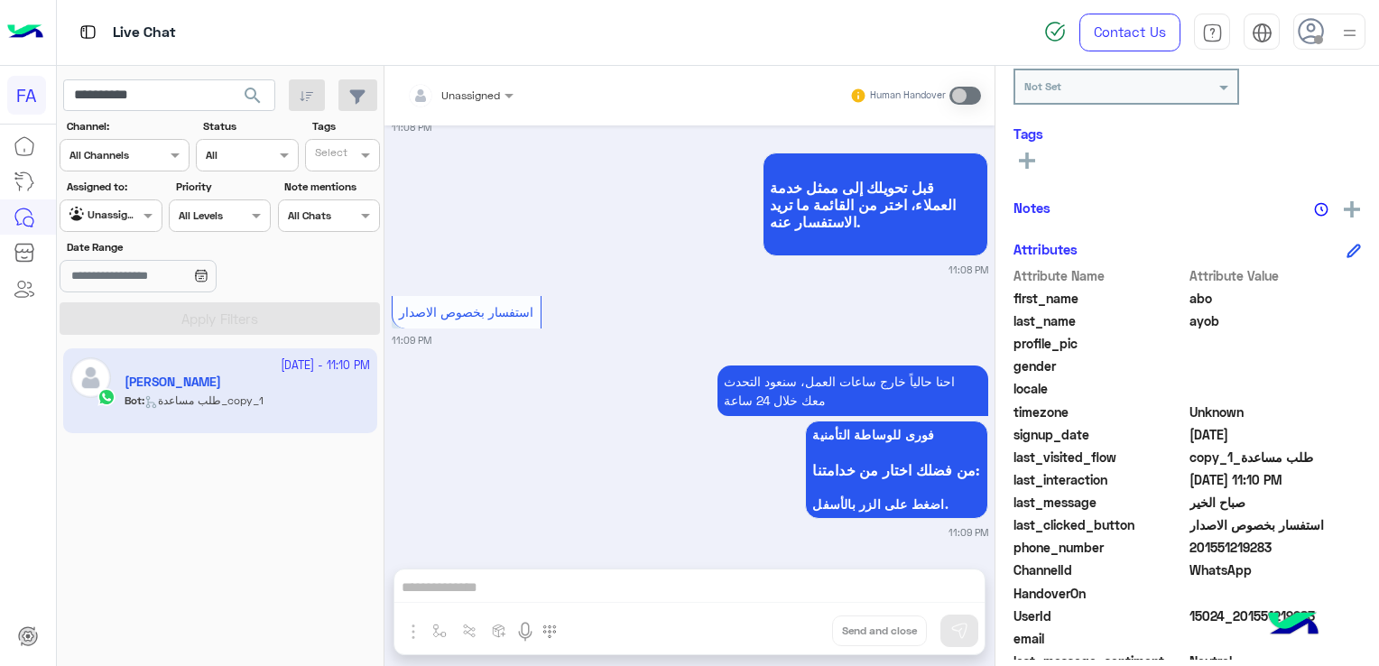
click at [1032, 164] on icon at bounding box center [1027, 161] width 16 height 16
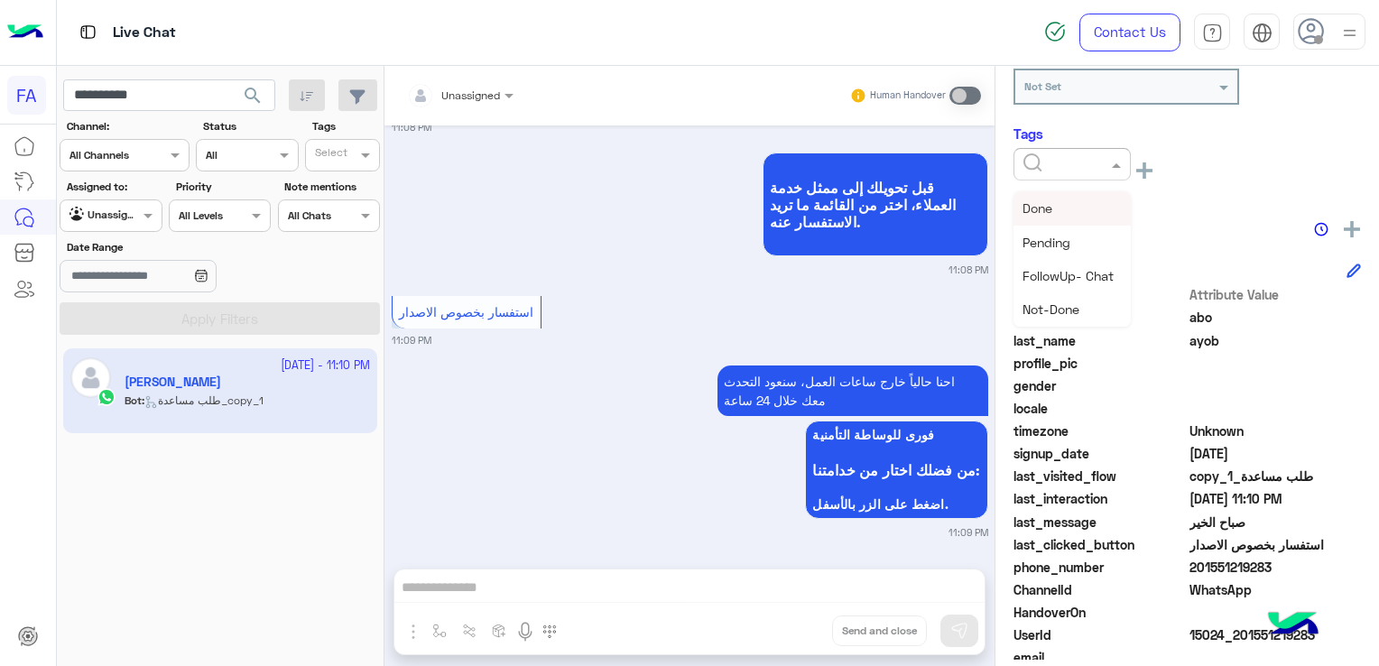
click at [1070, 164] on input "text" at bounding box center [1050, 162] width 55 height 16
drag, startPoint x: 1075, startPoint y: 280, endPoint x: 1068, endPoint y: 247, distance: 33.1
click at [1076, 280] on span "Call Back" at bounding box center [1049, 286] width 54 height 15
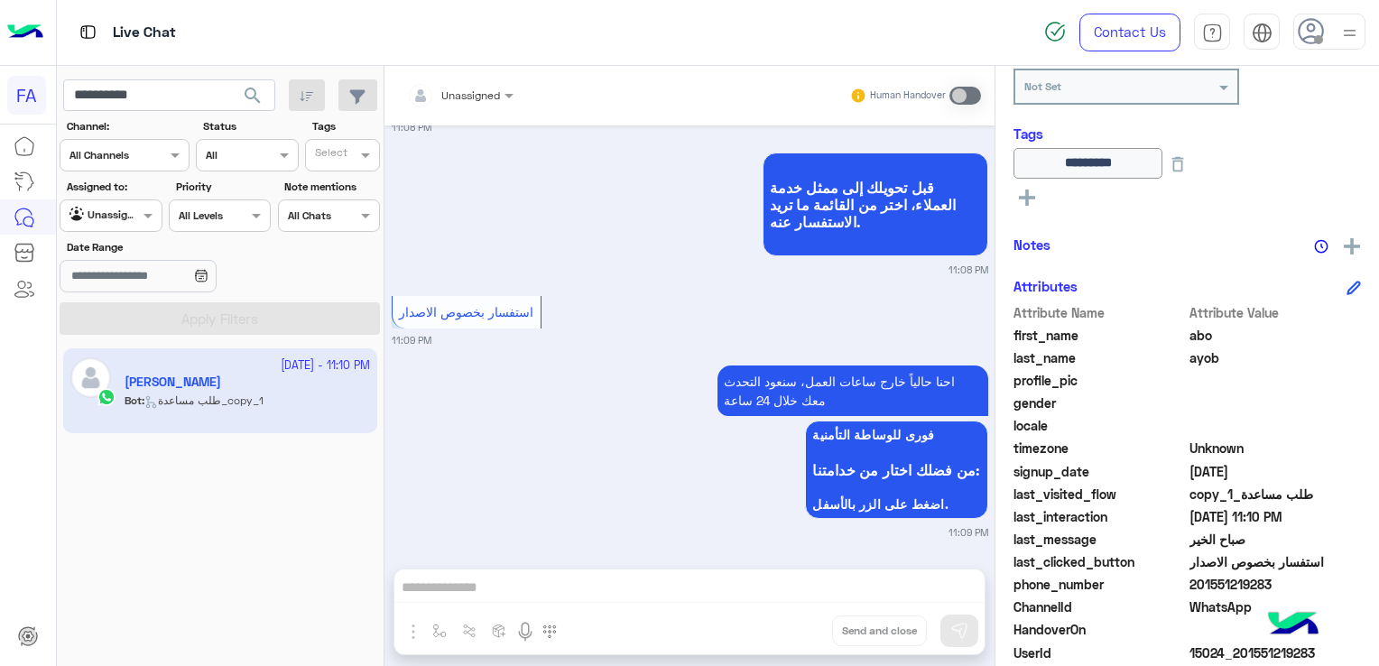
drag, startPoint x: 1027, startPoint y: 194, endPoint x: 1038, endPoint y: 195, distance: 10.9
click at [1038, 195] on button at bounding box center [1026, 196] width 27 height 22
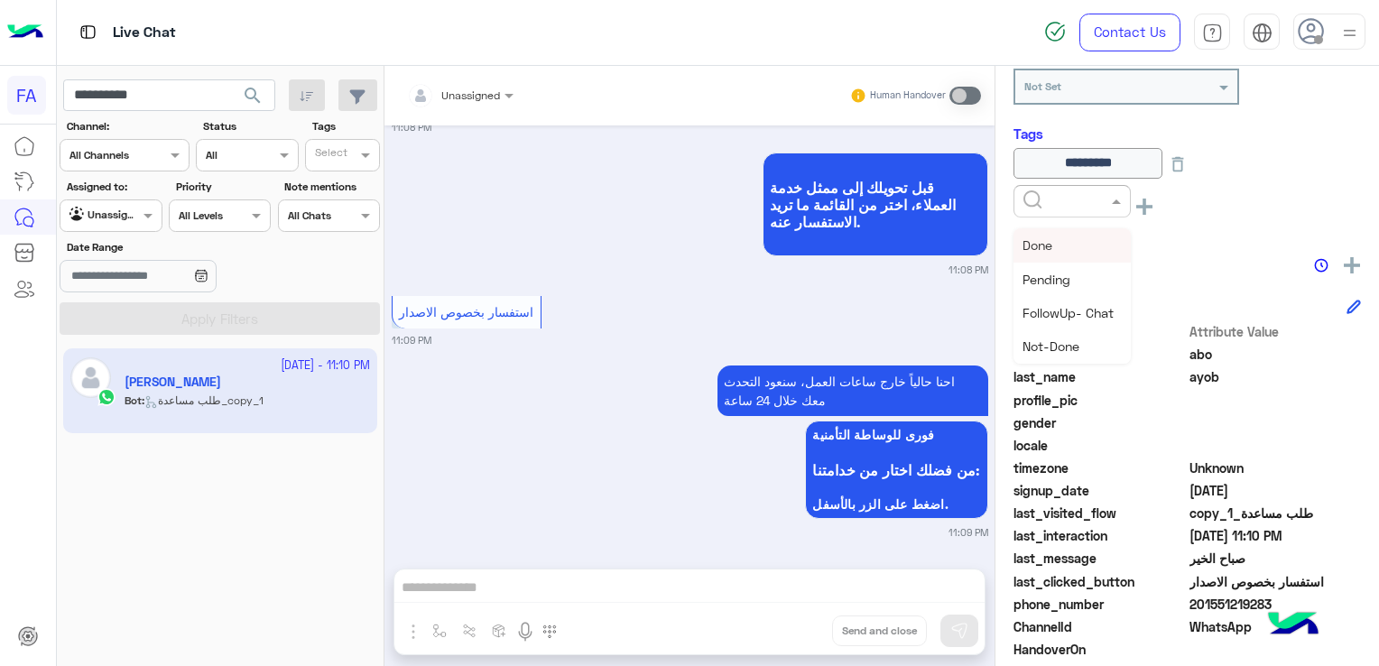
click at [1069, 195] on input "text" at bounding box center [1050, 199] width 55 height 16
click at [1065, 301] on span "Medical" at bounding box center [1045, 300] width 46 height 15
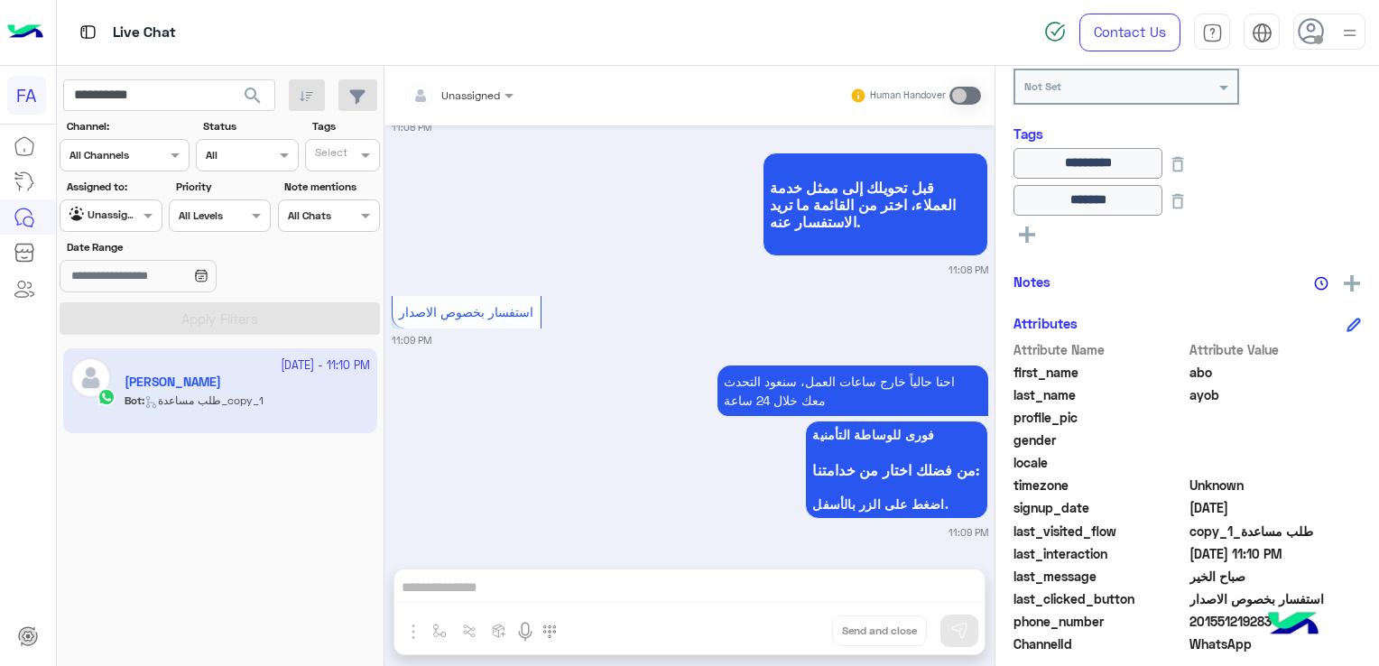
click at [1032, 233] on rect at bounding box center [1027, 235] width 16 height 4
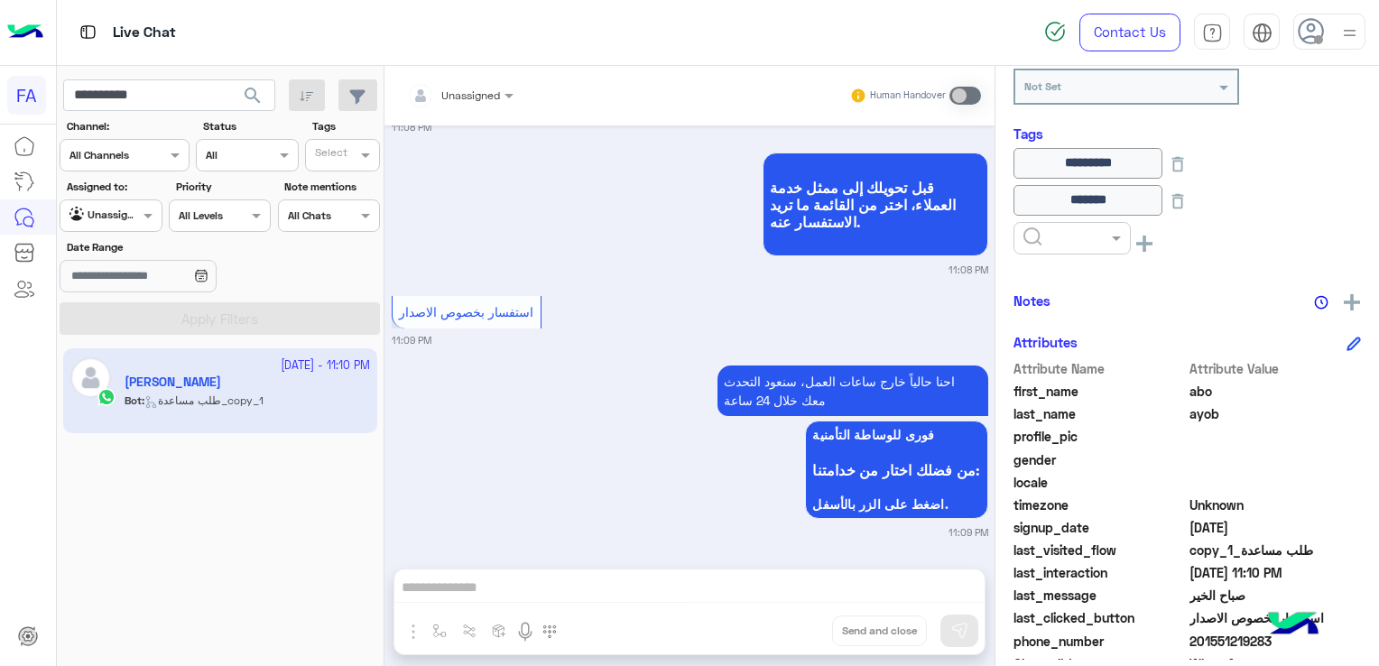
drag, startPoint x: 1058, startPoint y: 236, endPoint x: 1063, endPoint y: 251, distance: 15.4
click at [1060, 240] on input "text" at bounding box center [1050, 236] width 55 height 16
click at [1063, 277] on div "Done" at bounding box center [1071, 281] width 117 height 33
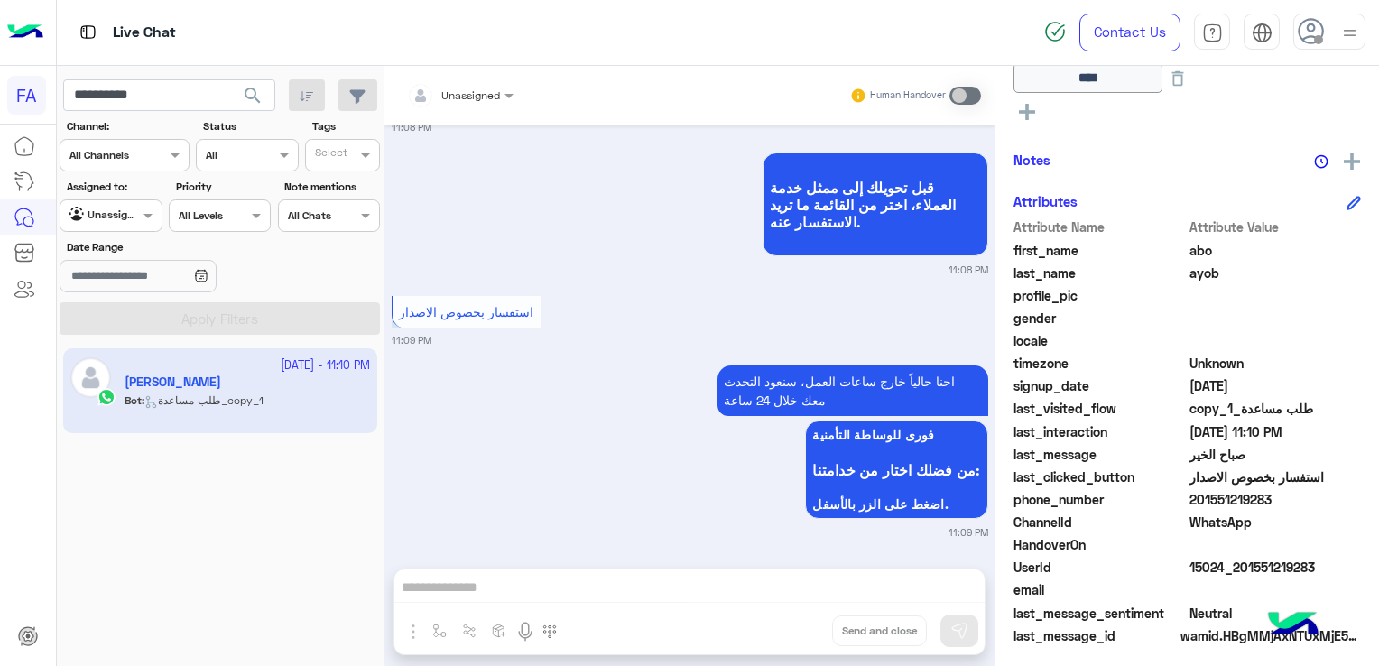
scroll to position [433, 0]
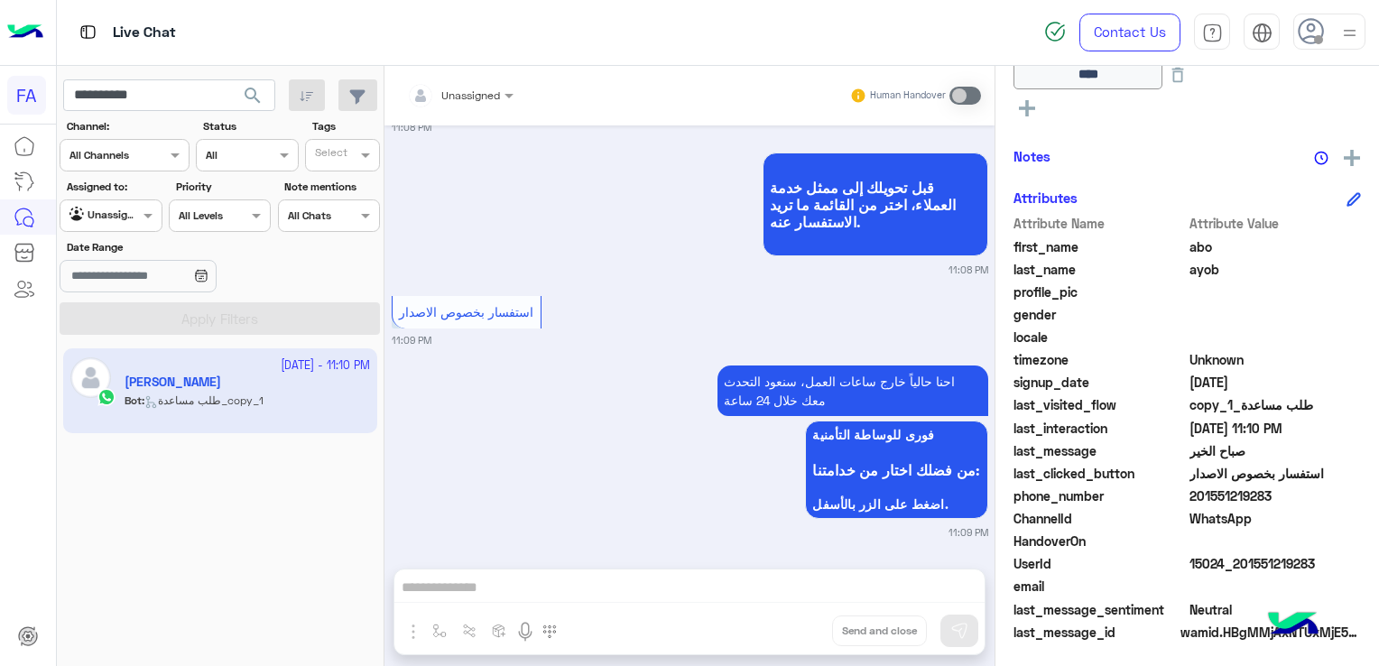
click at [1234, 494] on span "201551219283" at bounding box center [1275, 495] width 172 height 19
click at [1235, 497] on span "201551219283" at bounding box center [1275, 495] width 172 height 19
drag, startPoint x: 1235, startPoint y: 497, endPoint x: 1199, endPoint y: 496, distance: 35.2
click at [1199, 496] on span "201551219283" at bounding box center [1275, 495] width 172 height 19
click at [1205, 496] on span "201551219283" at bounding box center [1275, 495] width 172 height 19
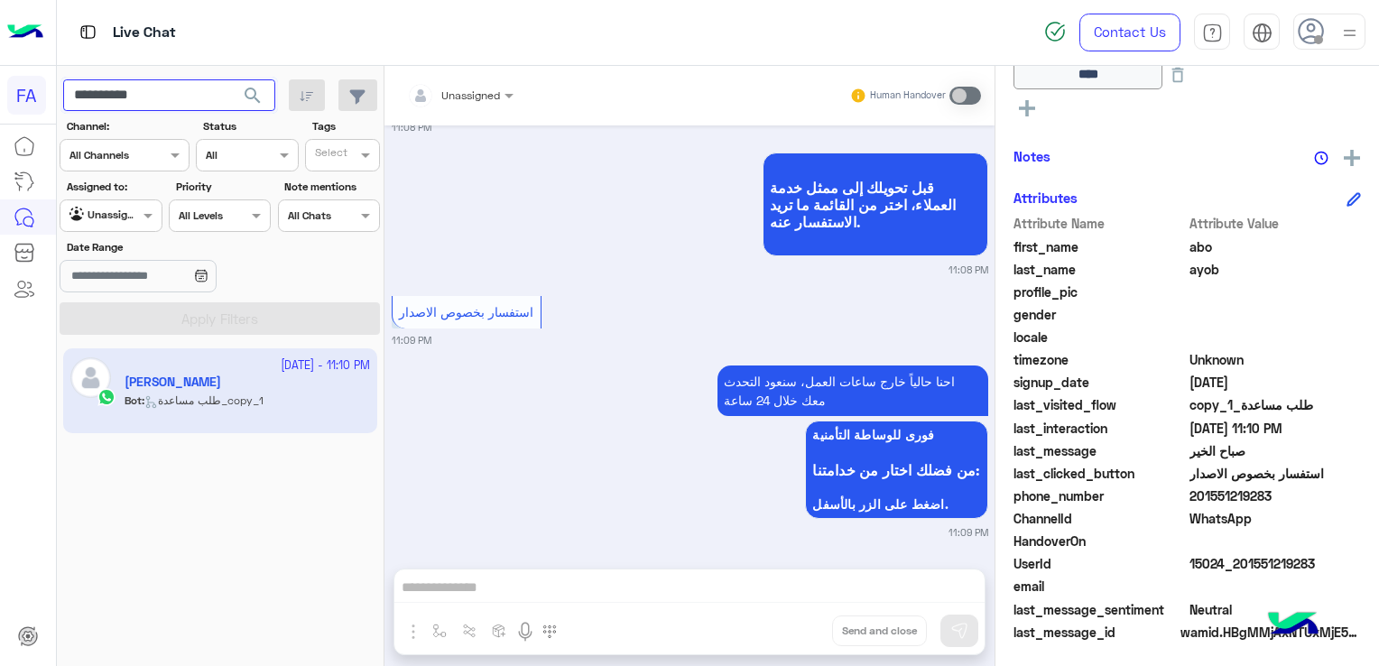
click at [99, 90] on input "**********" at bounding box center [169, 95] width 212 height 32
paste input "text"
click at [256, 92] on span "search" at bounding box center [253, 96] width 22 height 22
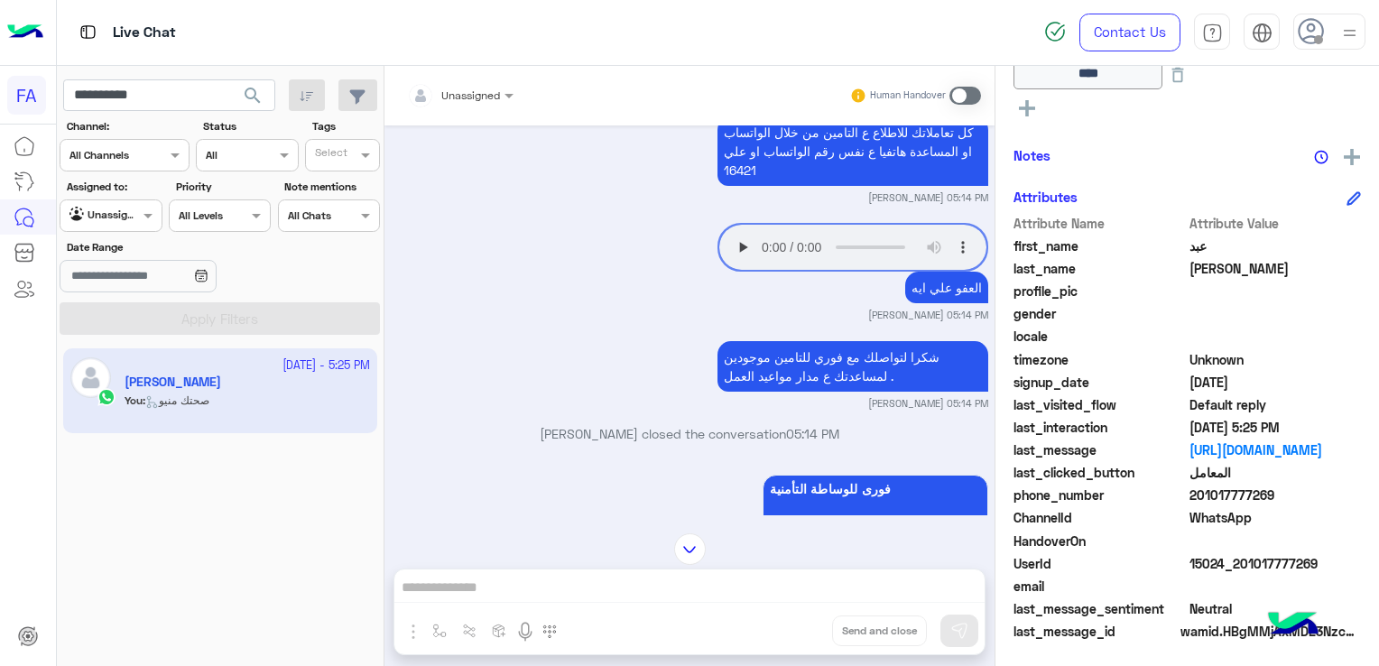
scroll to position [877, 0]
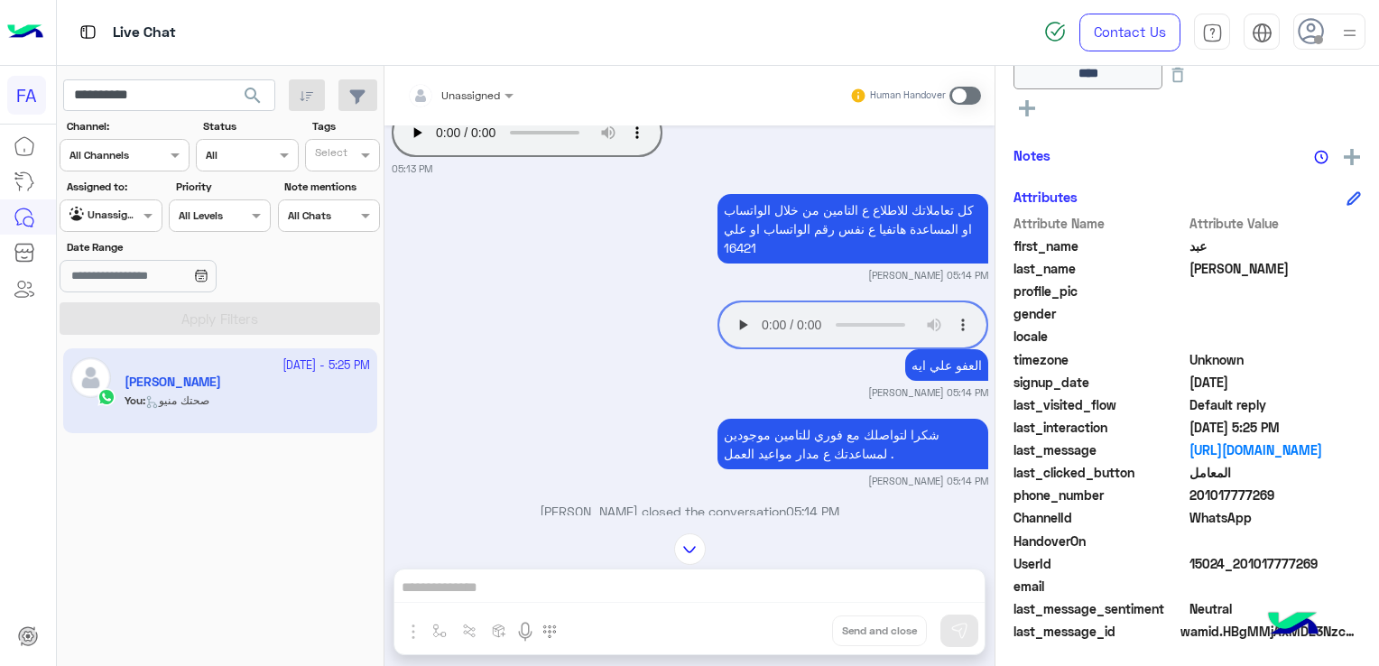
click at [85, 511] on div "[DATE] - 5:25 PM [PERSON_NAME] You : صحتك منيو" at bounding box center [221, 507] width 328 height 331
click at [133, 100] on input "**********" at bounding box center [169, 95] width 212 height 32
paste input "text"
click at [254, 100] on span "search" at bounding box center [253, 96] width 22 height 22
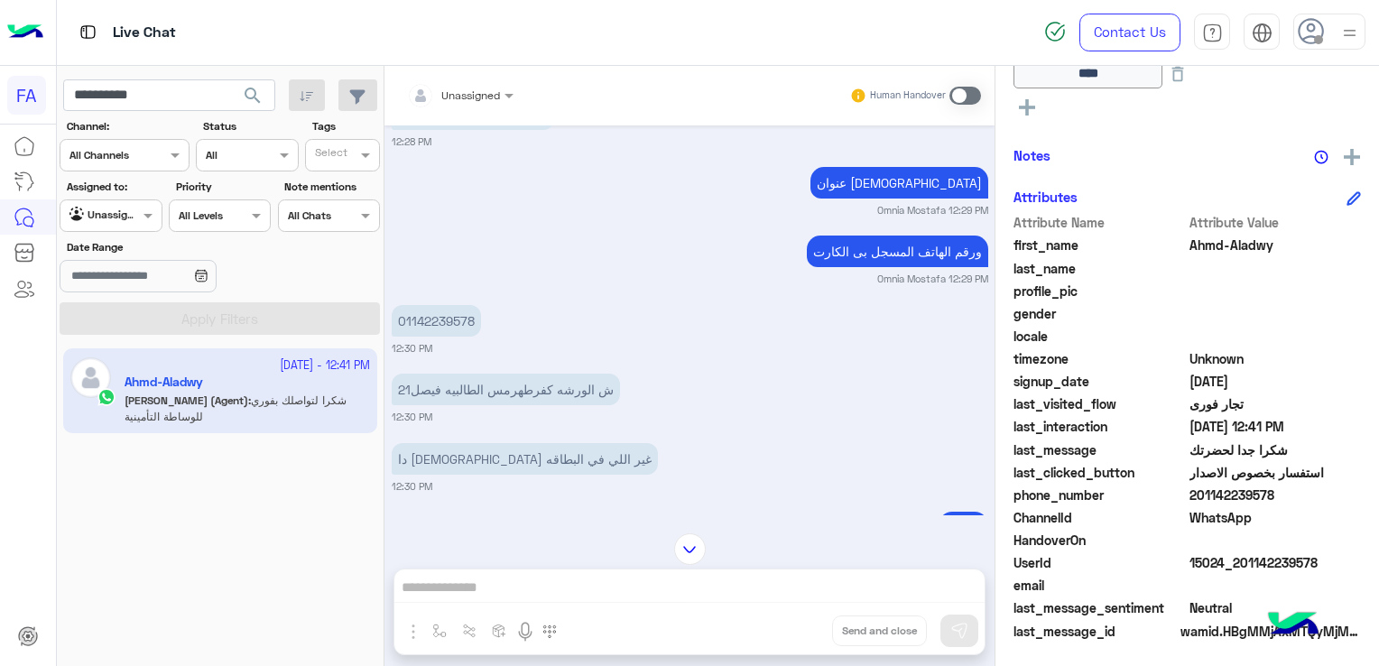
scroll to position [4077, 0]
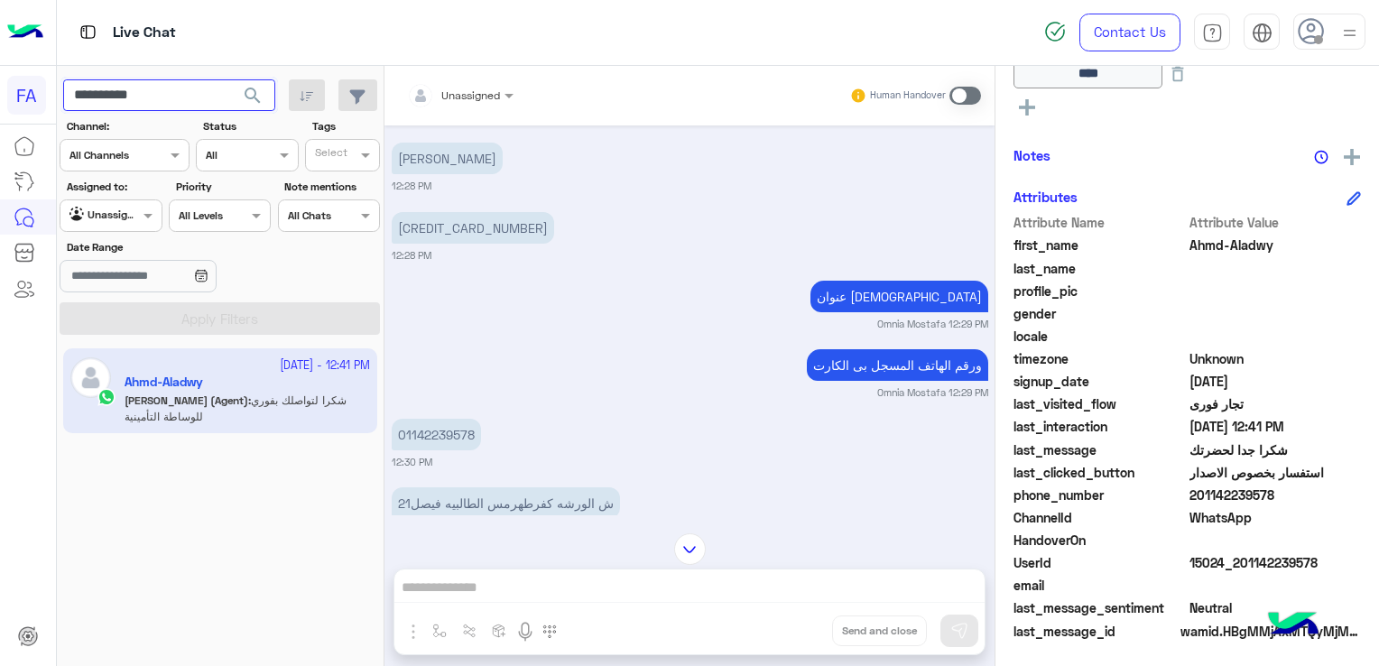
click at [120, 95] on input "**********" at bounding box center [169, 95] width 212 height 32
click at [119, 95] on input "**********" at bounding box center [169, 95] width 212 height 32
paste input "**********"
click at [139, 95] on input "**********" at bounding box center [169, 95] width 212 height 32
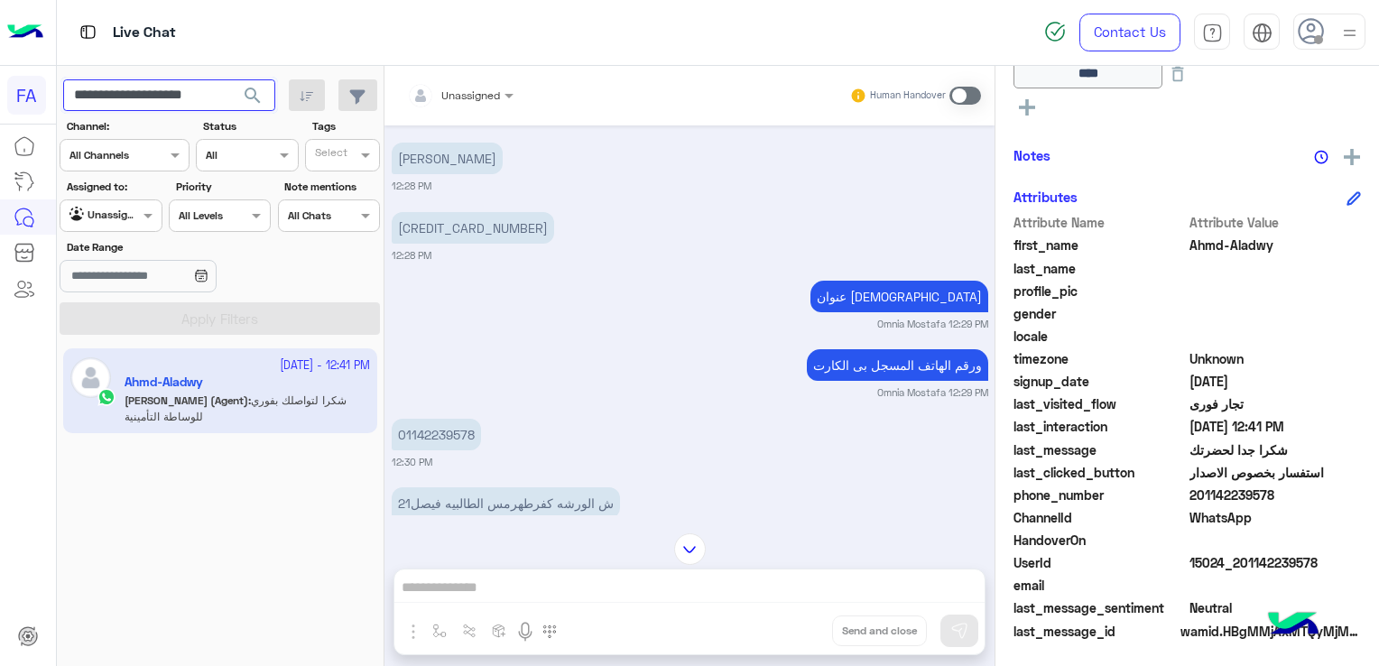
paste input "text"
click at [249, 89] on span "search" at bounding box center [253, 96] width 22 height 22
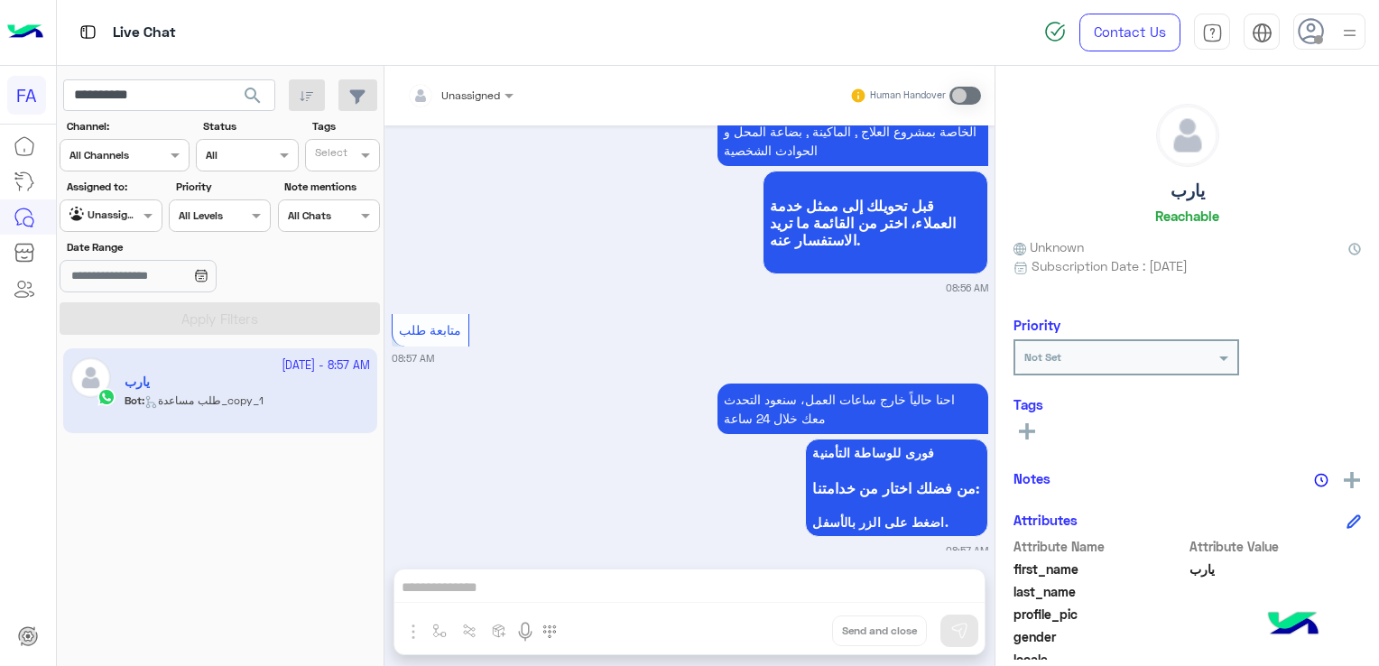
click at [1029, 429] on icon at bounding box center [1027, 431] width 16 height 16
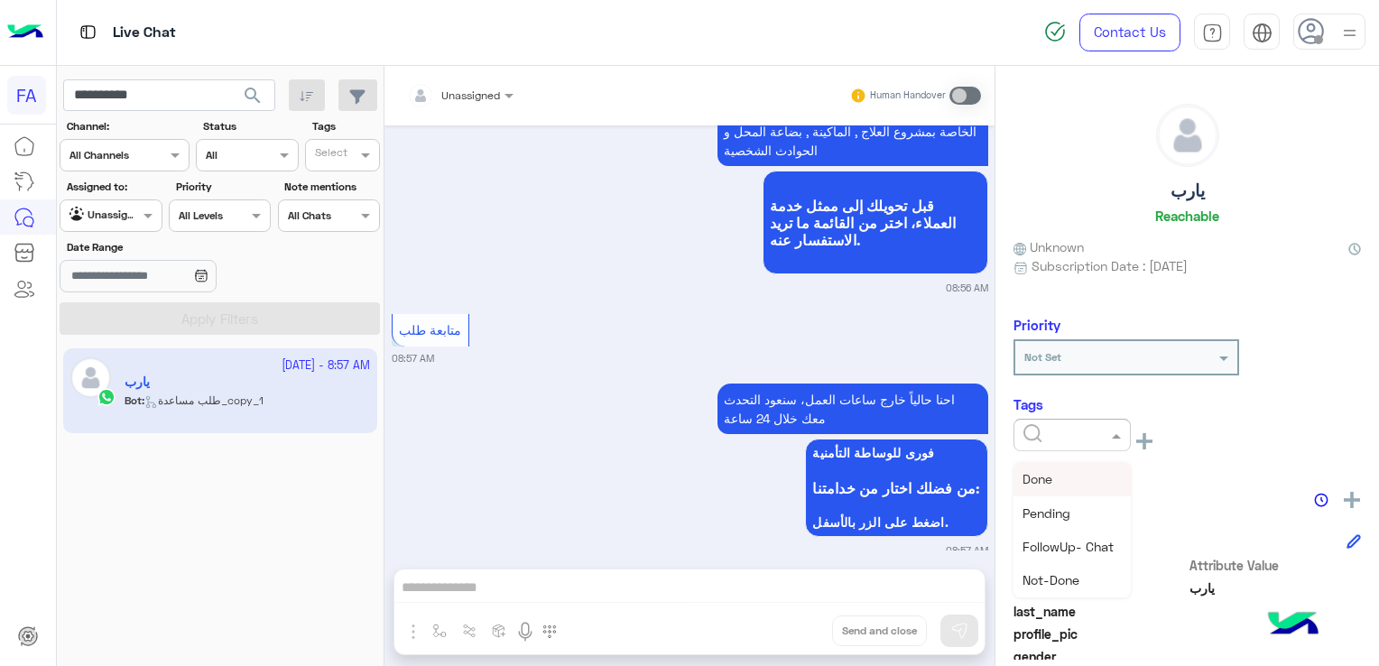
click at [1049, 433] on input "text" at bounding box center [1050, 433] width 55 height 16
drag, startPoint x: 1068, startPoint y: 561, endPoint x: 1058, endPoint y: 547, distance: 17.5
click at [1067, 561] on span "Call Back" at bounding box center [1049, 557] width 54 height 15
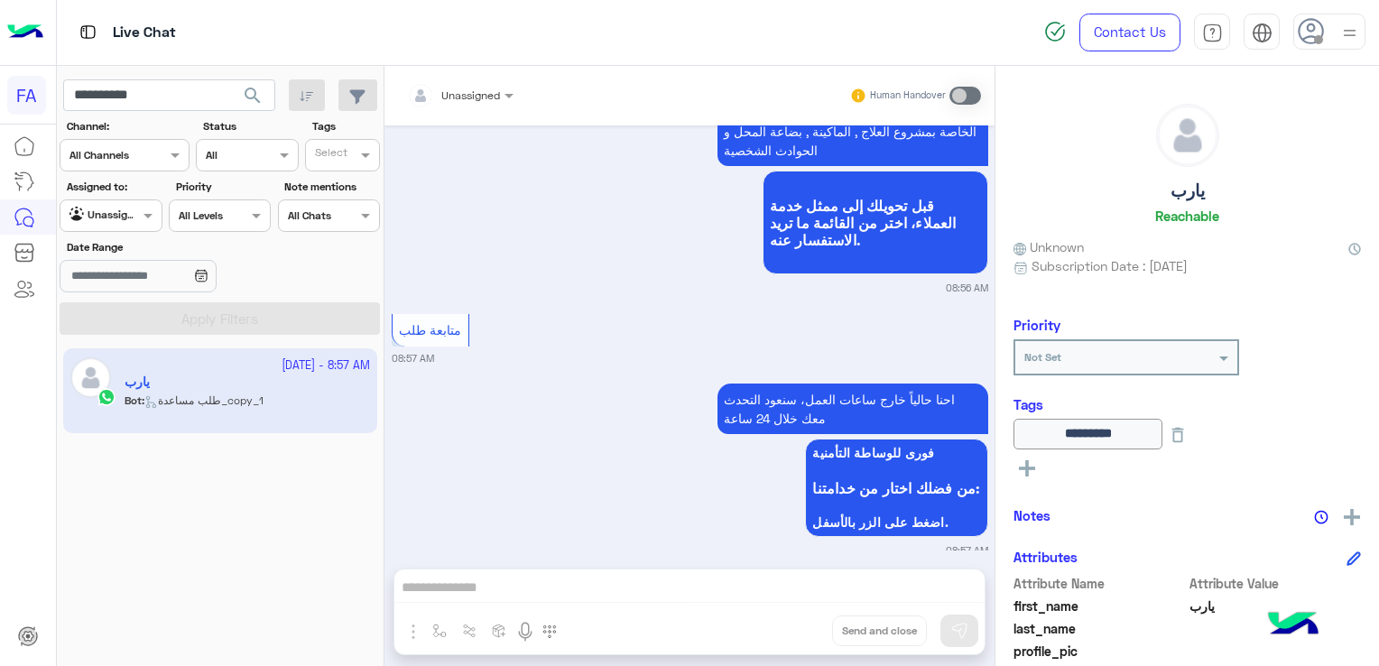
click at [1032, 467] on rect at bounding box center [1027, 469] width 16 height 4
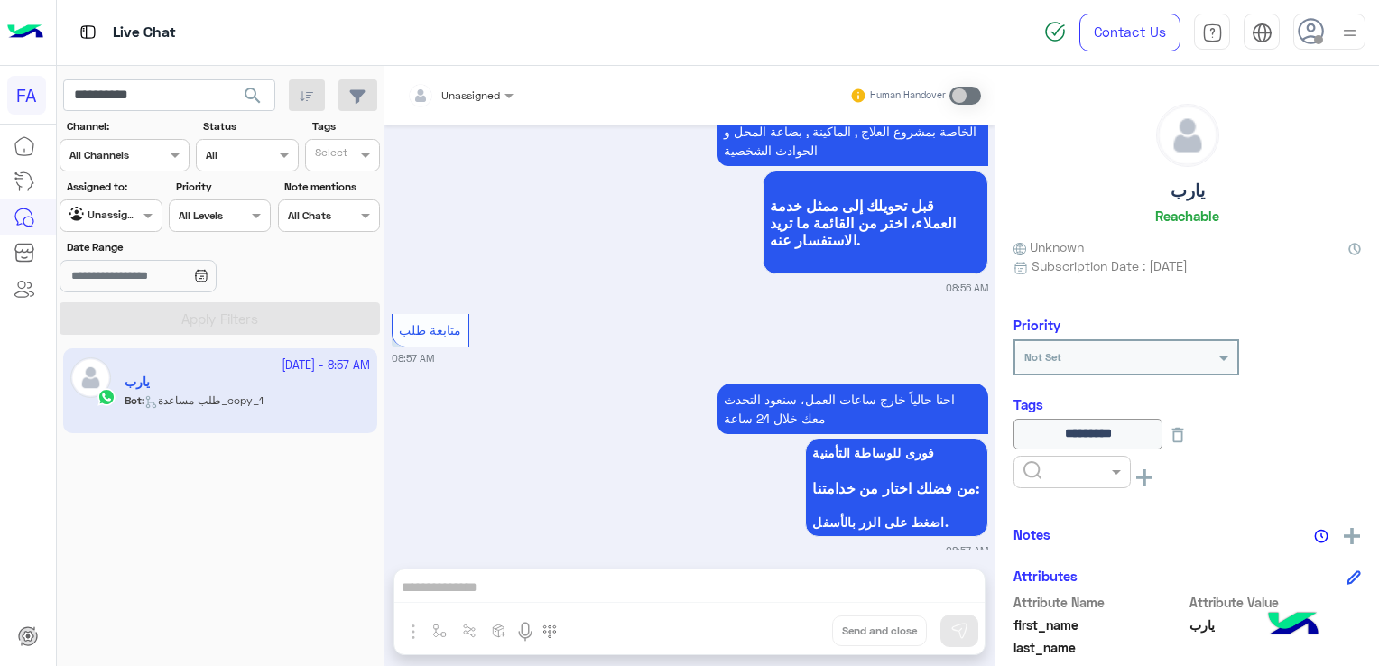
drag, startPoint x: 1061, startPoint y: 466, endPoint x: 1067, endPoint y: 476, distance: 11.3
click at [1063, 467] on input "text" at bounding box center [1050, 470] width 55 height 16
click at [1060, 547] on span "Pending" at bounding box center [1046, 549] width 48 height 15
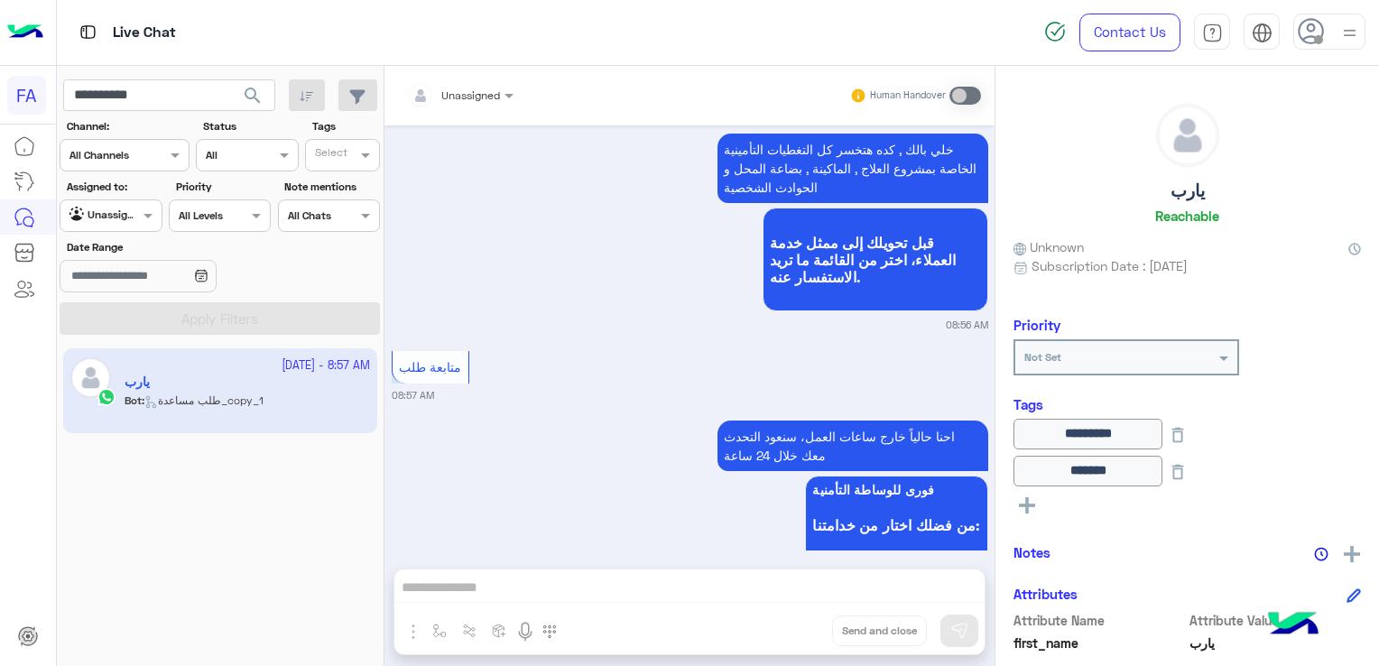
scroll to position [2123, 0]
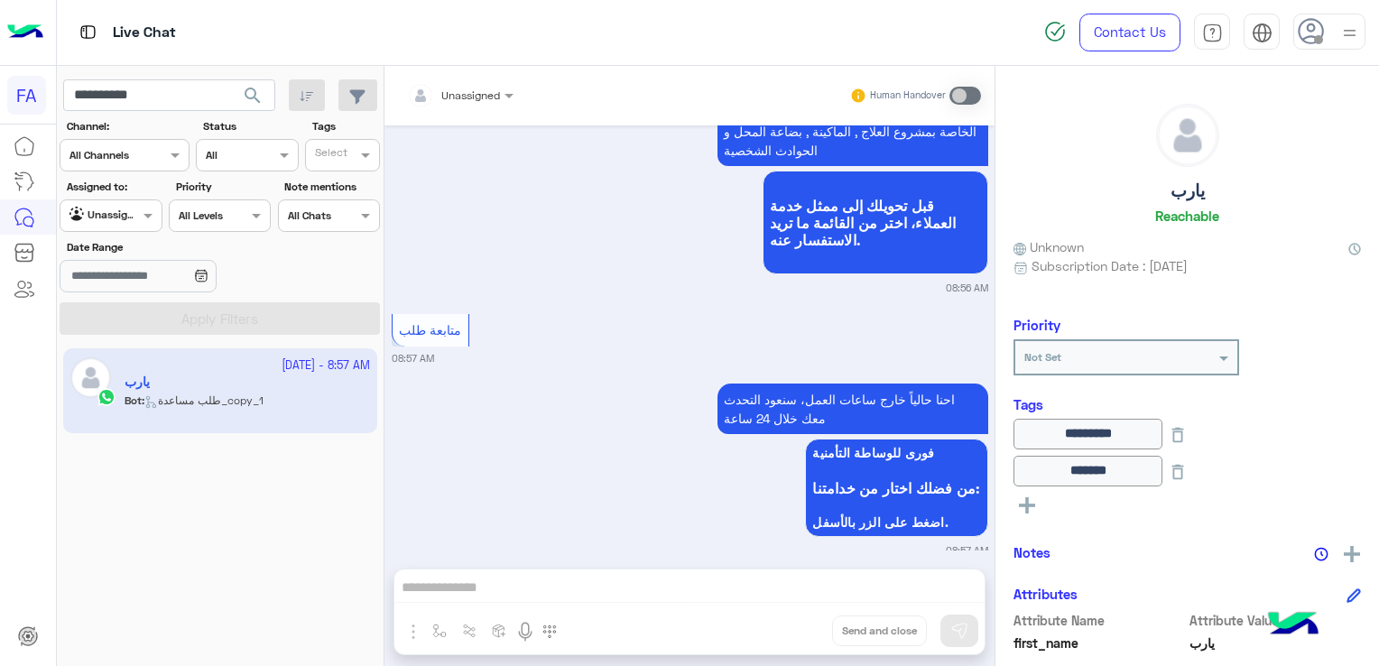
drag, startPoint x: 544, startPoint y: 530, endPoint x: 466, endPoint y: 473, distance: 96.9
click at [541, 543] on small "08:57 AM" at bounding box center [690, 550] width 596 height 14
click at [124, 99] on input "**********" at bounding box center [169, 95] width 212 height 32
paste input "*"
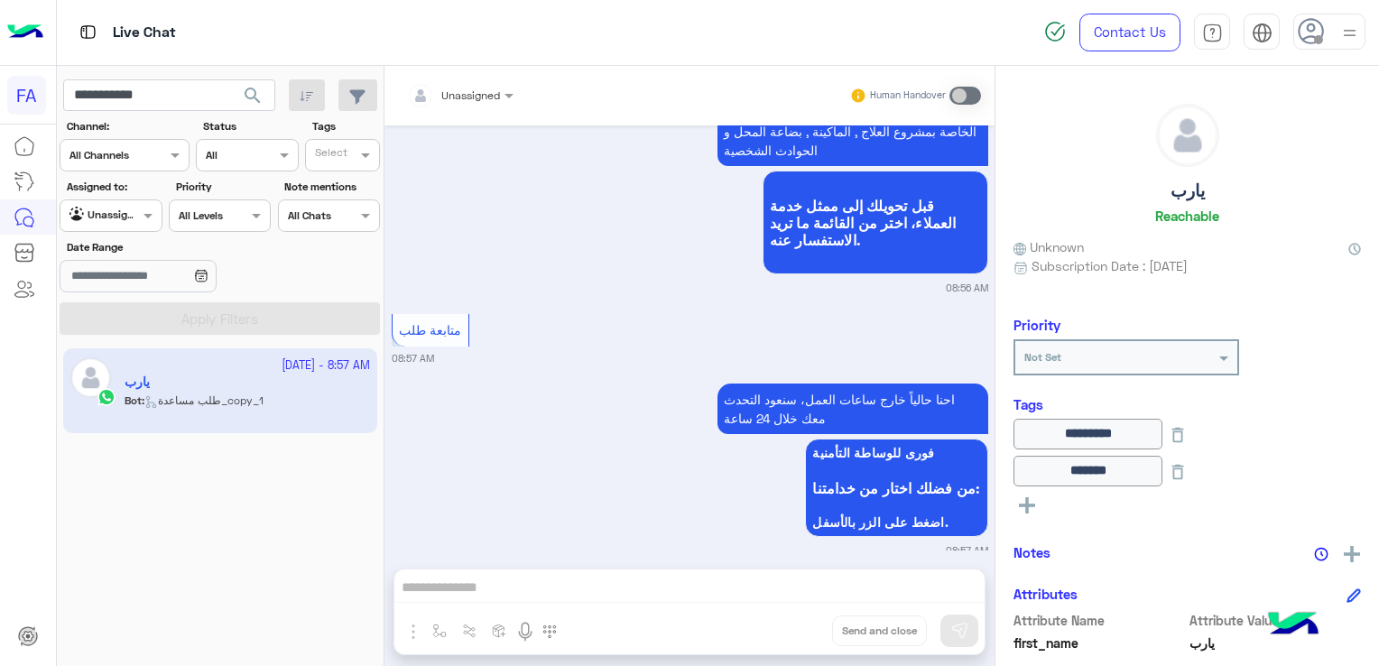
click at [247, 89] on span "search" at bounding box center [253, 96] width 22 height 22
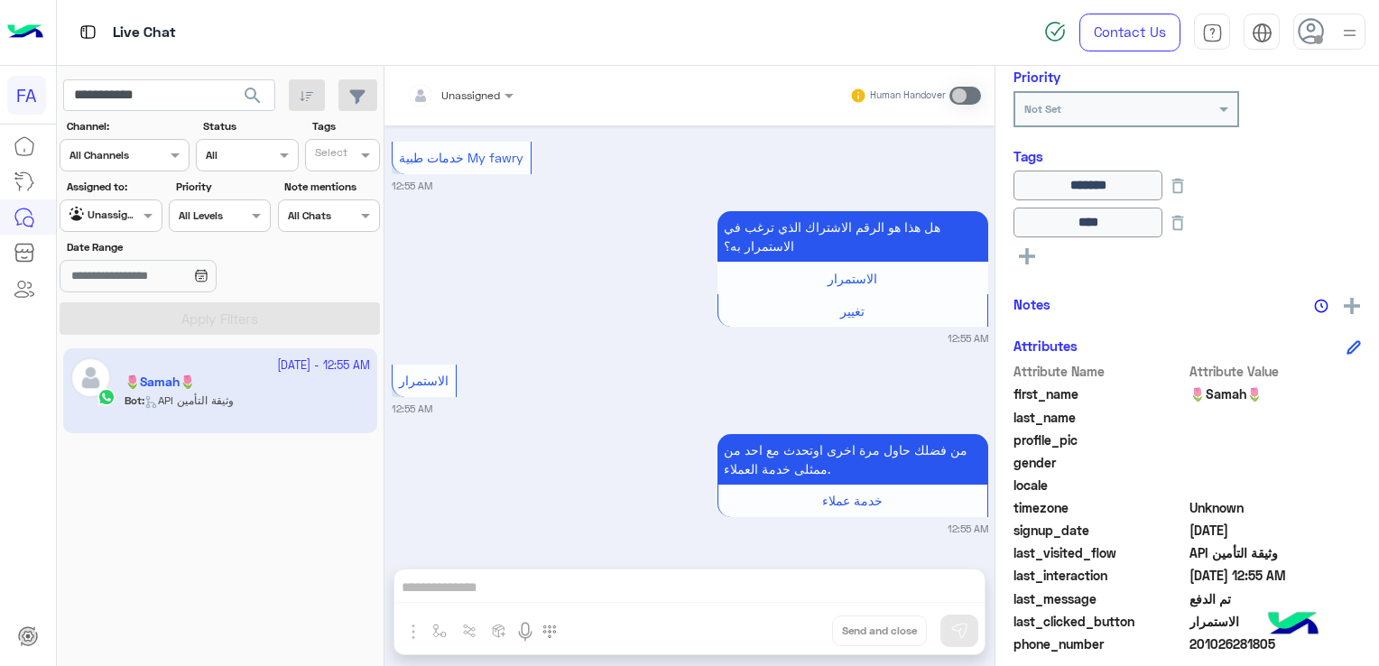
scroll to position [361, 0]
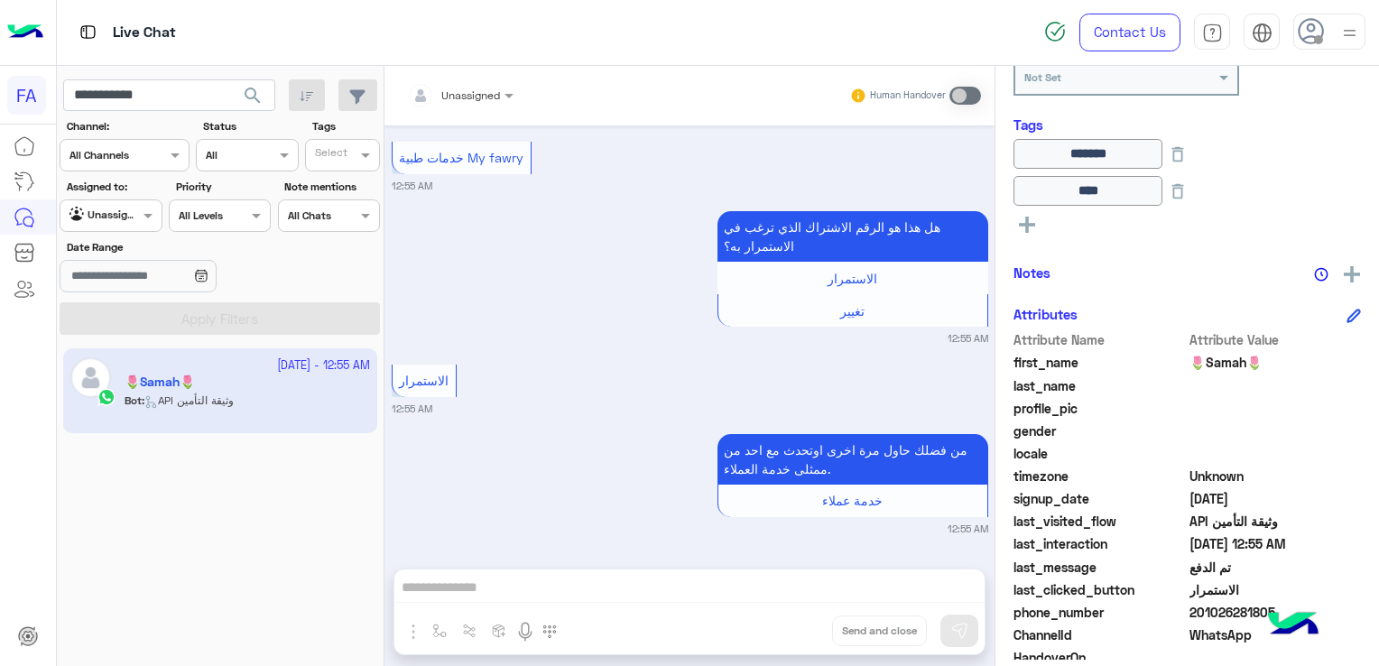
click at [553, 328] on div "هل هذا هو الرقم الاشتراك الذي ترغب في الاستمرار به؟ الاستمرار تغيير 12:55 AM" at bounding box center [690, 276] width 596 height 139
click at [541, 356] on div "[DATE] طريقة الاشتراك في تأمين صحتك فوري. ●عميل فوري : الدفع علي كود خدمة 49107…" at bounding box center [689, 337] width 610 height 425
click at [1030, 227] on icon at bounding box center [1027, 225] width 16 height 16
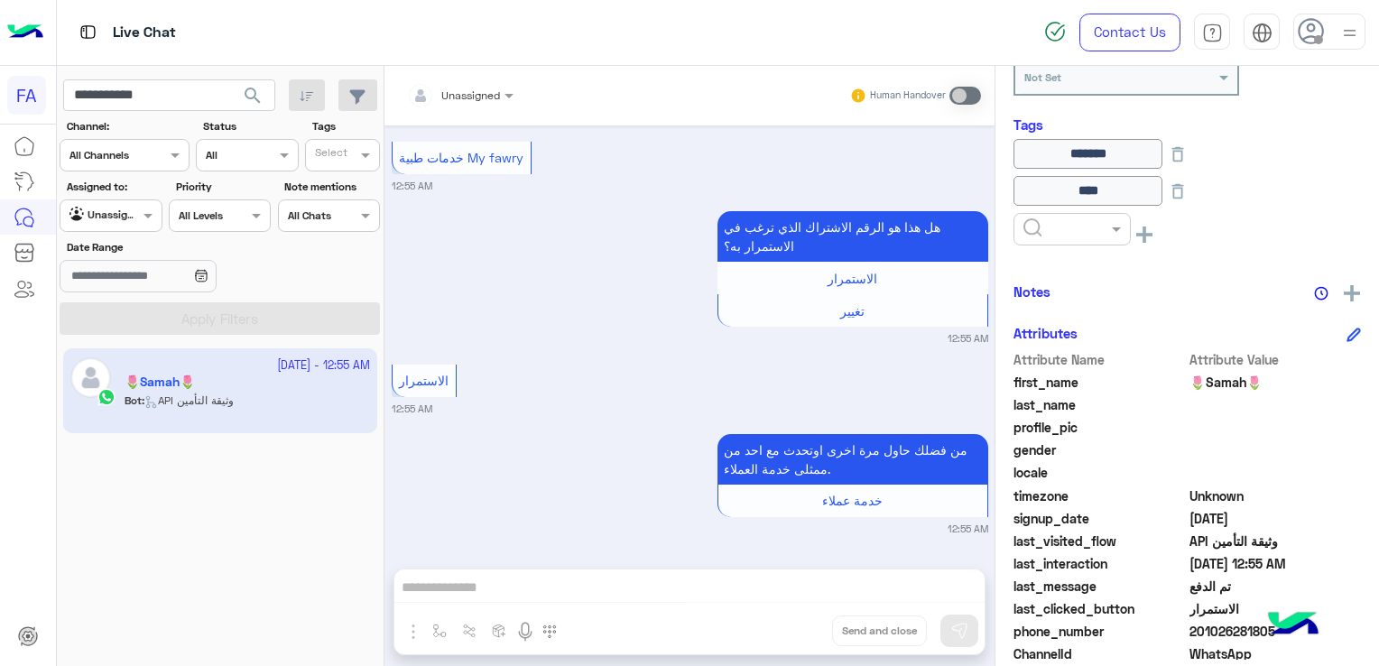
click at [1058, 227] on input "text" at bounding box center [1050, 227] width 55 height 16
click at [1058, 299] on span "Pending" at bounding box center [1046, 306] width 48 height 15
click at [705, 378] on div "الاستمرار 12:55 AM" at bounding box center [690, 388] width 596 height 56
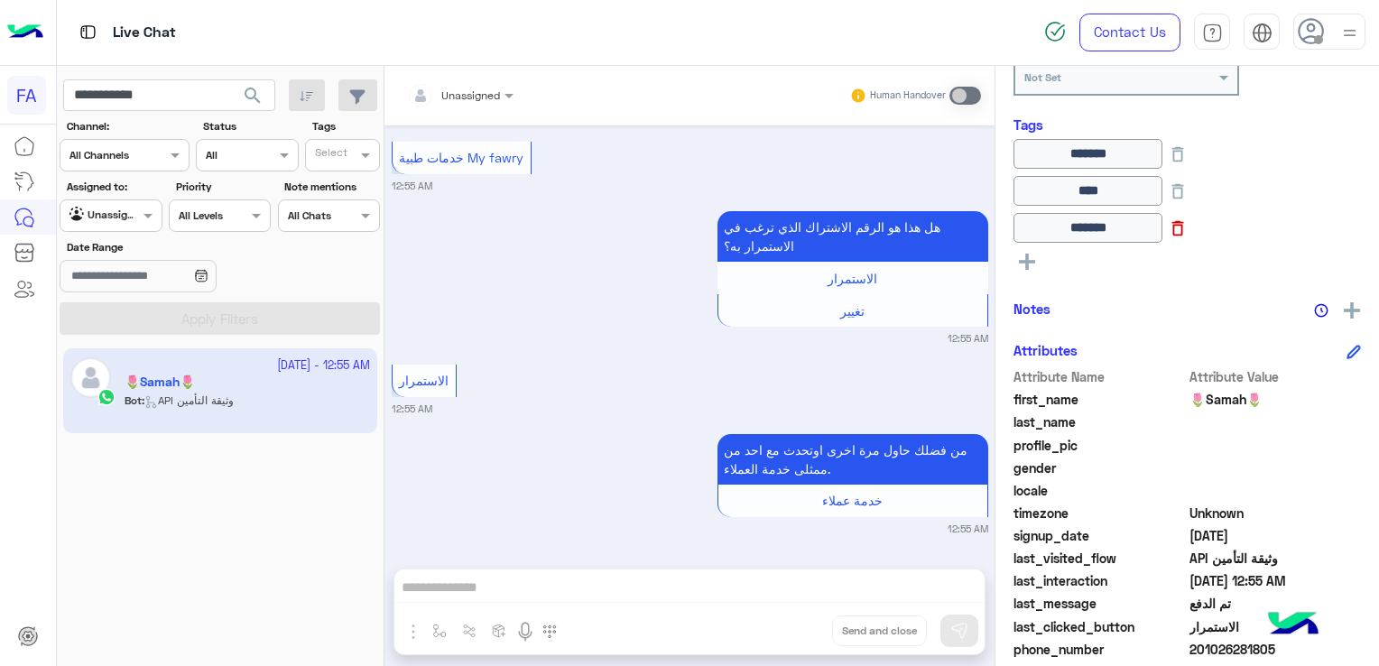
click at [1188, 227] on icon at bounding box center [1178, 228] width 20 height 20
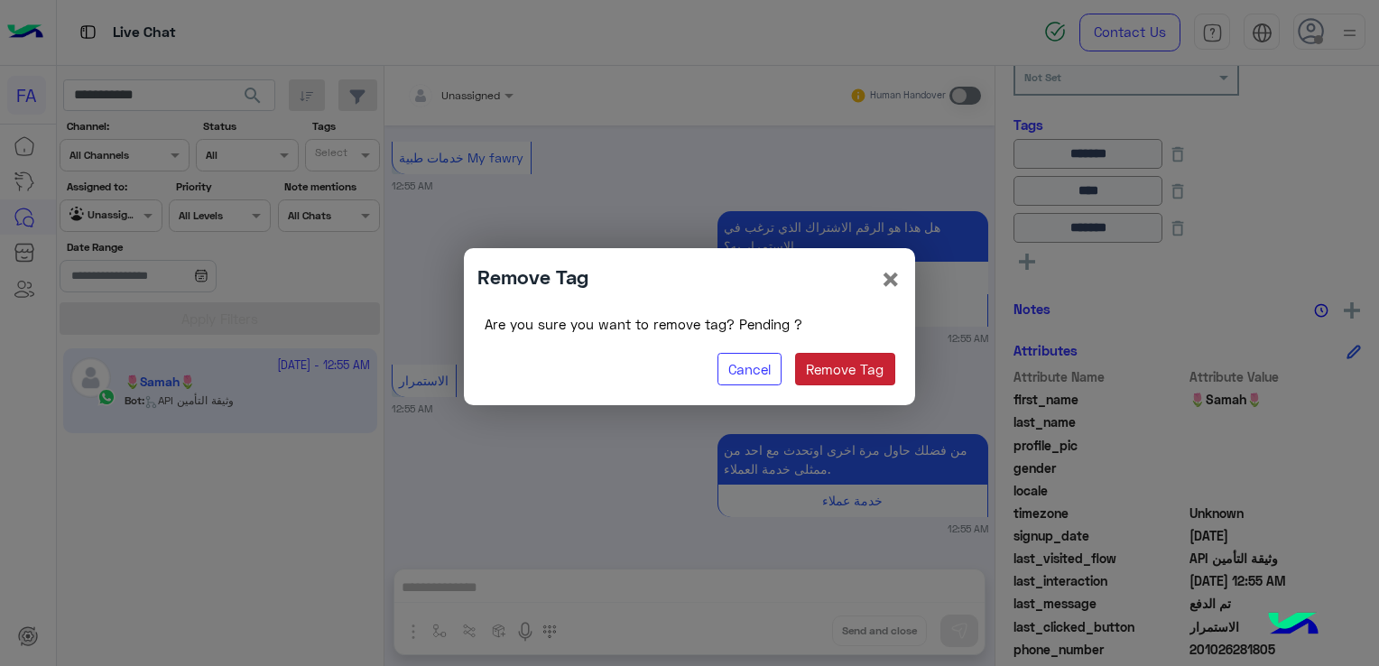
drag, startPoint x: 864, startPoint y: 366, endPoint x: 875, endPoint y: 365, distance: 11.8
click at [865, 368] on button "Remove Tag" at bounding box center [845, 369] width 100 height 32
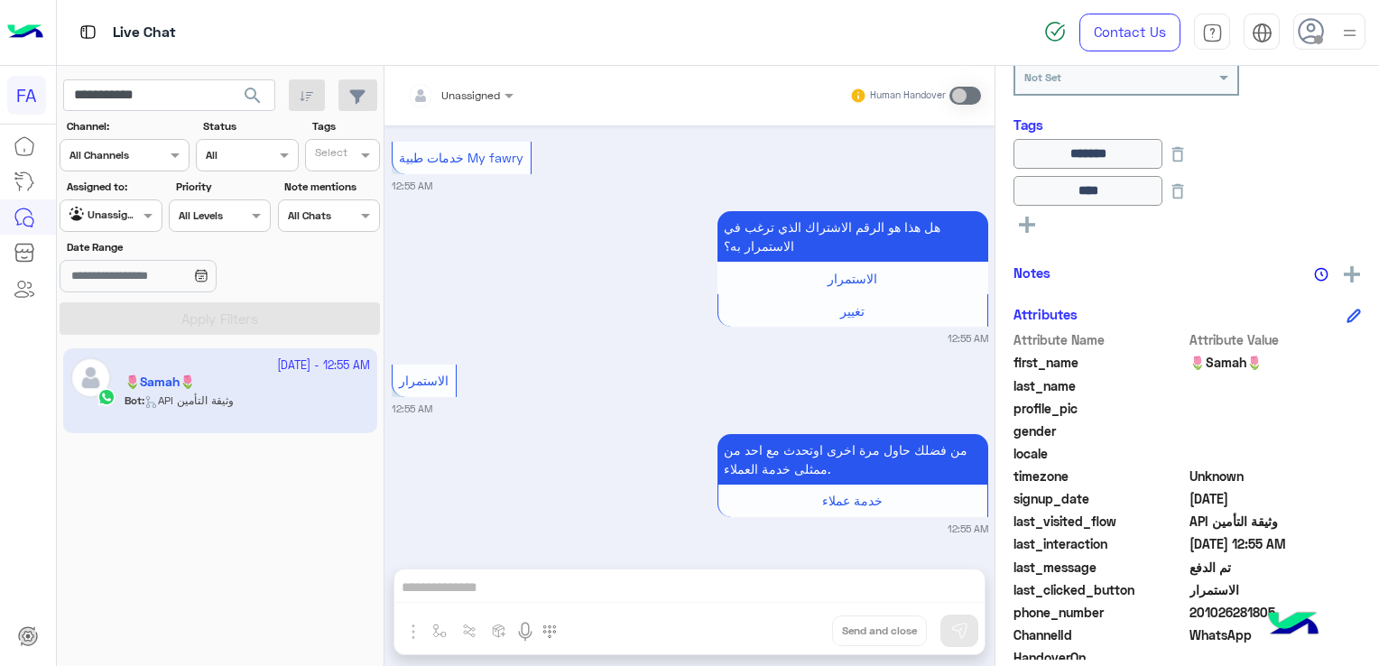
click at [1031, 227] on icon at bounding box center [1027, 225] width 16 height 16
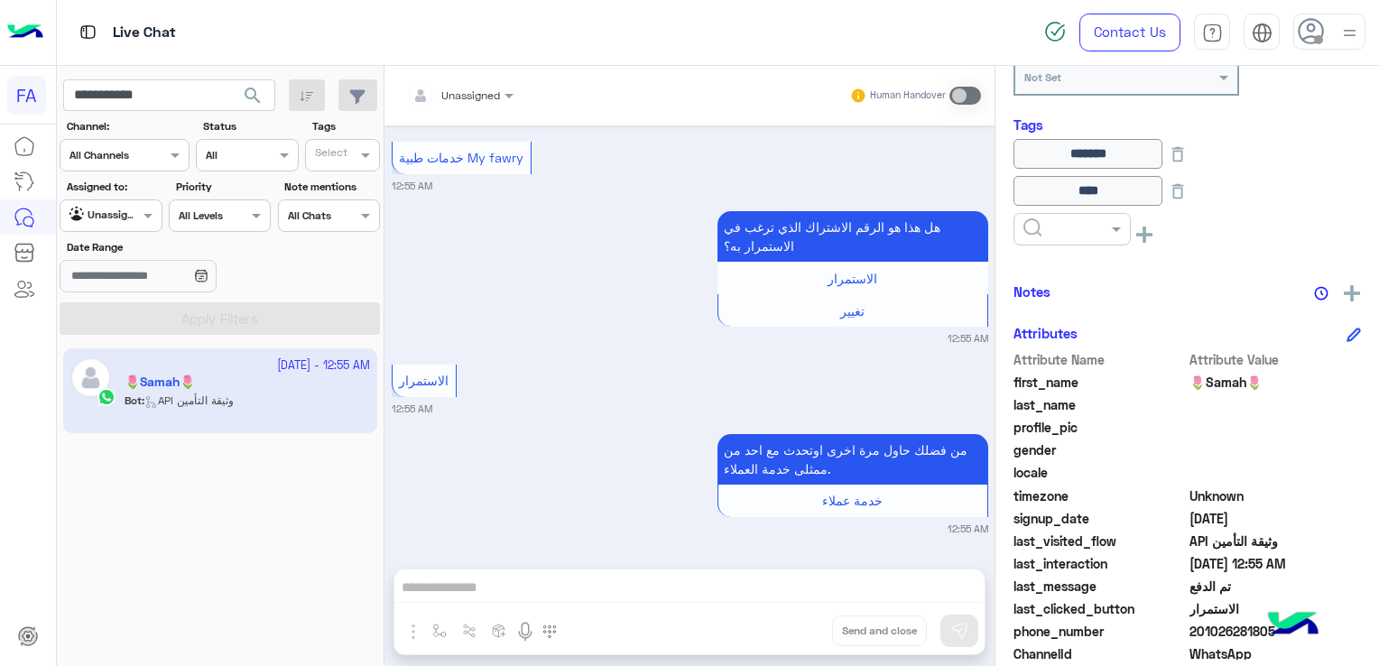
drag, startPoint x: 1052, startPoint y: 231, endPoint x: 1056, endPoint y: 251, distance: 20.2
click at [1055, 234] on div at bounding box center [1071, 229] width 117 height 32
click at [1072, 268] on div "Call Back" at bounding box center [1071, 261] width 117 height 33
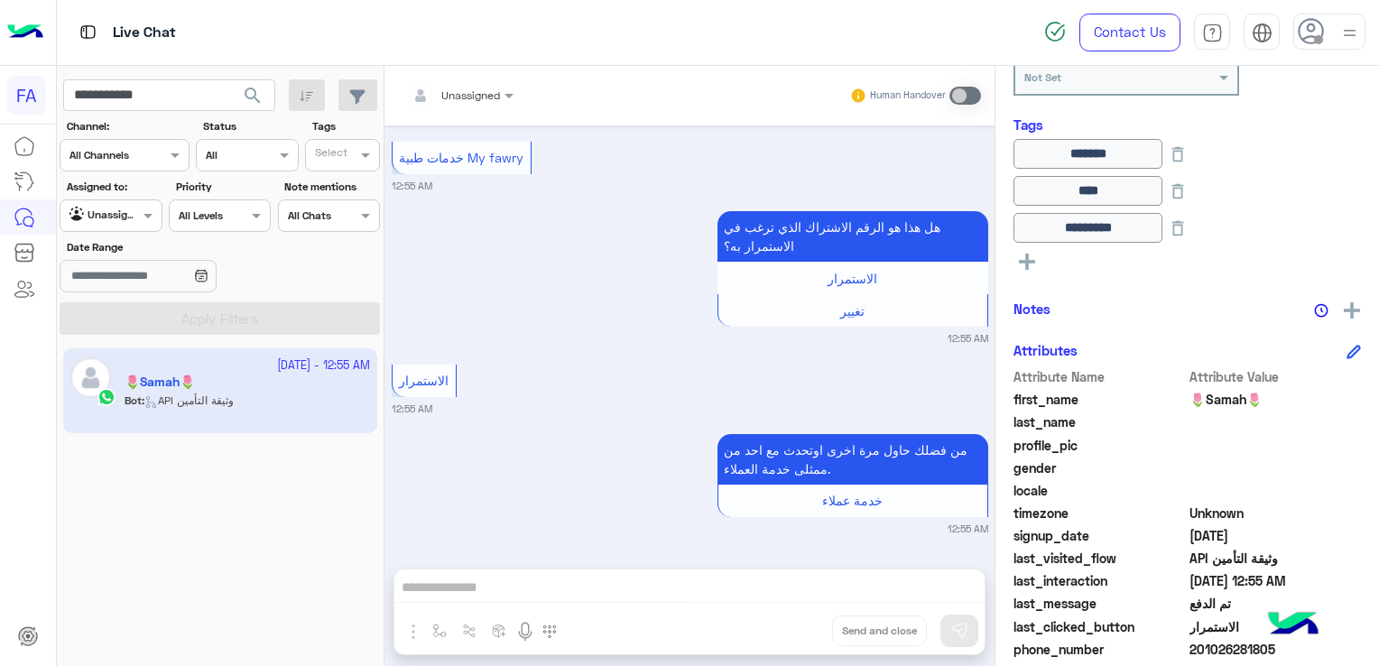
click at [1031, 258] on icon at bounding box center [1027, 262] width 16 height 16
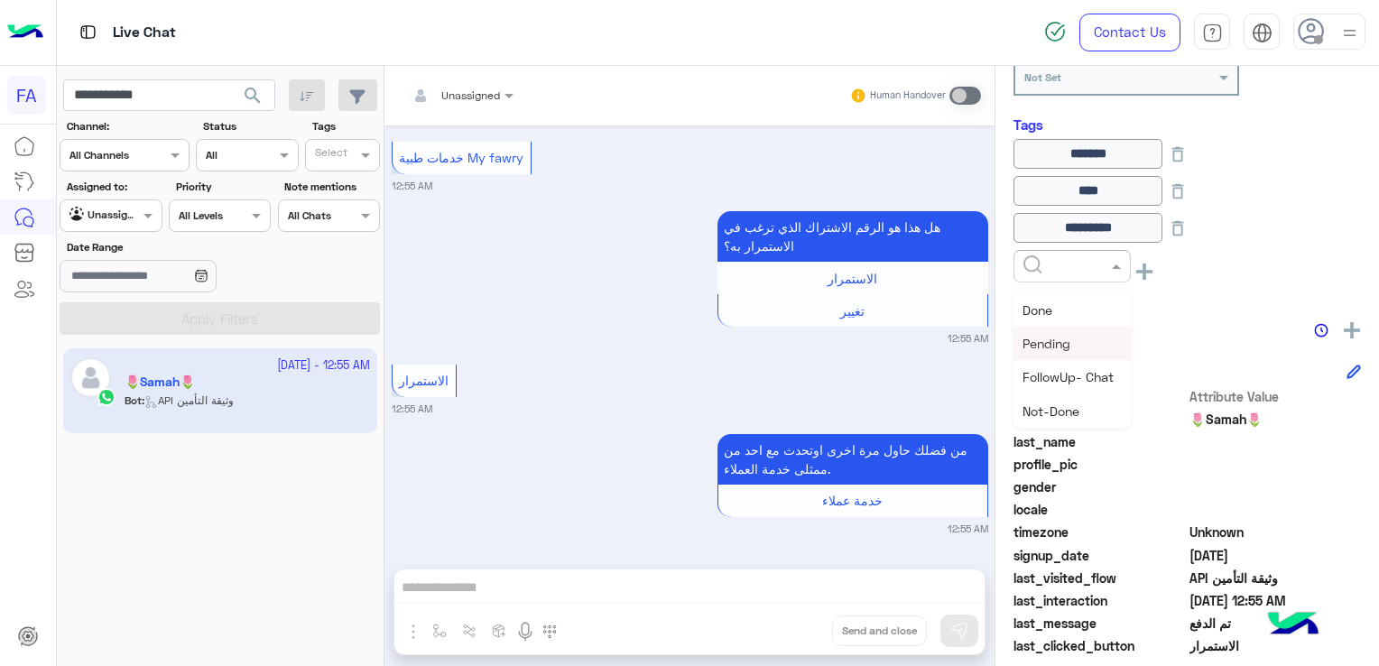
click at [1056, 347] on span "Pending" at bounding box center [1046, 343] width 48 height 15
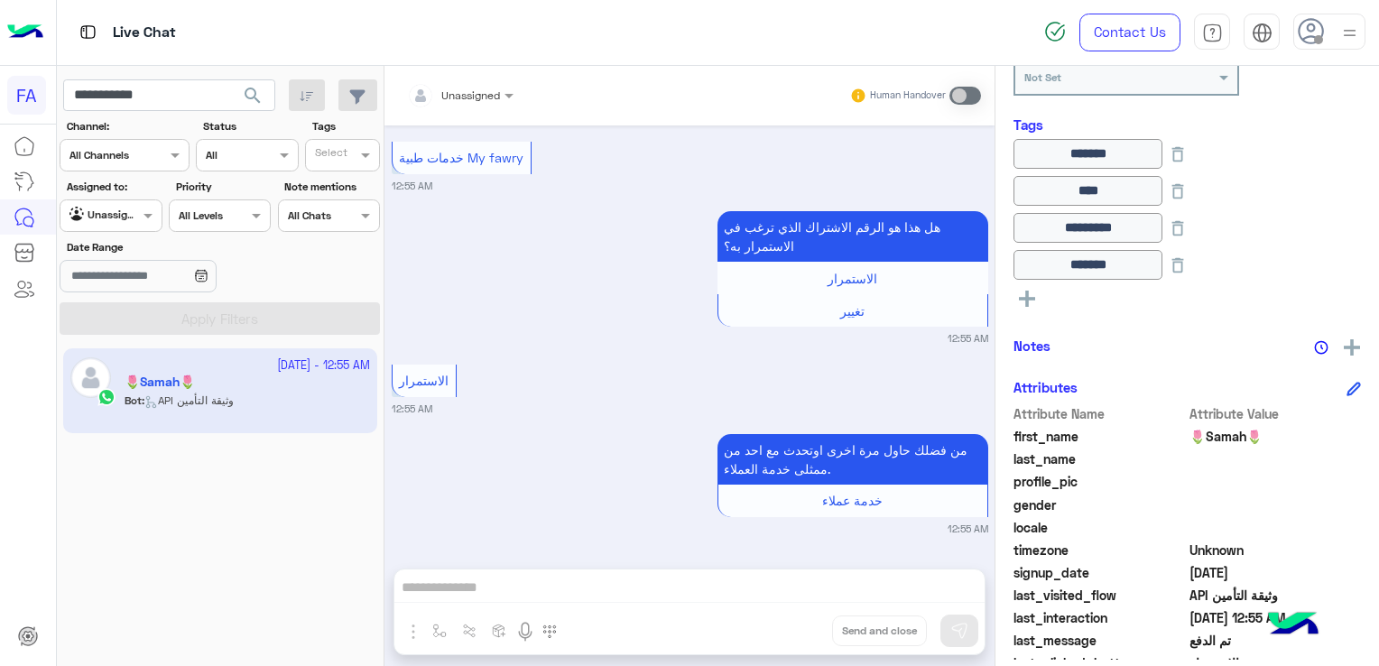
click at [236, 550] on div "[DATE] - 12:55 AM 🌷Samah🌷 Bot : API وثيقة التأمين" at bounding box center [221, 507] width 328 height 331
click at [112, 95] on input "**********" at bounding box center [169, 95] width 212 height 32
click at [114, 95] on input "**********" at bounding box center [169, 95] width 212 height 32
paste input "**********"
click at [167, 97] on input "**********" at bounding box center [169, 95] width 212 height 32
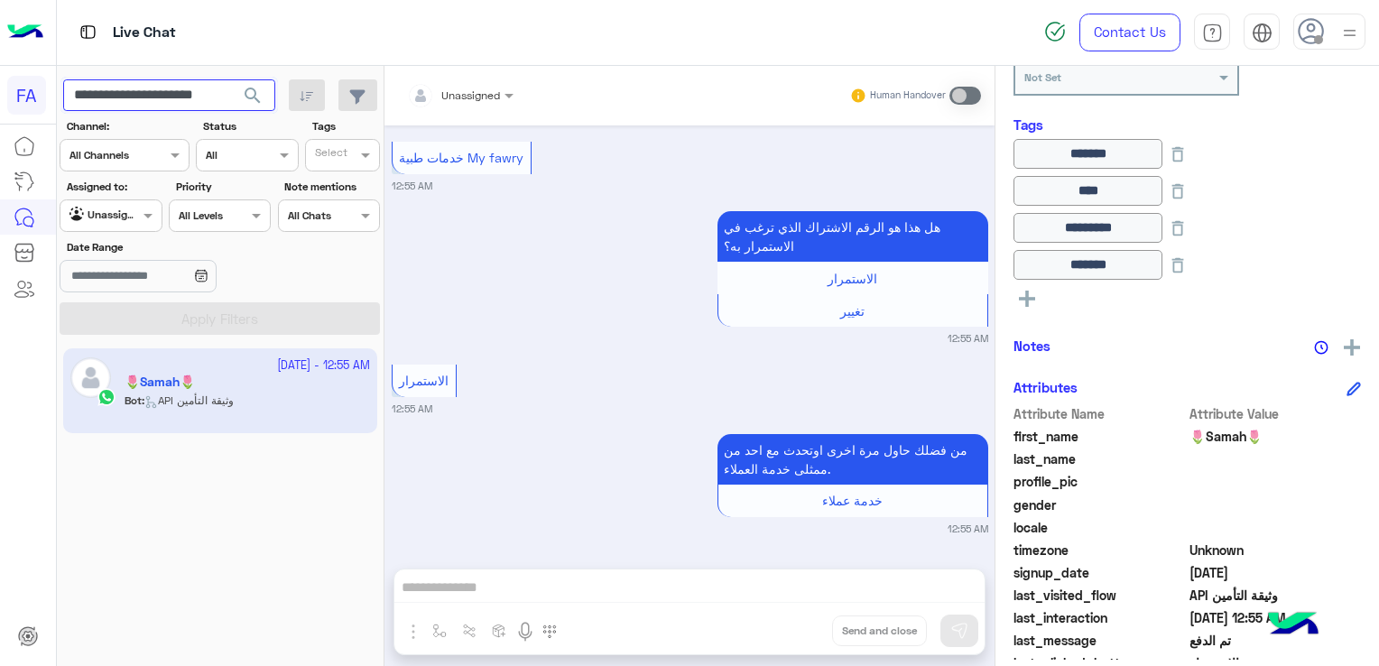
click at [171, 99] on input "**********" at bounding box center [169, 95] width 212 height 32
paste input "text"
click at [249, 92] on span "search" at bounding box center [253, 96] width 22 height 22
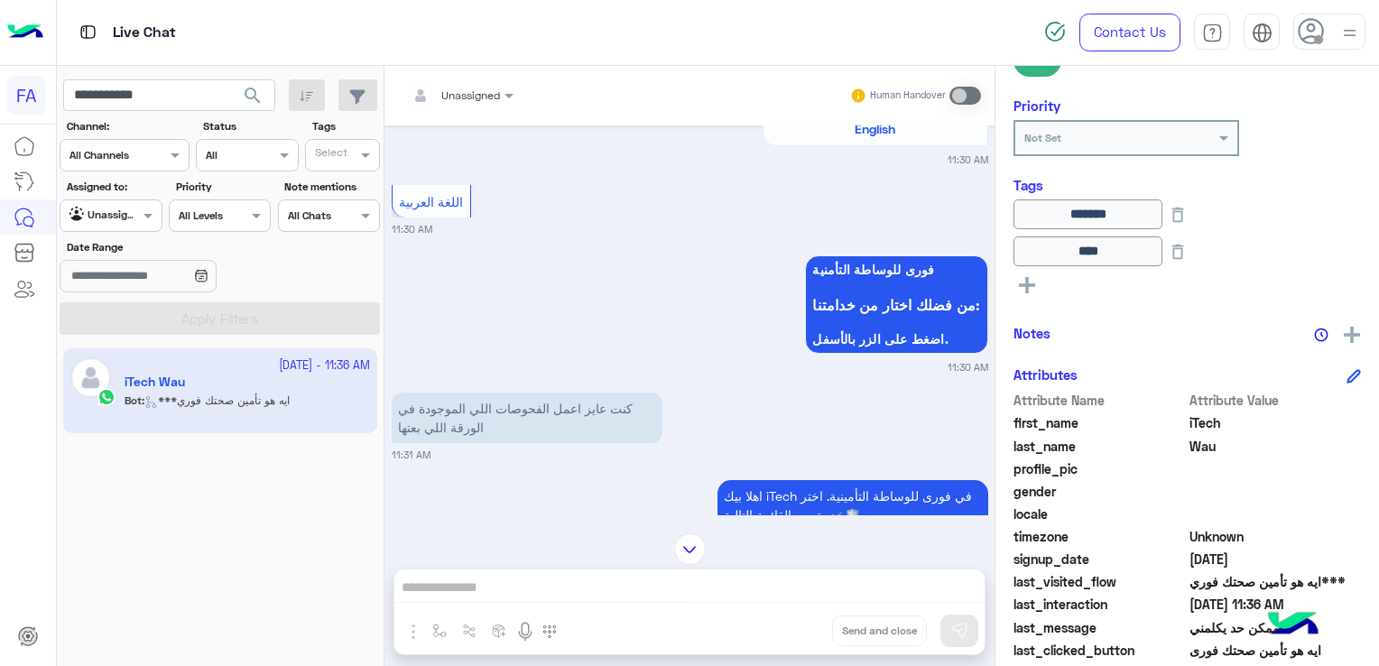
scroll to position [298, 0]
click at [1031, 285] on icon at bounding box center [1027, 288] width 16 height 16
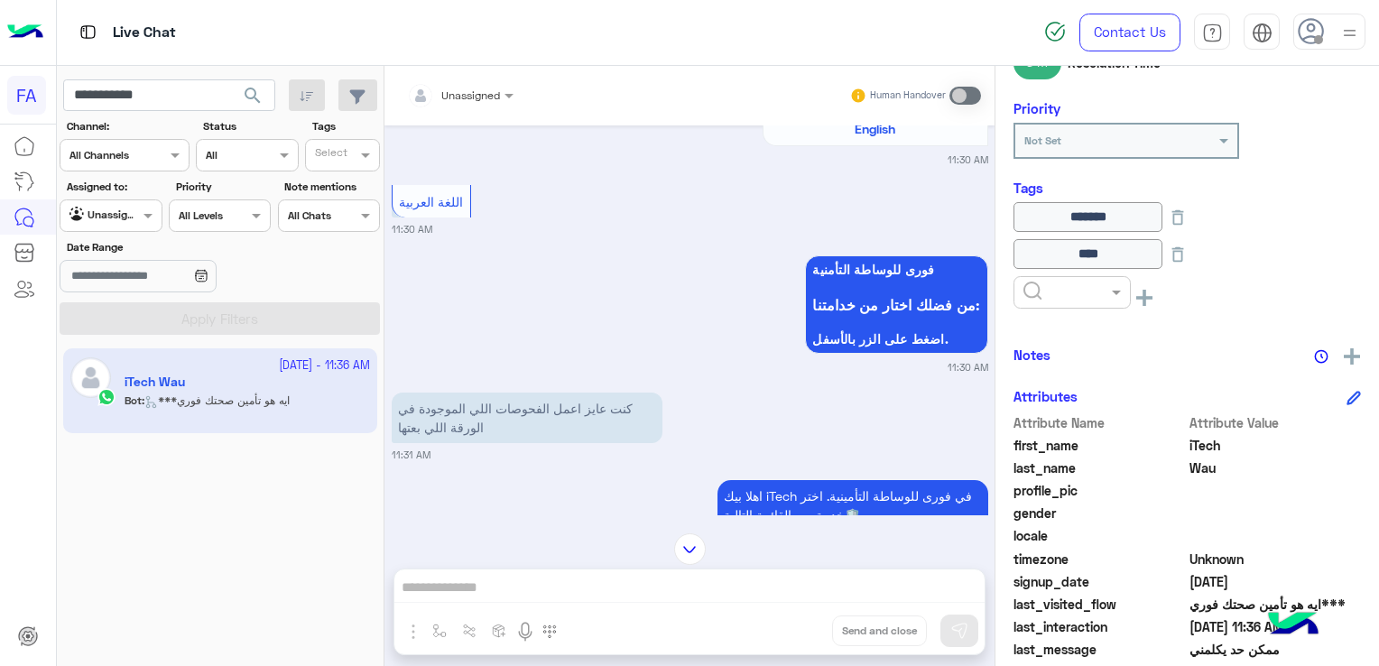
click at [1058, 290] on input "text" at bounding box center [1050, 290] width 55 height 16
click at [1063, 330] on div "Call Back" at bounding box center [1071, 324] width 117 height 33
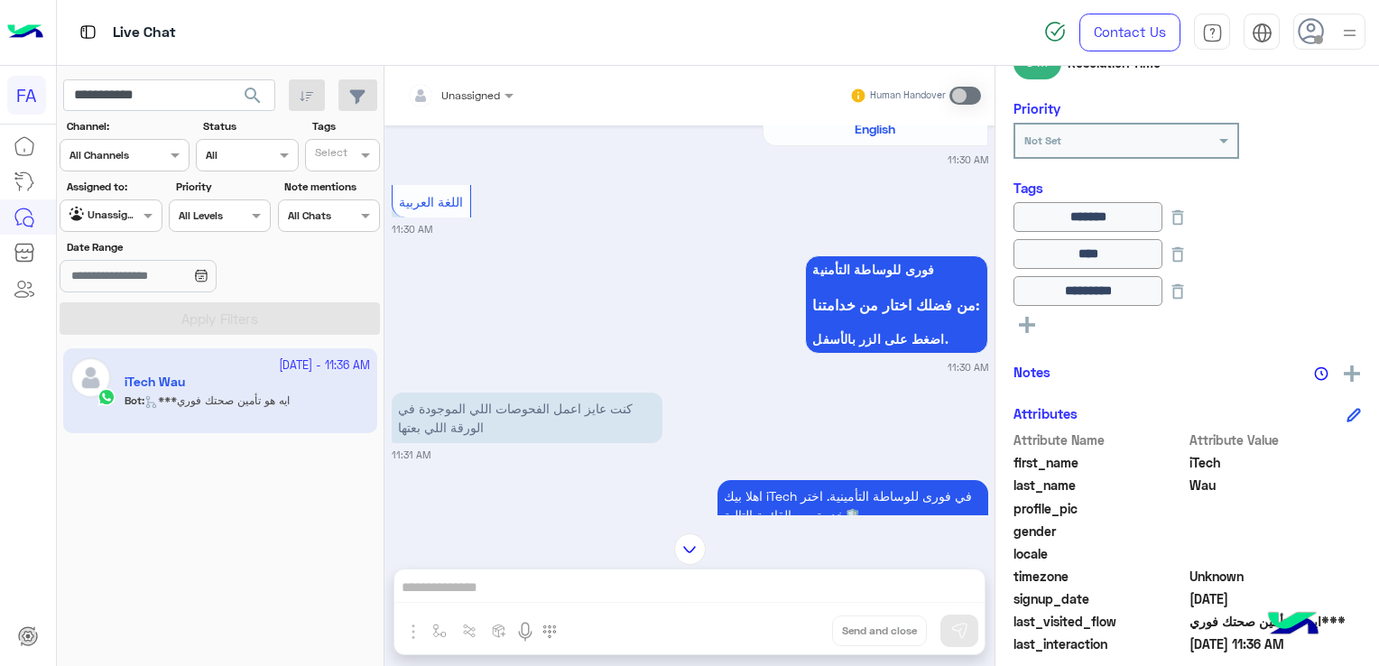
click at [227, 544] on div "[DATE] - 11:36 AM iTech Wau Bot : ***ايه هو تأمين صحتك فوري" at bounding box center [221, 507] width 328 height 331
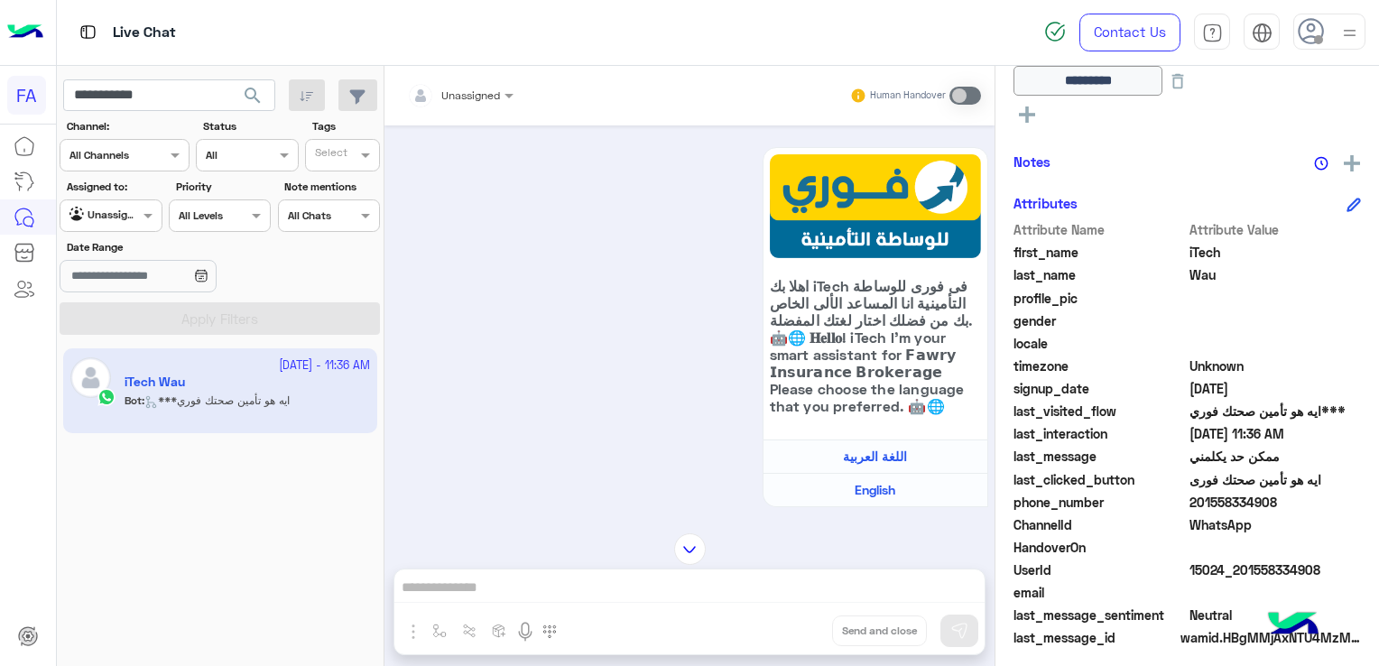
scroll to position [515, 0]
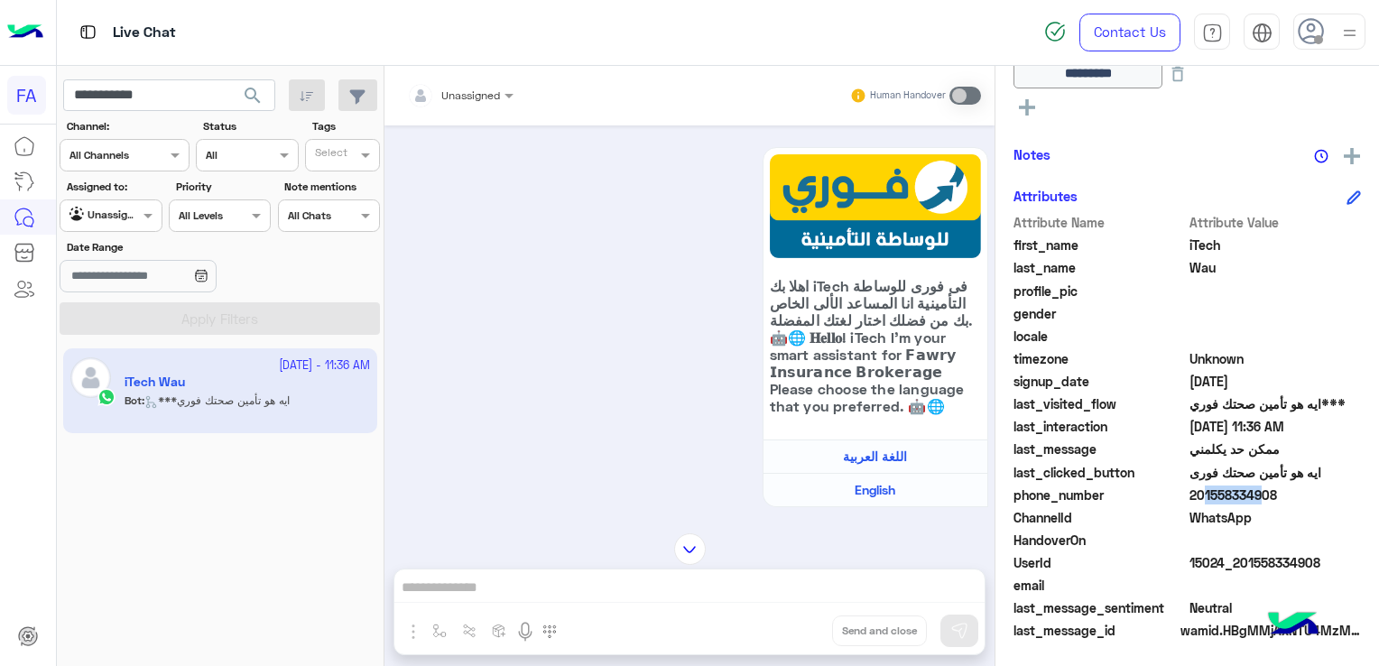
drag, startPoint x: 1197, startPoint y: 497, endPoint x: 1245, endPoint y: 496, distance: 48.7
click at [1246, 496] on span "201558334908" at bounding box center [1275, 495] width 172 height 19
click at [1242, 496] on span "201558334908" at bounding box center [1275, 495] width 172 height 19
click at [1238, 493] on span "201558334908" at bounding box center [1275, 495] width 172 height 19
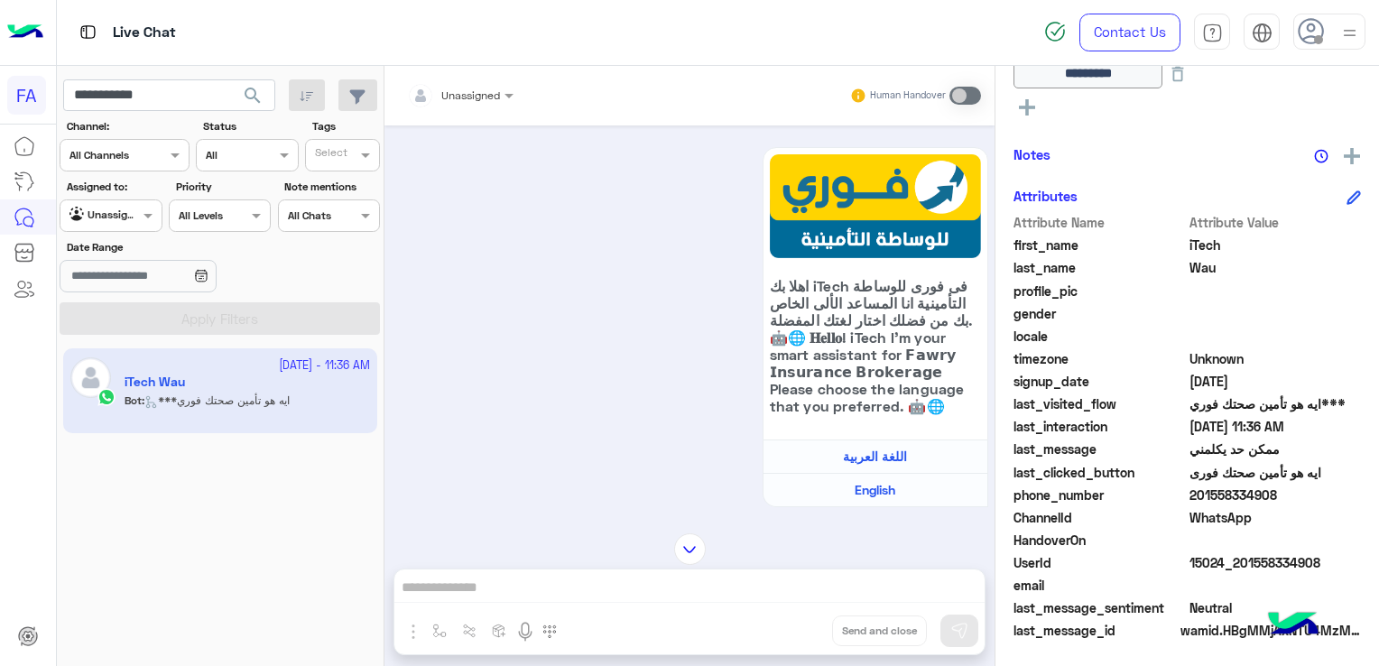
click at [1238, 493] on span "201558334908" at bounding box center [1275, 495] width 172 height 19
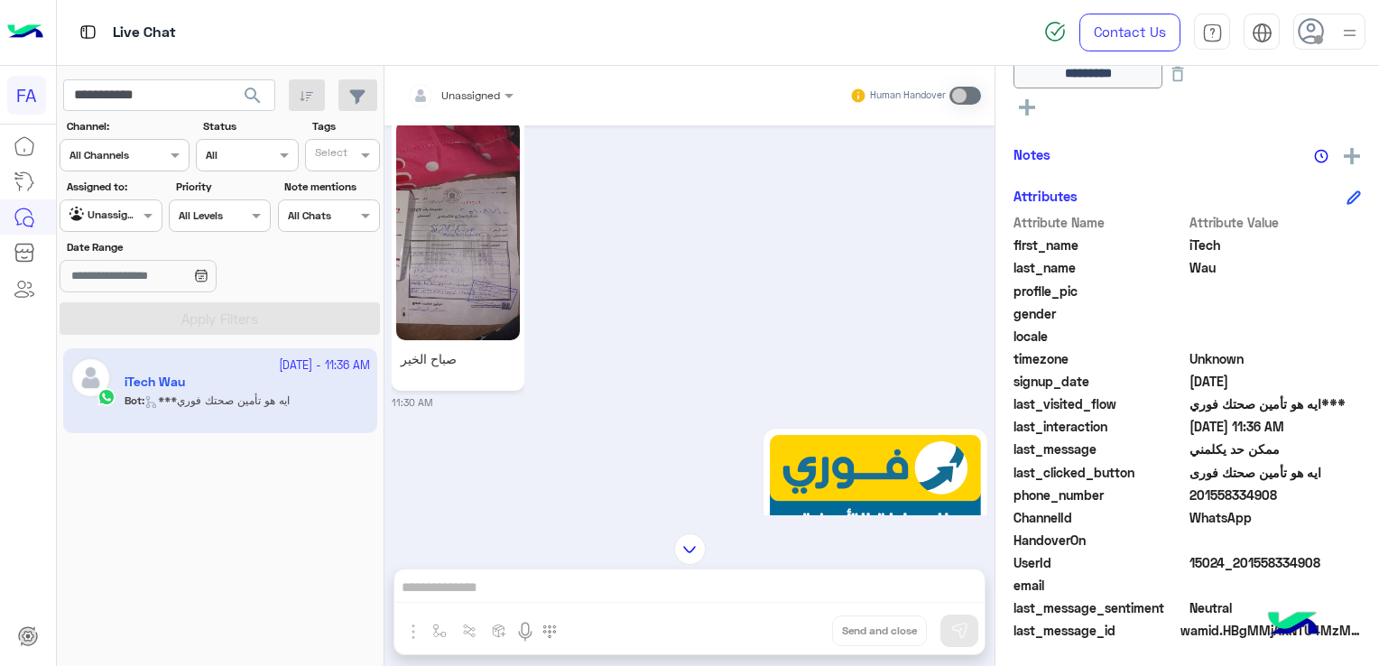
scroll to position [1417, 0]
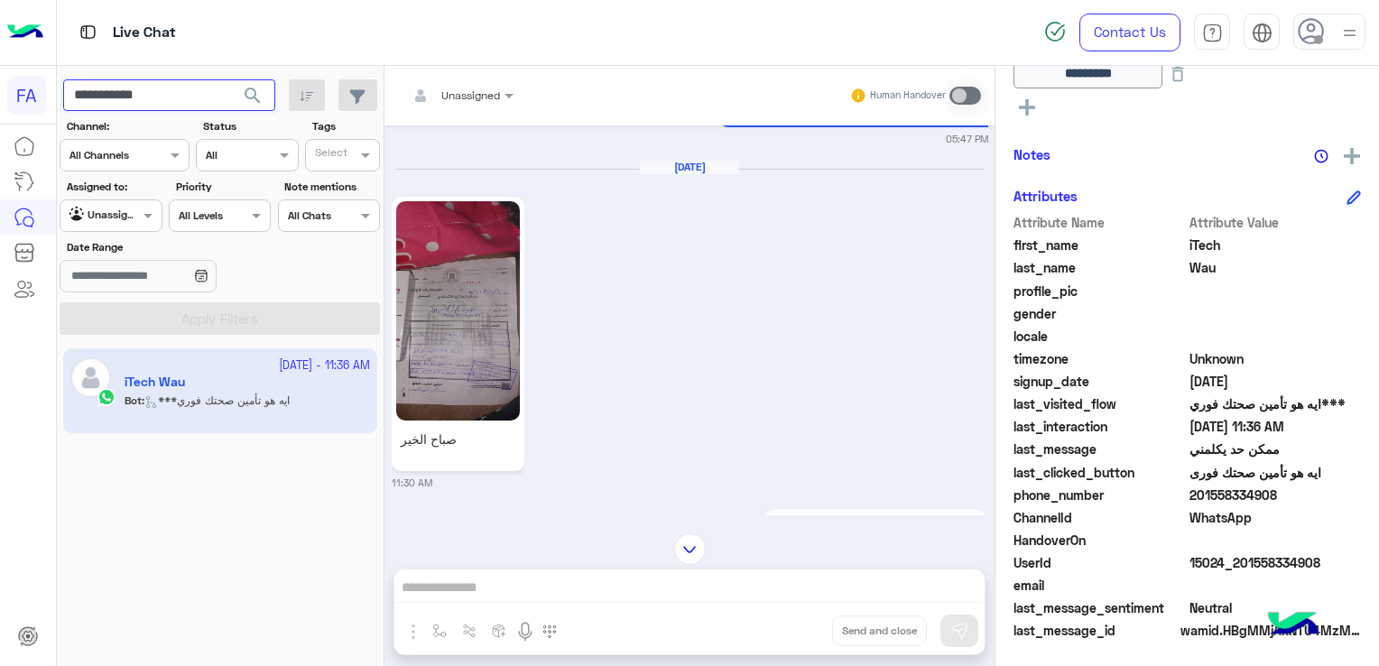
click at [123, 96] on input "**********" at bounding box center [169, 95] width 212 height 32
click at [692, 553] on img at bounding box center [690, 549] width 32 height 32
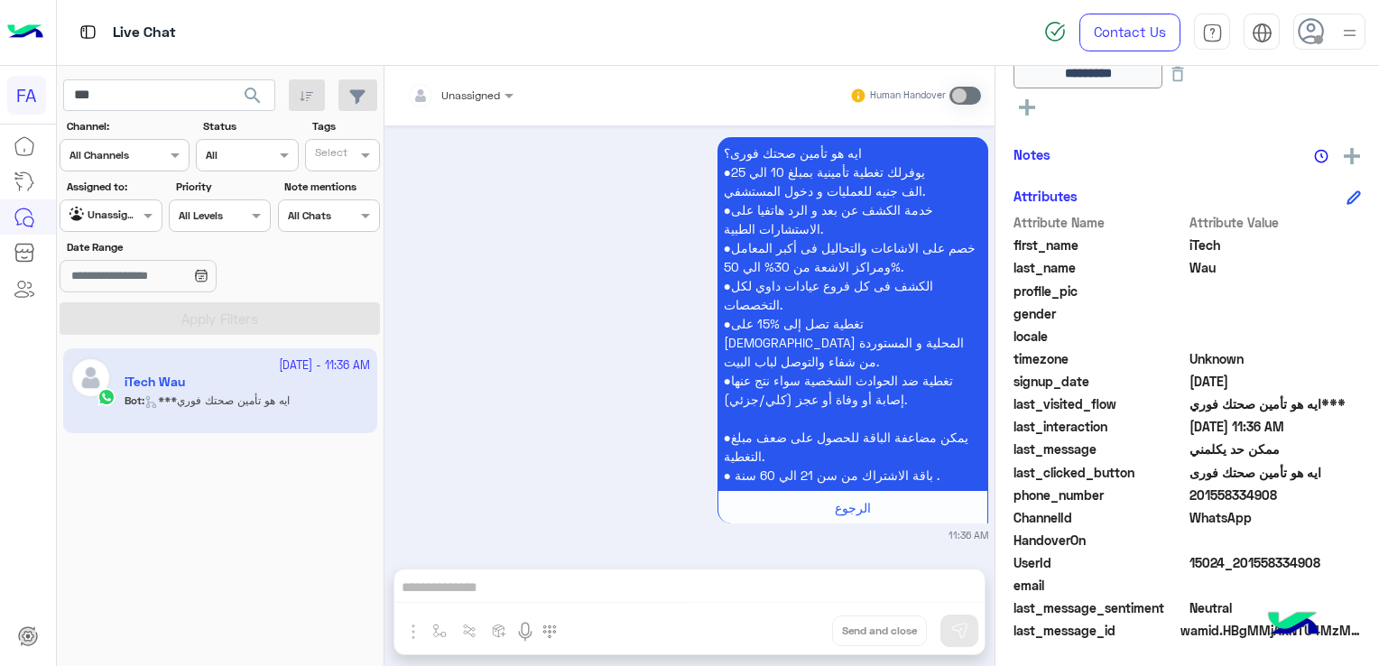
click at [179, 611] on div "[DATE] - 11:36 AM iTech Wau Bot : ***ايه هو تأمين صحتك فوري" at bounding box center [221, 507] width 328 height 331
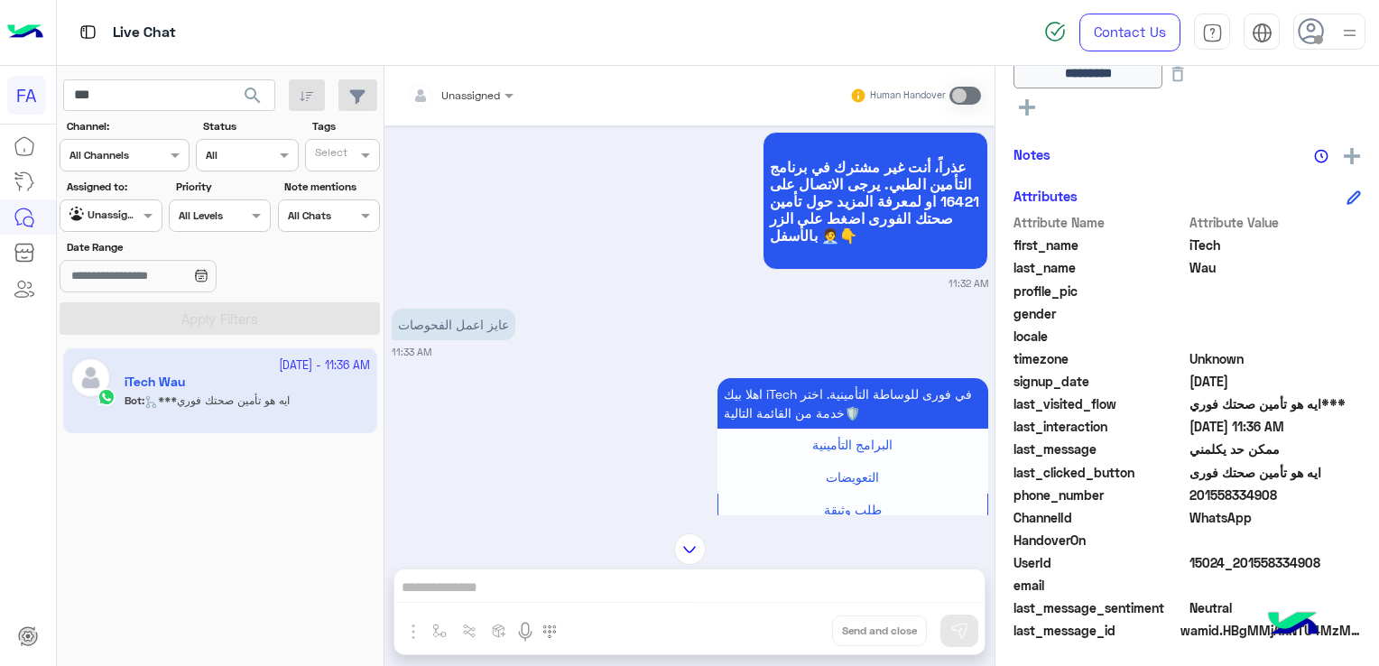
scroll to position [3602, 0]
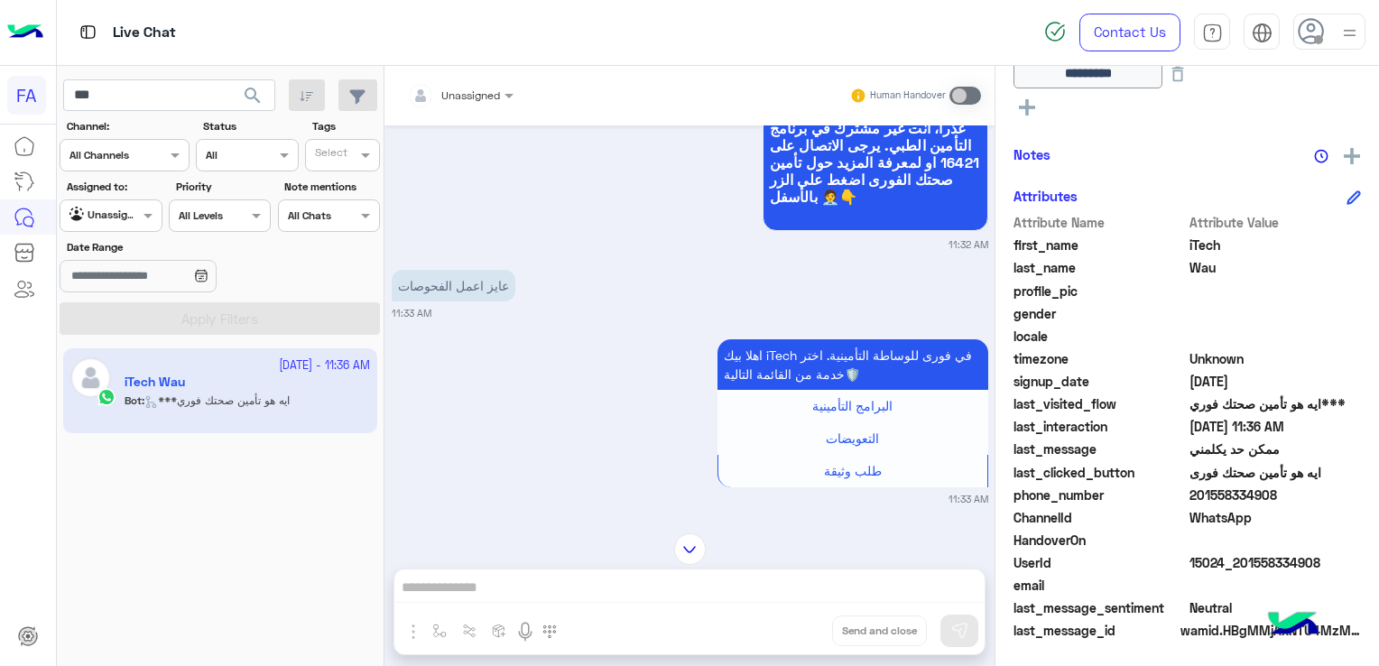
click at [693, 551] on img at bounding box center [690, 549] width 32 height 32
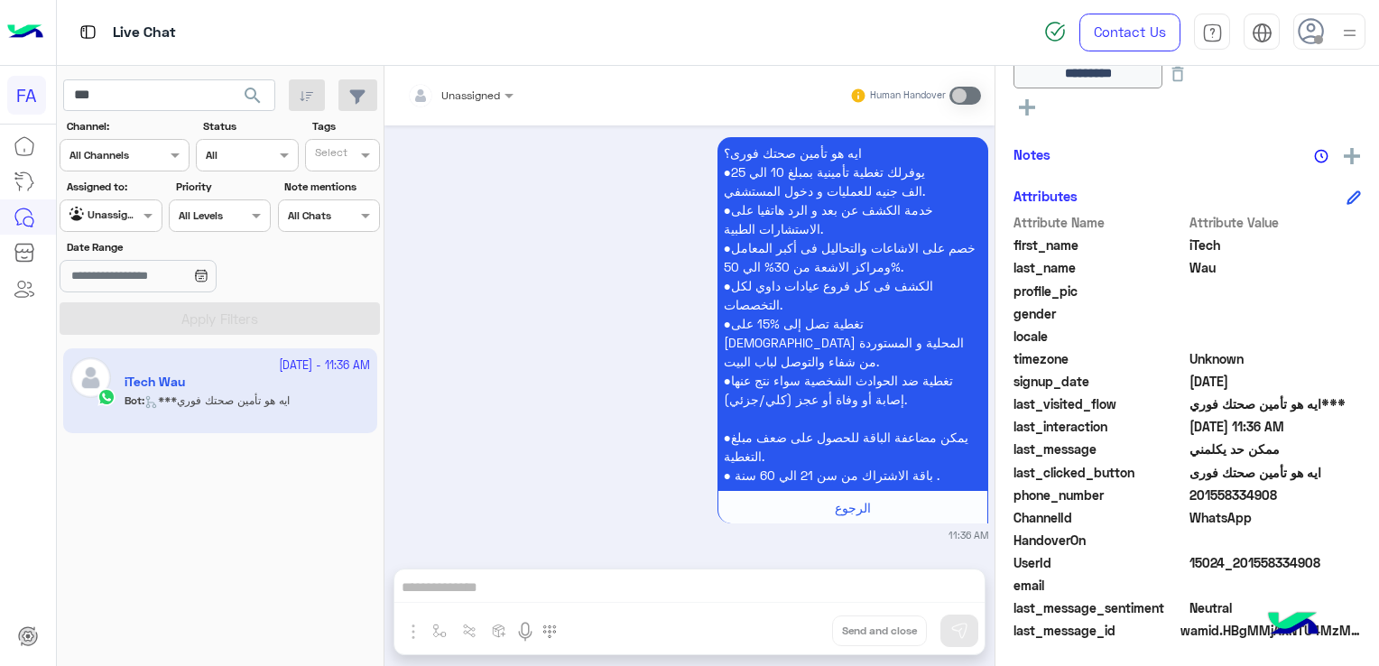
click at [1224, 494] on span "201558334908" at bounding box center [1275, 495] width 172 height 19
click at [97, 96] on input "***" at bounding box center [169, 95] width 212 height 32
paste input "*******"
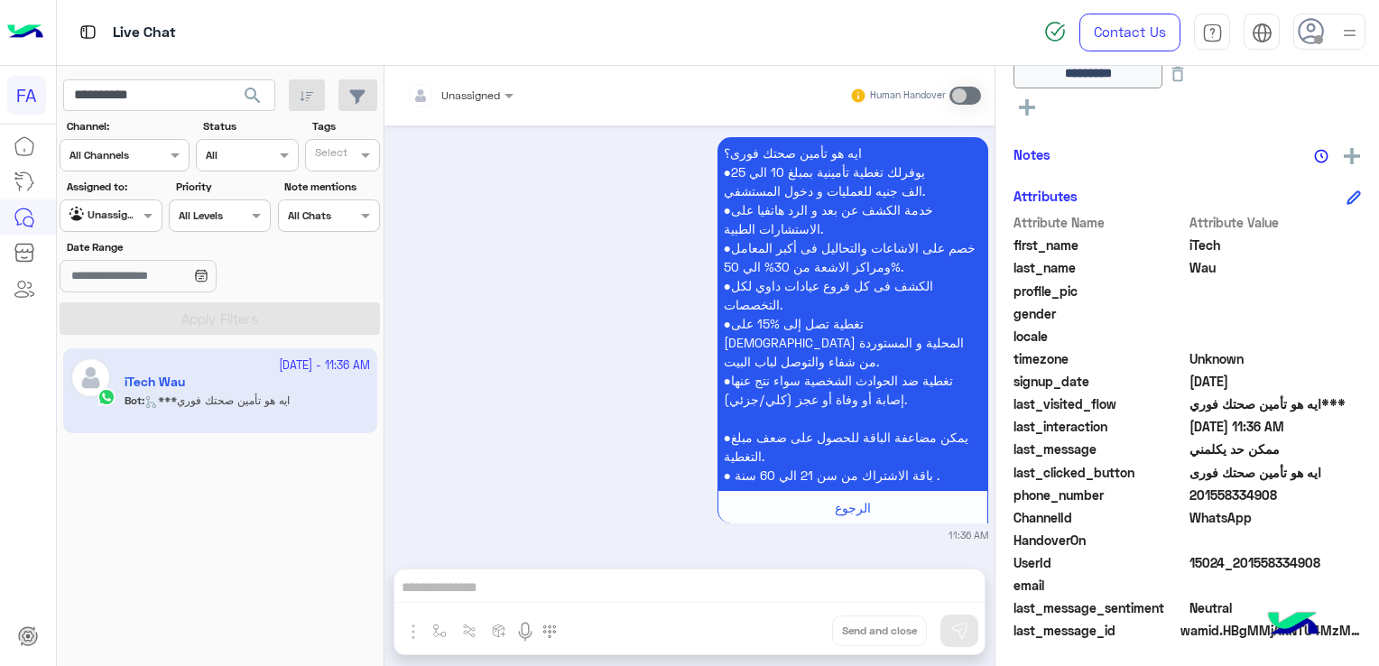
click at [253, 100] on span "search" at bounding box center [253, 96] width 22 height 22
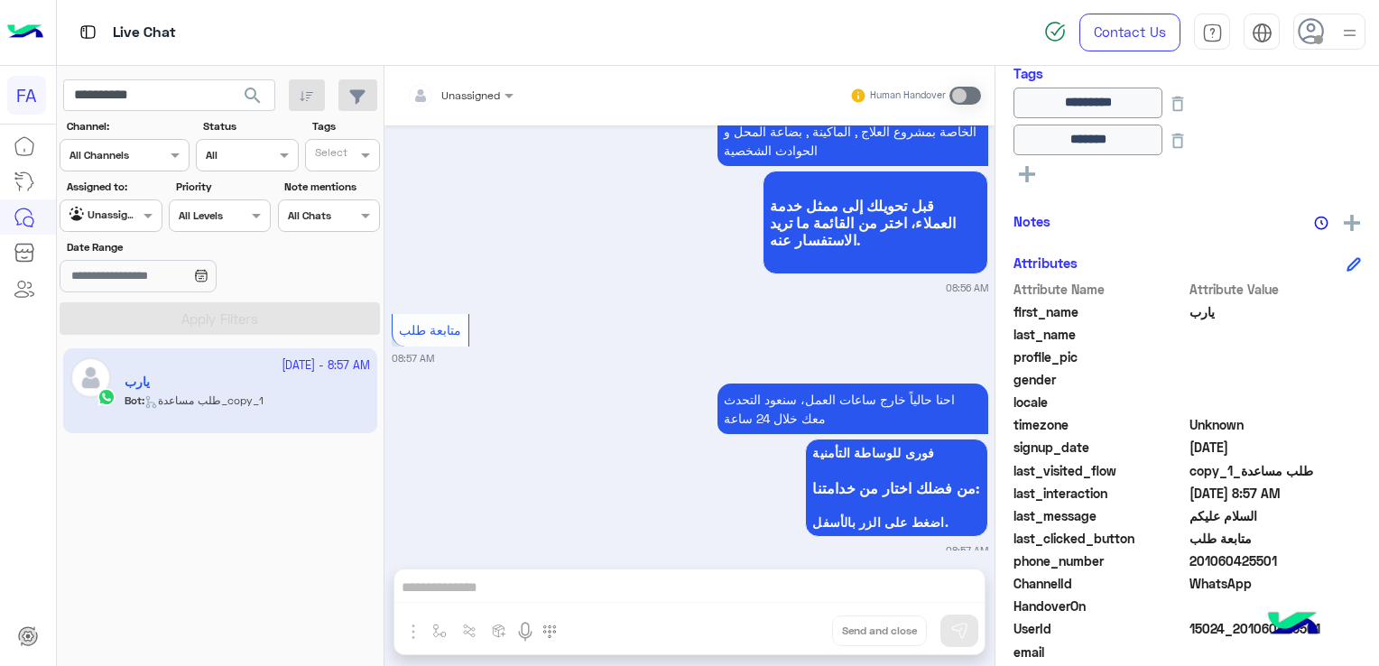
scroll to position [328, 0]
click at [147, 570] on div "[DATE] - 8:57 AM يارب Bot : طلب مساعدة_copy_1" at bounding box center [221, 507] width 328 height 331
click at [145, 95] on input "**********" at bounding box center [169, 95] width 212 height 32
paste input "text"
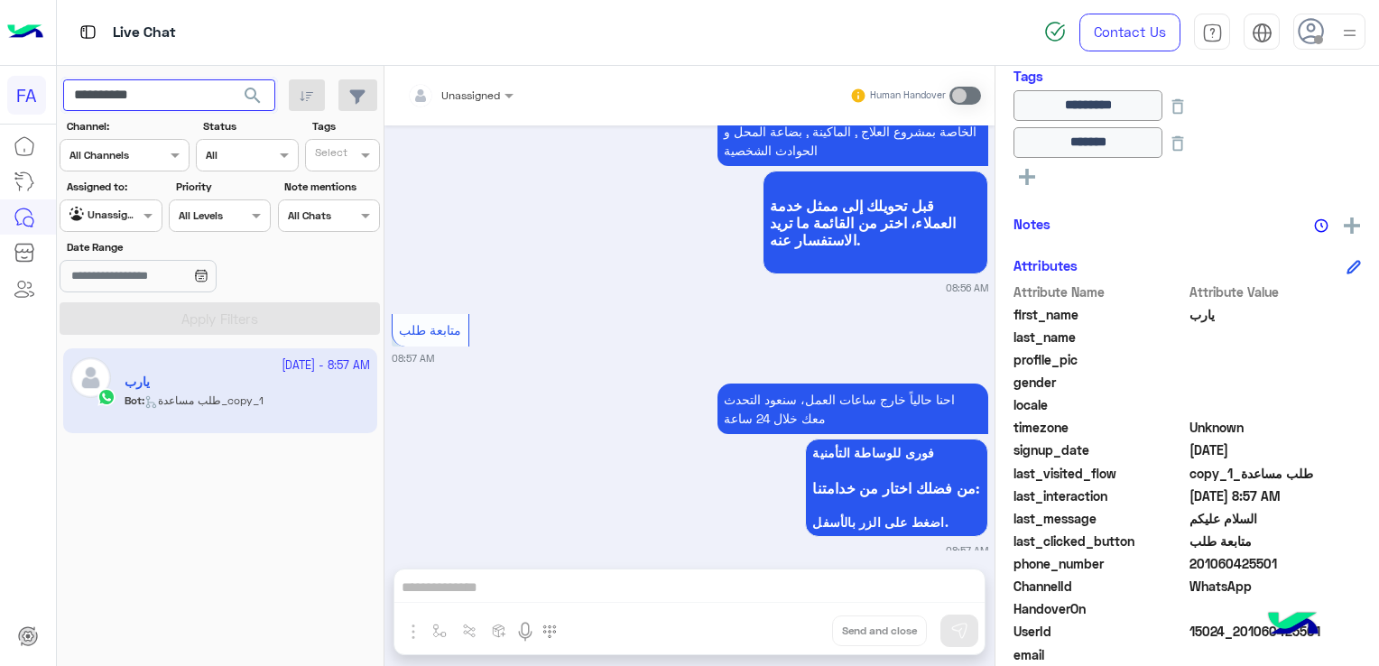
type input "**********"
click at [257, 91] on span "search" at bounding box center [253, 96] width 22 height 22
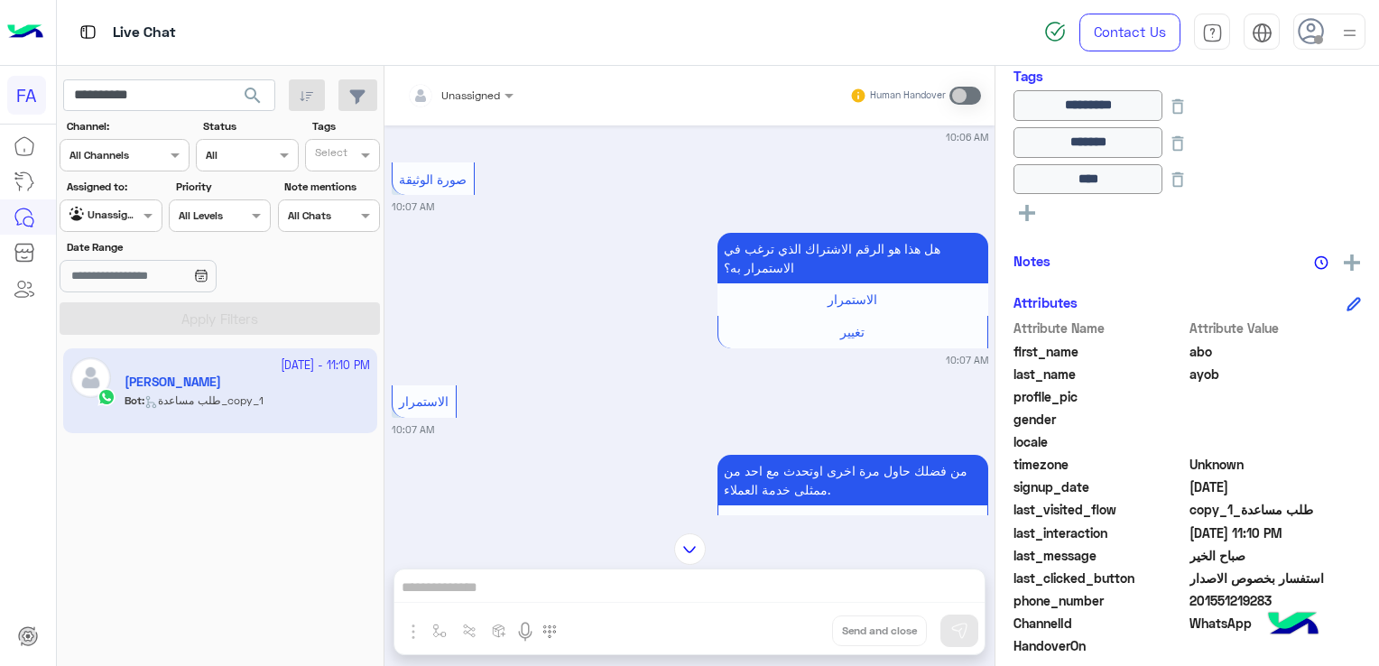
scroll to position [1764, 0]
